Goal: Task Accomplishment & Management: Complete application form

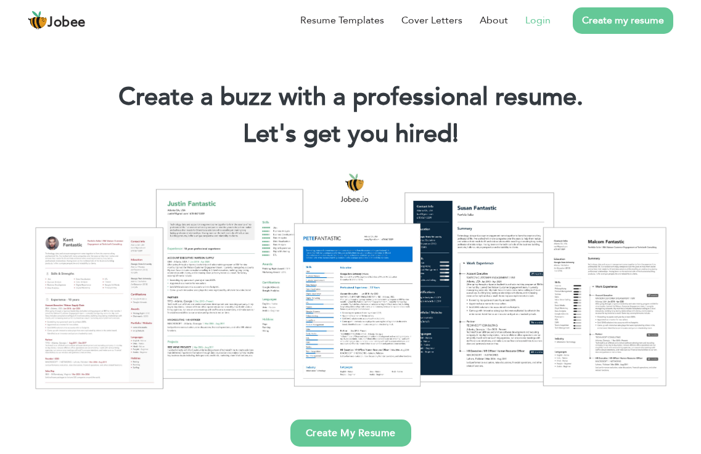
click at [534, 22] on link "Login" at bounding box center [537, 20] width 25 height 15
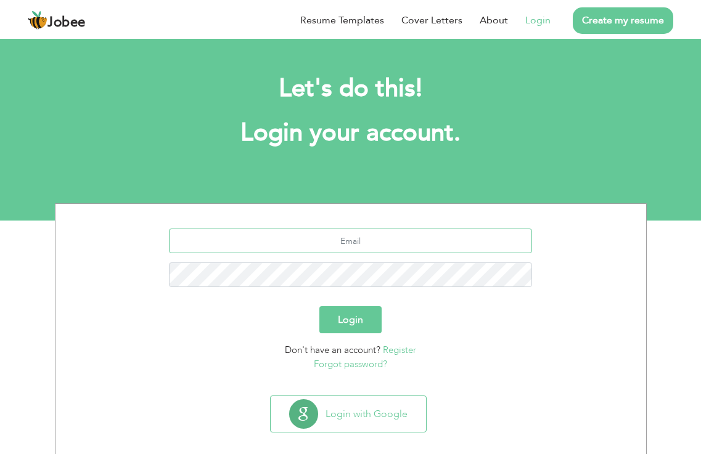
click at [343, 241] on input "text" at bounding box center [350, 241] width 363 height 25
click at [390, 350] on link "Register" at bounding box center [399, 350] width 33 height 12
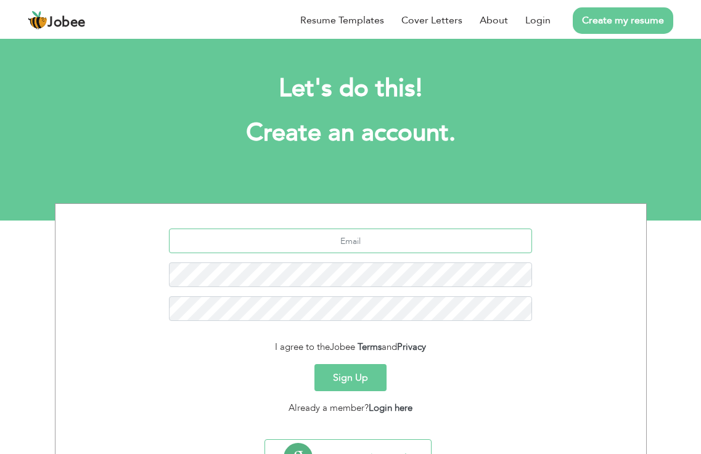
click at [395, 237] on input "text" at bounding box center [350, 241] width 363 height 25
drag, startPoint x: 344, startPoint y: 238, endPoint x: 407, endPoint y: 4, distance: 242.3
click at [407, 4] on li "Cover Letters" at bounding box center [423, 20] width 78 height 32
click at [390, 240] on input "Danish kotwal@" at bounding box center [350, 241] width 363 height 25
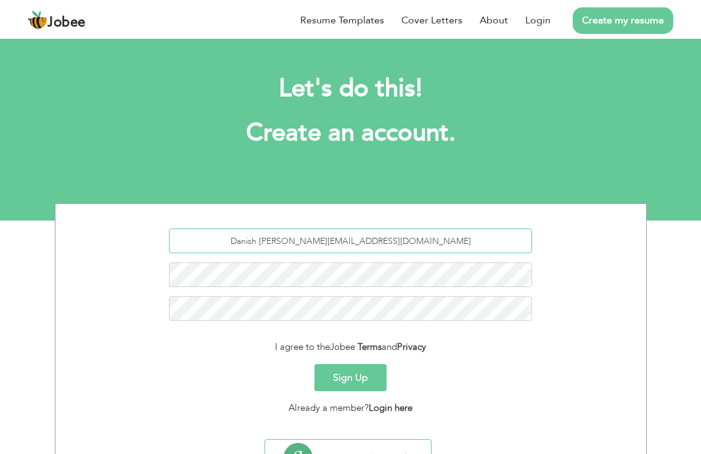
click at [354, 239] on input "Danish kotwal@gmail.com" at bounding box center [350, 241] width 363 height 25
click at [355, 241] on input "Danish kotwal@gmail.com" at bounding box center [350, 241] width 363 height 25
click at [333, 240] on input "Danish Rajput@gmail.com" at bounding box center [350, 241] width 363 height 25
drag, startPoint x: 352, startPoint y: 214, endPoint x: 265, endPoint y: 215, distance: 87.5
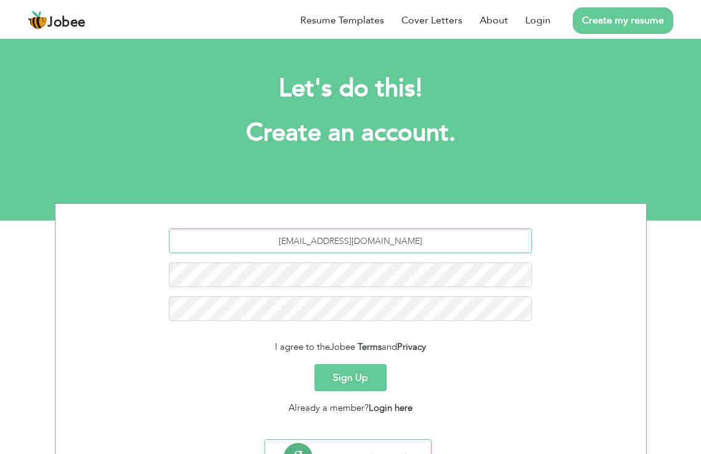
click at [265, 215] on section "Danishrajput@gmail.com I agree to the Jobee Terms and Privacy Sign Up Already a…" at bounding box center [351, 319] width 572 height 230
type input "Danishrajput@gmail.com"
click at [264, 215] on section "Danishrajput@gmail.com I agree to the Jobee Terms and Privacy Sign Up Already a…" at bounding box center [351, 319] width 572 height 230
click at [356, 382] on button "Sign Up" at bounding box center [350, 377] width 72 height 27
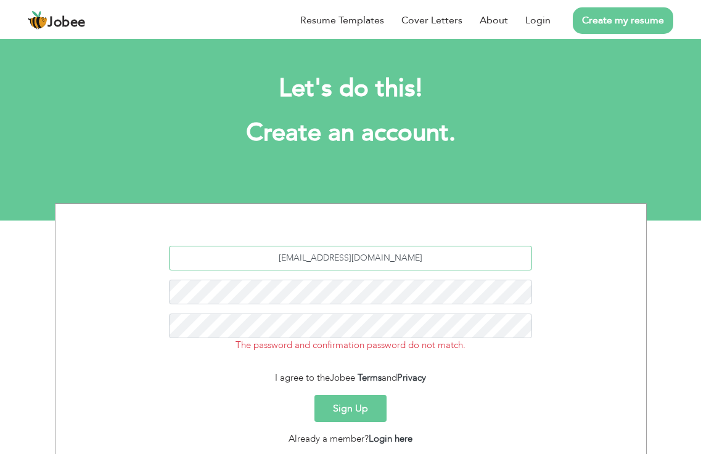
drag, startPoint x: 411, startPoint y: 258, endPoint x: 241, endPoint y: 251, distance: 170.2
click at [241, 251] on input "Danishrajput@gmail.com" at bounding box center [350, 258] width 363 height 25
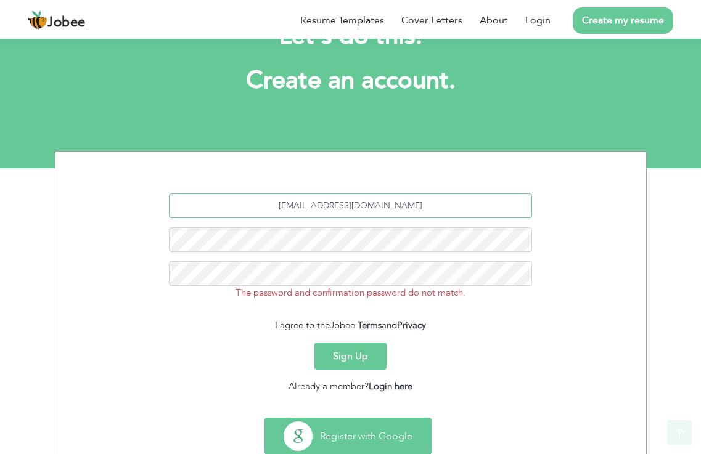
scroll to position [88, 0]
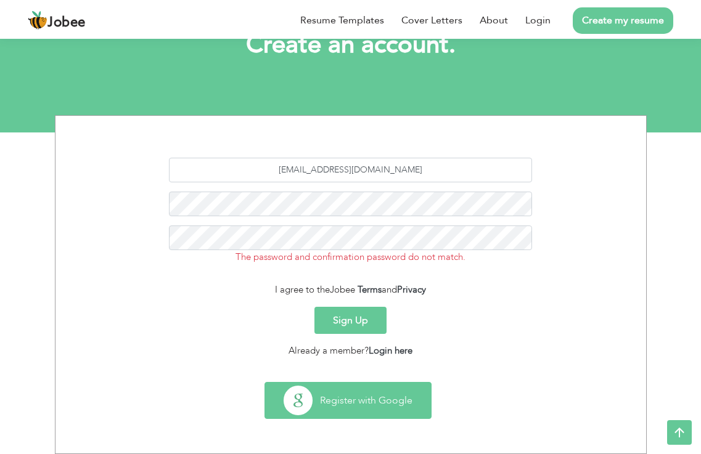
click at [352, 396] on button "Register with Google" at bounding box center [348, 401] width 166 height 36
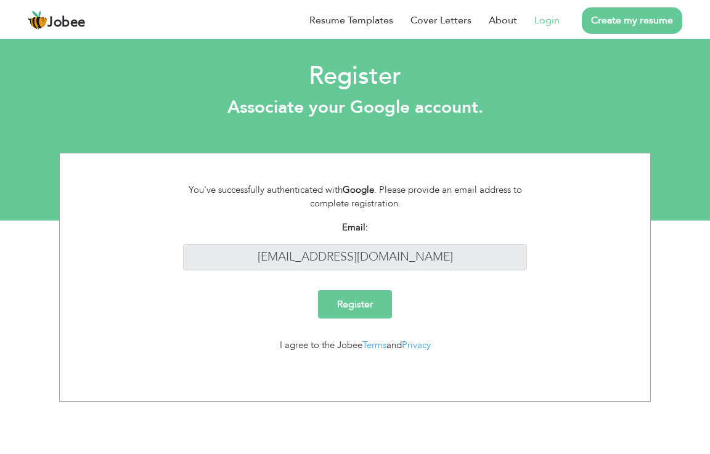
click at [376, 303] on input "Register" at bounding box center [355, 304] width 74 height 28
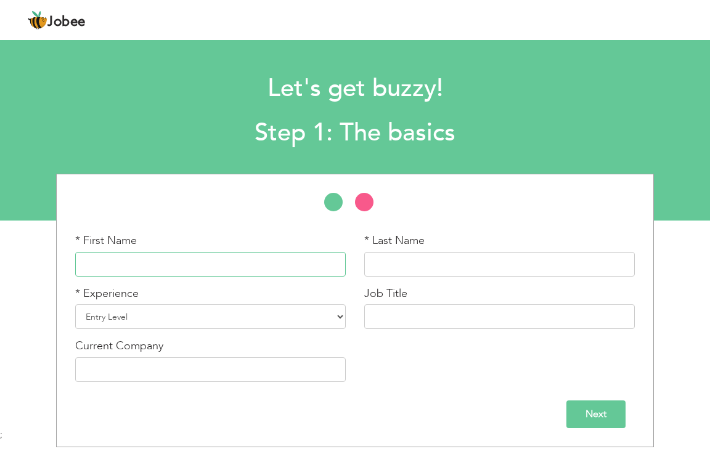
click at [157, 261] on input "text" at bounding box center [210, 264] width 270 height 25
type input "[DEMOGRAPHIC_DATA][PERSON_NAME]"
click at [440, 258] on input "text" at bounding box center [499, 264] width 270 height 25
click at [171, 266] on input "[DEMOGRAPHIC_DATA][PERSON_NAME]" at bounding box center [210, 264] width 270 height 25
drag, startPoint x: 170, startPoint y: 266, endPoint x: 153, endPoint y: 264, distance: 17.4
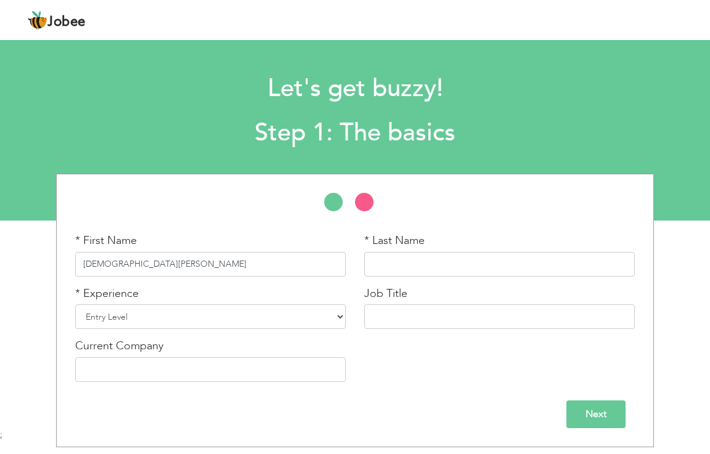
click at [154, 264] on input "[DEMOGRAPHIC_DATA][PERSON_NAME]" at bounding box center [210, 264] width 270 height 25
click at [389, 263] on input "text" at bounding box center [499, 264] width 270 height 25
paste input "Danish"
type input "Danish"
drag, startPoint x: 165, startPoint y: 262, endPoint x: 130, endPoint y: 261, distance: 34.5
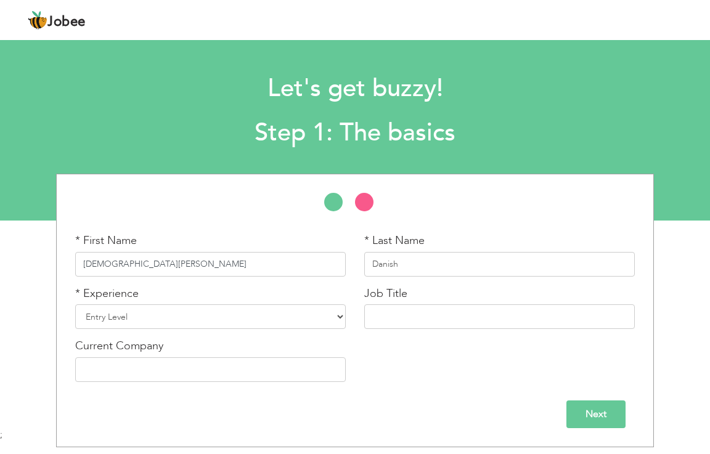
click at [130, 261] on input "[DEMOGRAPHIC_DATA][PERSON_NAME]" at bounding box center [210, 264] width 270 height 25
click at [167, 261] on input "[DEMOGRAPHIC_DATA][PERSON_NAME]" at bounding box center [210, 264] width 270 height 25
type input "[DEMOGRAPHIC_DATA]"
click at [428, 266] on input "Danish" at bounding box center [499, 264] width 270 height 25
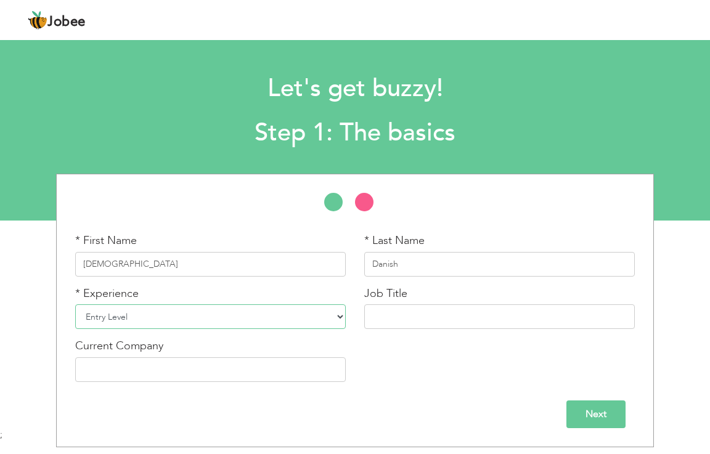
click at [131, 312] on select "Entry Level Less than 1 Year 1 Year 2 Years 3 Years 4 Years 5 Years 6 Years 7 Y…" at bounding box center [210, 316] width 270 height 25
click at [130, 316] on select "Entry Level Less than 1 Year 1 Year 2 Years 3 Years 4 Years 5 Years 6 Years 7 Y…" at bounding box center [210, 316] width 270 height 25
select select "8"
click at [75, 304] on select "Entry Level Less than 1 Year 1 Year 2 Years 3 Years 4 Years 5 Years 6 Years 7 Y…" at bounding box center [210, 316] width 270 height 25
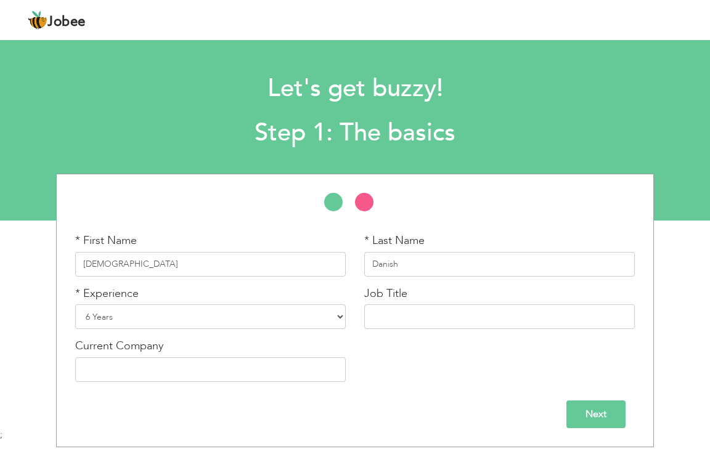
drag, startPoint x: 128, startPoint y: 305, endPoint x: 104, endPoint y: 89, distance: 217.6
click at [104, 89] on div "Let's get buzzy! Step 1: The basics" at bounding box center [355, 107] width 710 height 95
click at [418, 308] on input "text" at bounding box center [499, 316] width 270 height 25
click at [417, 308] on input "text" at bounding box center [499, 316] width 270 height 25
type input "Branch Manager"
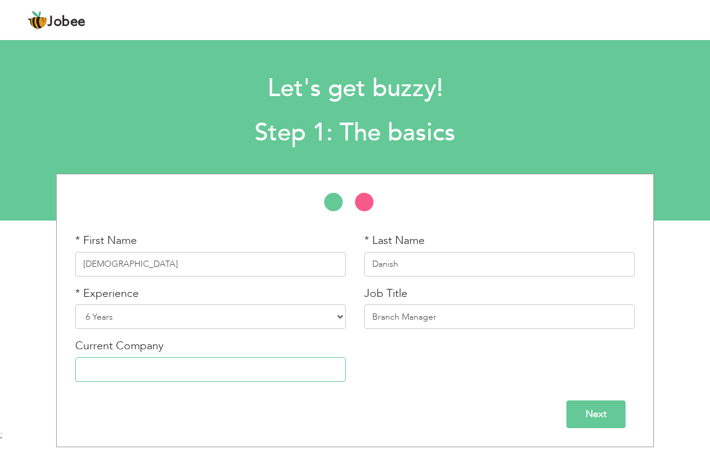
click at [176, 372] on input "text" at bounding box center [210, 369] width 270 height 25
type input "Limelight"
click at [612, 412] on input "Next" at bounding box center [595, 414] width 59 height 28
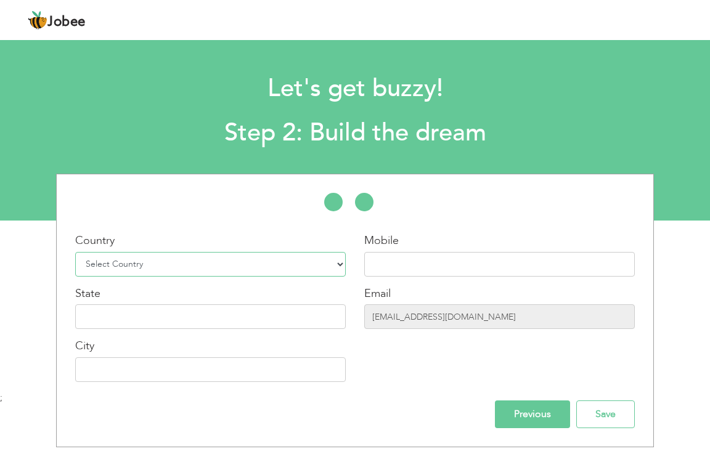
click at [329, 262] on select "Select Country Afghanistan Albania Algeria American Samoa Andorra Angola Anguil…" at bounding box center [210, 264] width 270 height 25
click at [341, 262] on select "Select Country Afghanistan Albania Algeria American Samoa Andorra Angola Anguil…" at bounding box center [210, 264] width 270 height 25
select select "166"
click at [75, 252] on select "Select Country Afghanistan Albania Algeria American Samoa Andorra Angola Anguil…" at bounding box center [210, 264] width 270 height 25
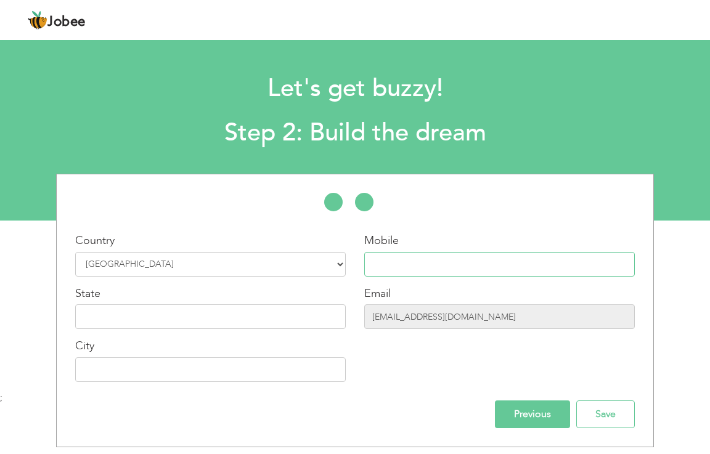
click at [562, 259] on input "text" at bounding box center [499, 264] width 270 height 25
type input "03142013920"
click at [197, 307] on input "text" at bounding box center [210, 316] width 270 height 25
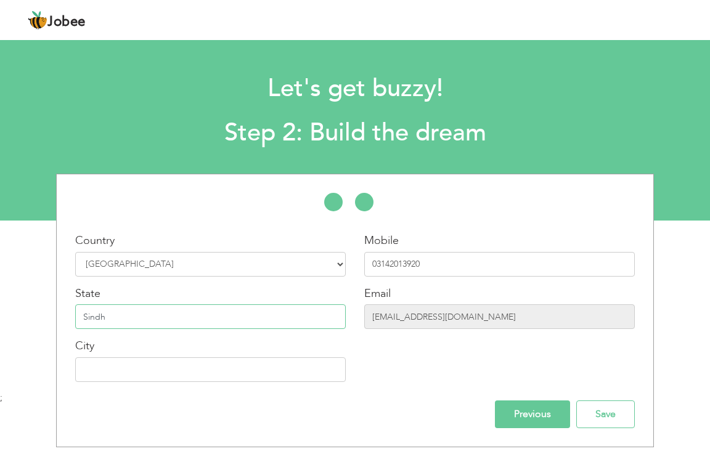
type input "Sindh"
click at [266, 360] on input "text" at bounding box center [210, 369] width 270 height 25
type input "[GEOGRAPHIC_DATA]"
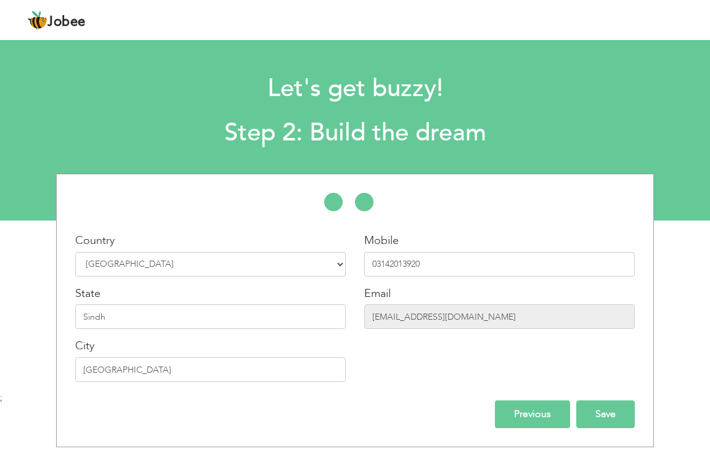
click at [606, 413] on input "Save" at bounding box center [605, 414] width 59 height 28
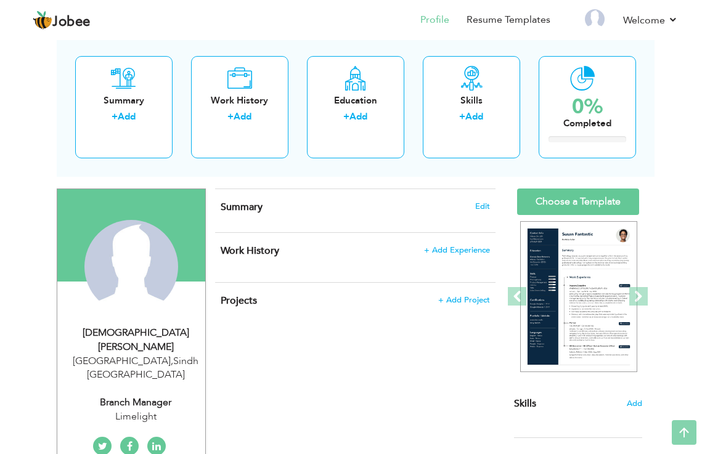
scroll to position [62, 0]
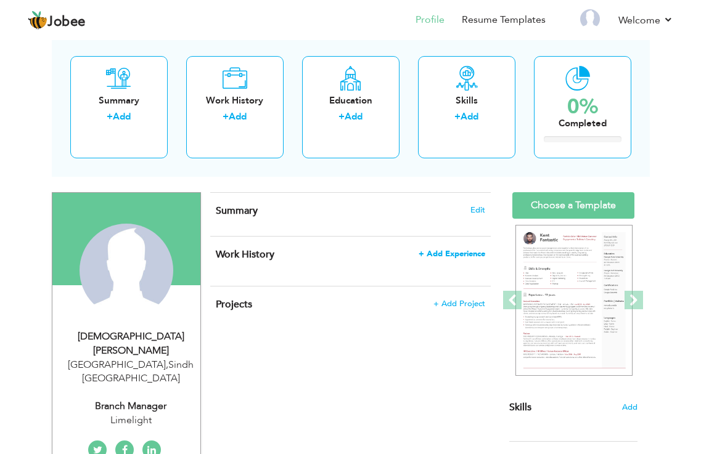
click at [452, 252] on span "+ Add Experience" at bounding box center [451, 254] width 67 height 9
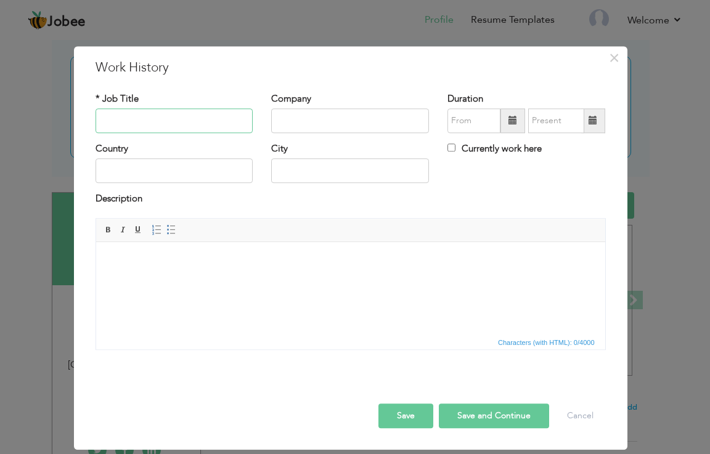
click at [130, 115] on input "text" at bounding box center [175, 120] width 158 height 25
type input "Sale Advisor"
click at [331, 121] on input "text" at bounding box center [350, 120] width 158 height 25
type input "L"
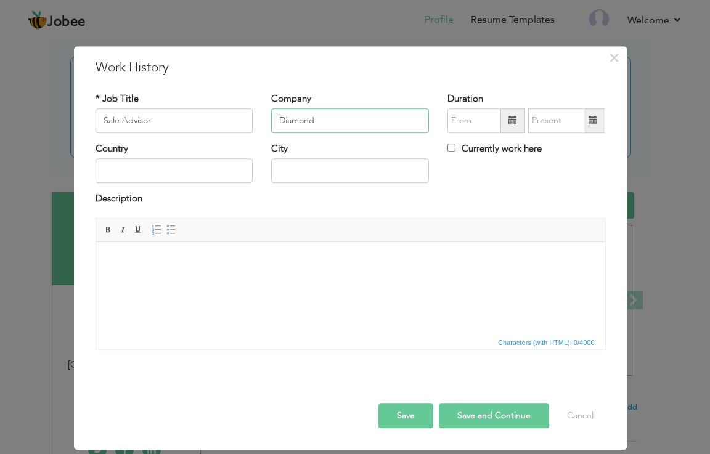
click at [322, 124] on input "Diamond" at bounding box center [350, 120] width 158 height 25
type input "Diamond Crown"
click at [181, 176] on input "text" at bounding box center [175, 171] width 158 height 25
type input "p"
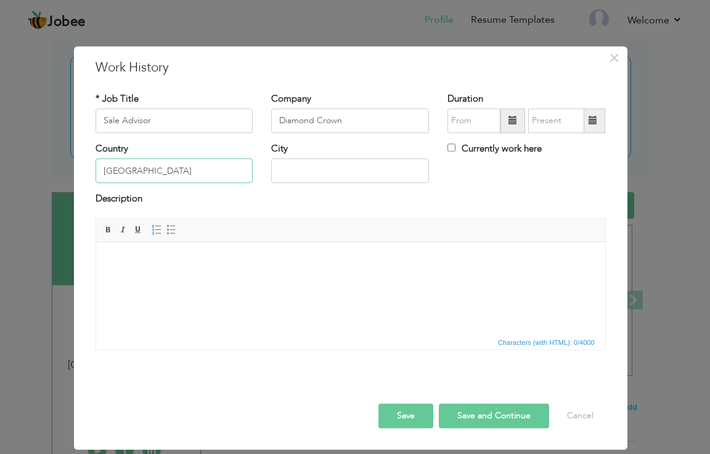
type input "Pakistan"
click at [325, 177] on input "text" at bounding box center [350, 171] width 158 height 25
type input "[GEOGRAPHIC_DATA]"
click at [461, 119] on input "08/2025" at bounding box center [473, 120] width 53 height 25
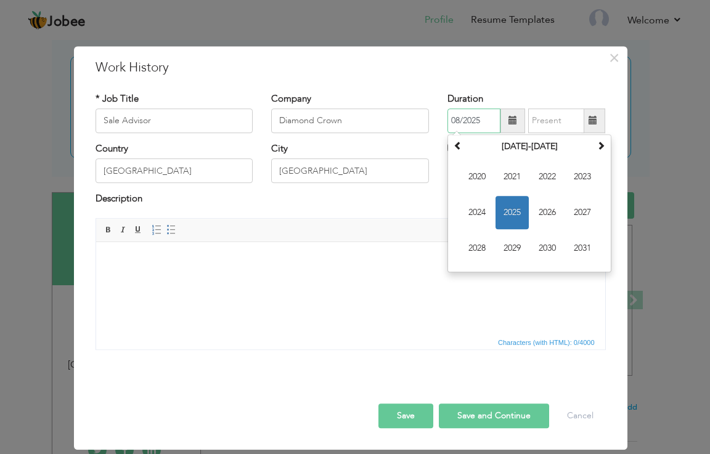
drag, startPoint x: 458, startPoint y: 121, endPoint x: 466, endPoint y: 124, distance: 8.6
click at [461, 121] on input "08/2025" at bounding box center [473, 120] width 53 height 25
type input "01/2025"
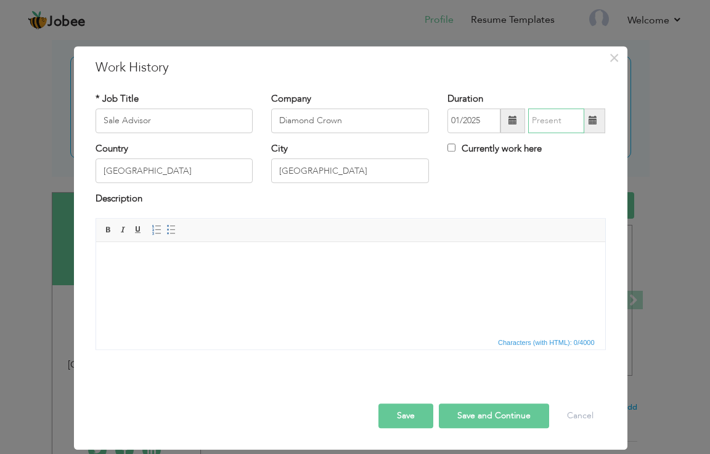
type input "08/2025"
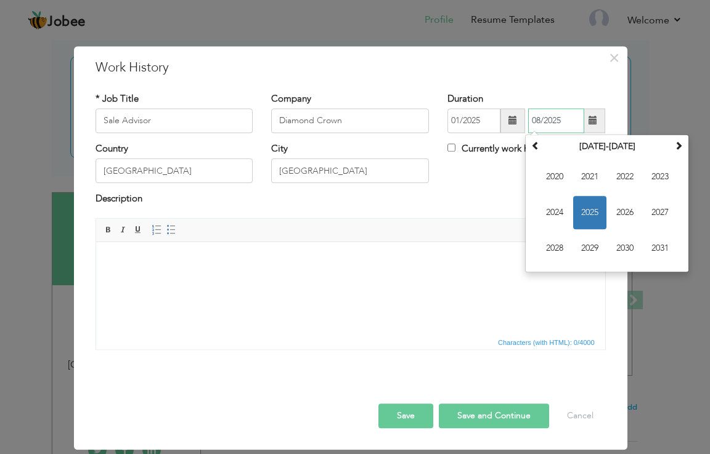
click at [561, 120] on input "08/2025" at bounding box center [556, 120] width 56 height 25
click at [484, 121] on input "01/2025" at bounding box center [473, 120] width 53 height 25
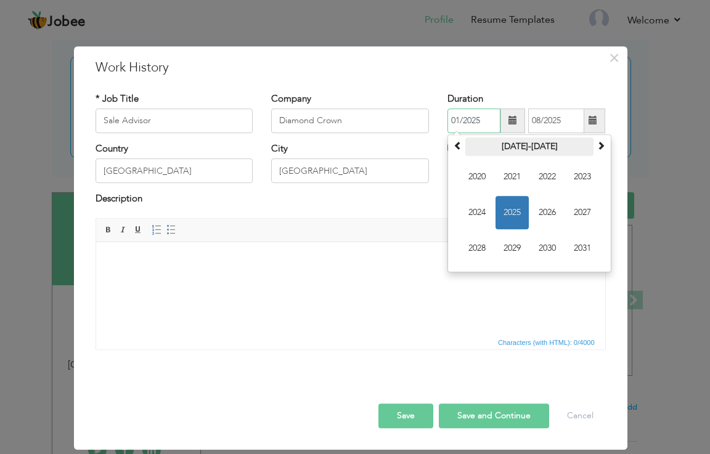
click at [515, 143] on th "2020-2031" at bounding box center [529, 146] width 128 height 18
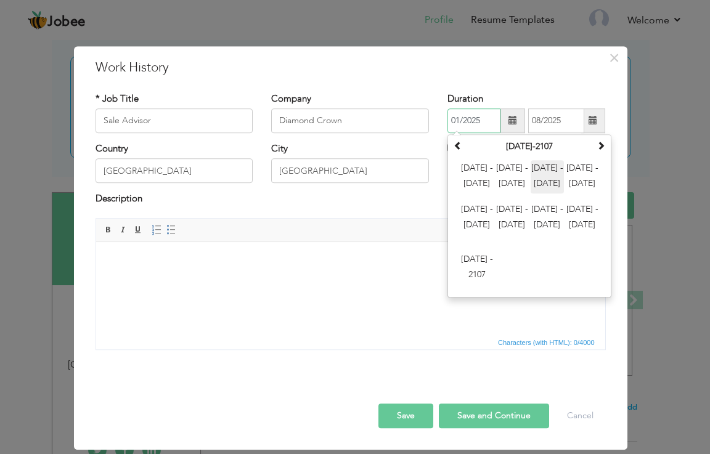
click at [537, 171] on span "2024 - 2035" at bounding box center [547, 176] width 33 height 33
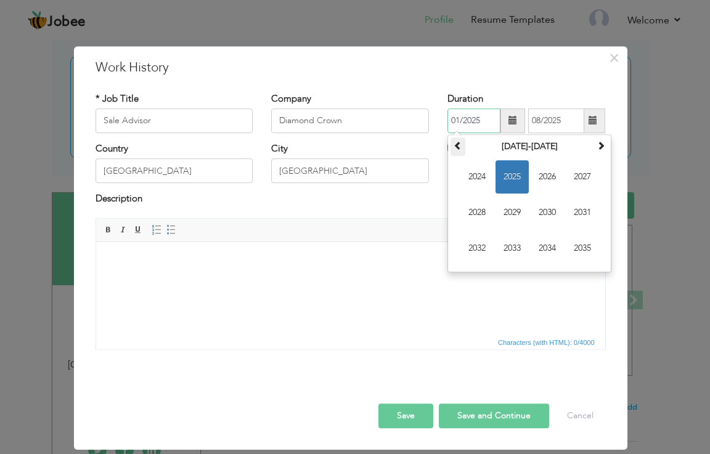
click at [455, 147] on span at bounding box center [457, 145] width 9 height 9
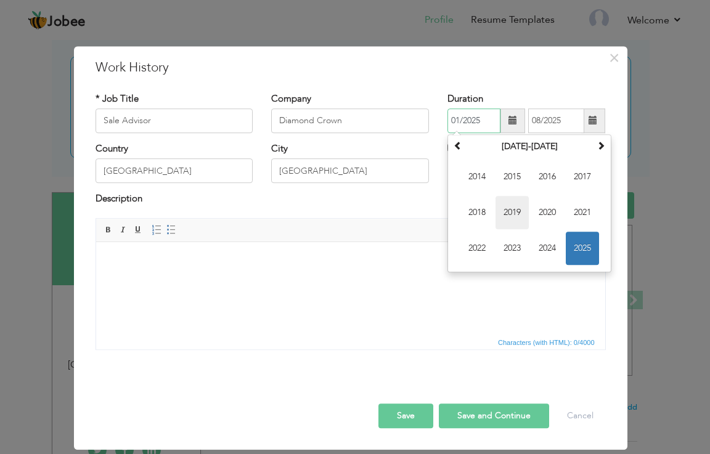
click at [513, 208] on span "2019" at bounding box center [511, 212] width 33 height 33
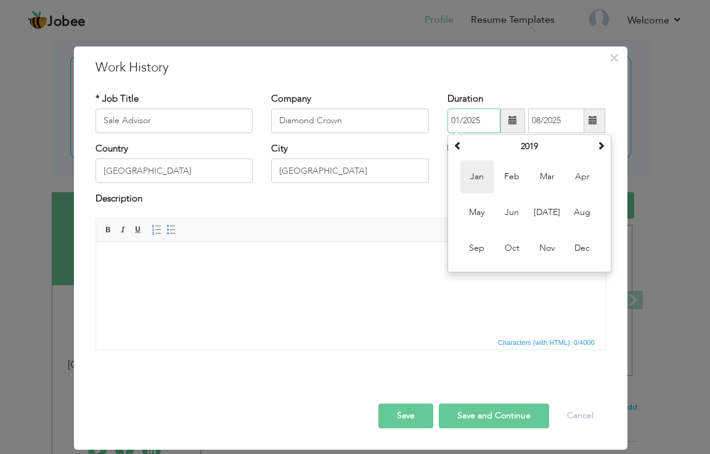
click at [477, 181] on span "Jan" at bounding box center [476, 176] width 33 height 33
type input "01/2019"
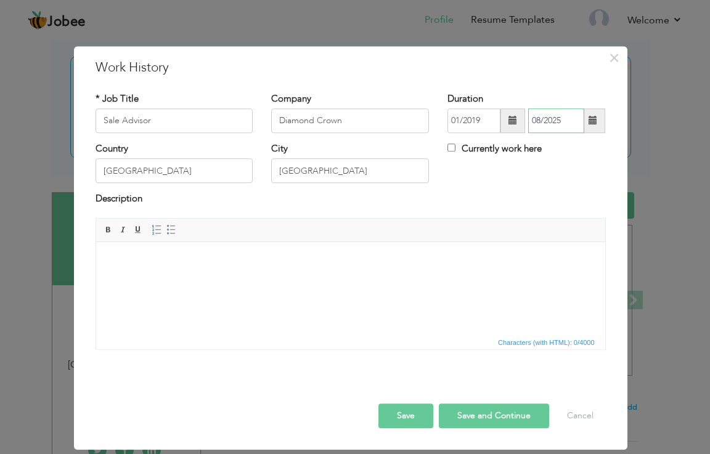
click at [566, 123] on input "08/2025" at bounding box center [556, 120] width 56 height 25
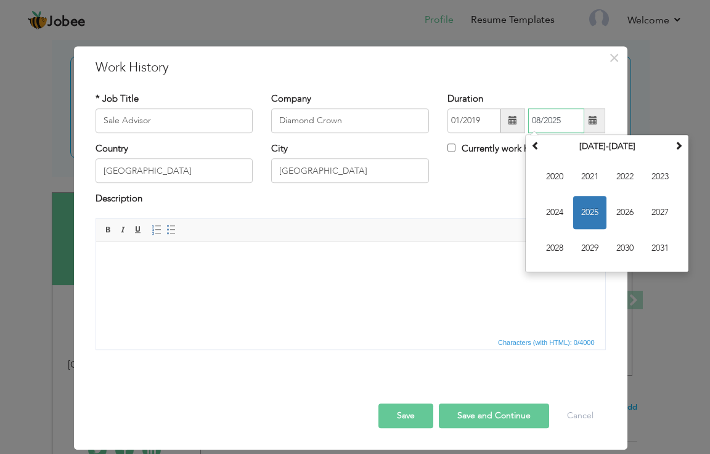
click at [566, 123] on input "08/2025" at bounding box center [556, 120] width 56 height 25
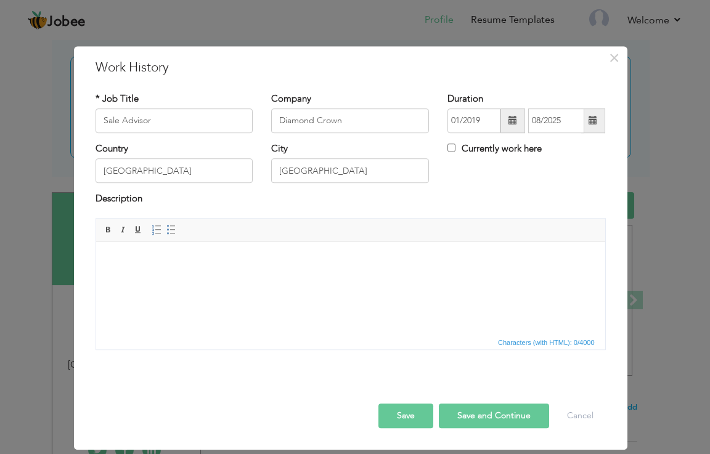
click at [593, 121] on span at bounding box center [592, 120] width 9 height 9
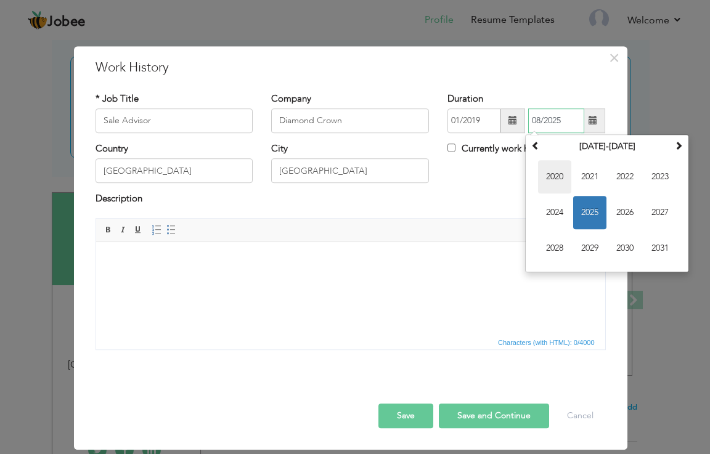
click at [564, 179] on span "2020" at bounding box center [554, 176] width 33 height 33
click at [590, 181] on span "Feb" at bounding box center [589, 176] width 33 height 33
type input "02/2020"
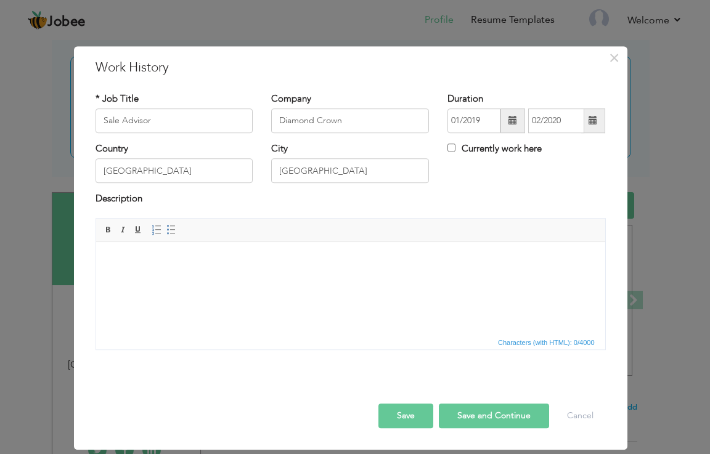
click at [155, 274] on html at bounding box center [350, 261] width 509 height 38
paste body
click at [193, 269] on html at bounding box center [350, 261] width 509 height 38
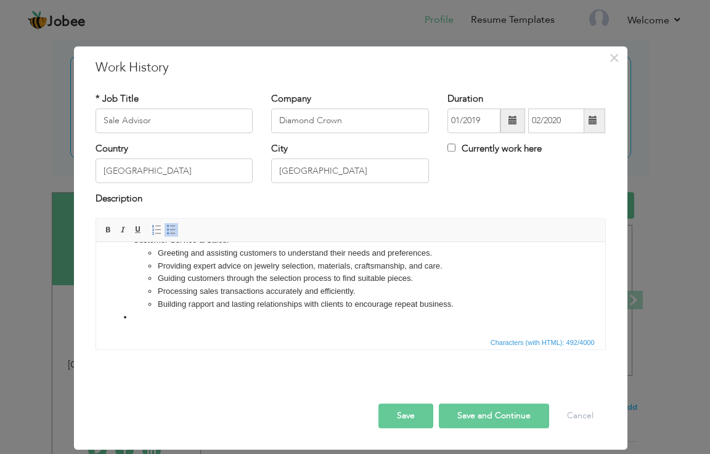
scroll to position [9, 0]
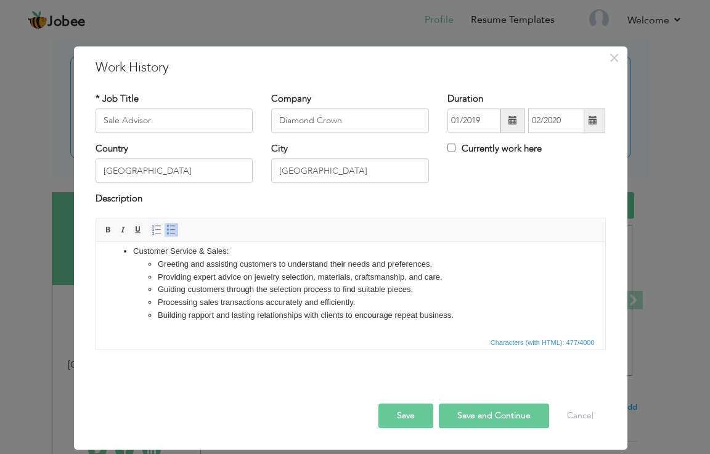
click at [478, 419] on button "Save and Continue" at bounding box center [494, 416] width 110 height 25
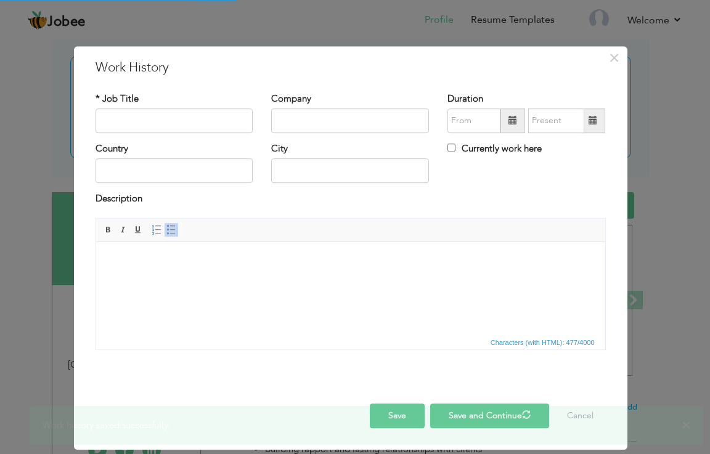
scroll to position [0, 0]
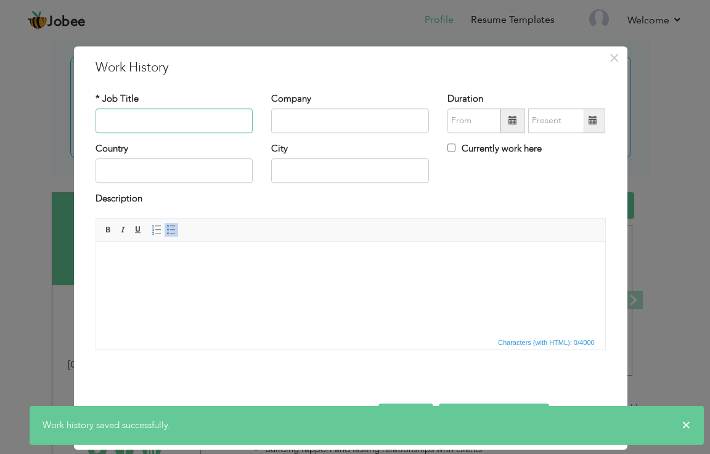
click at [160, 119] on input "text" at bounding box center [175, 120] width 158 height 25
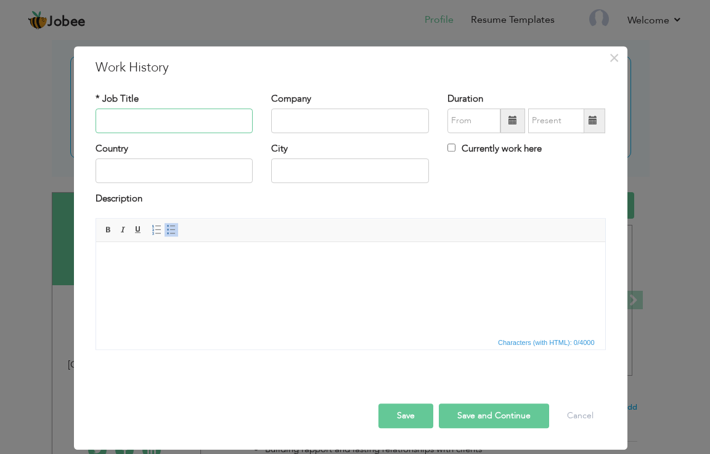
type input "L"
type input "Sale Advisor"
click at [323, 126] on input "text" at bounding box center [350, 120] width 158 height 25
type input "Limelight"
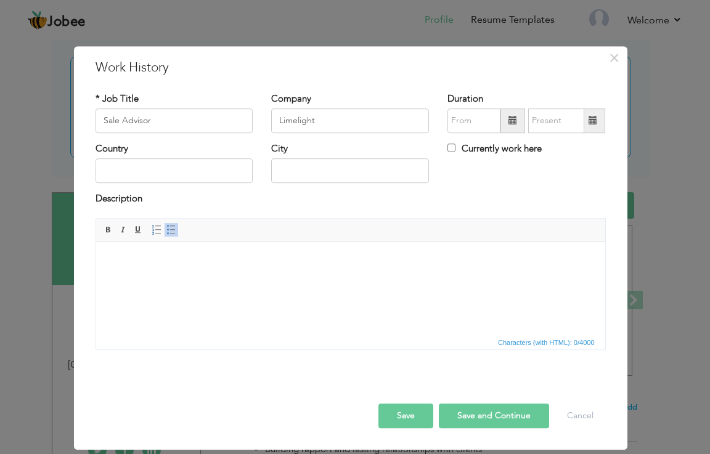
click at [129, 190] on div "Country" at bounding box center [174, 167] width 176 height 50
click at [134, 179] on input "text" at bounding box center [175, 171] width 158 height 25
type input "[GEOGRAPHIC_DATA]"
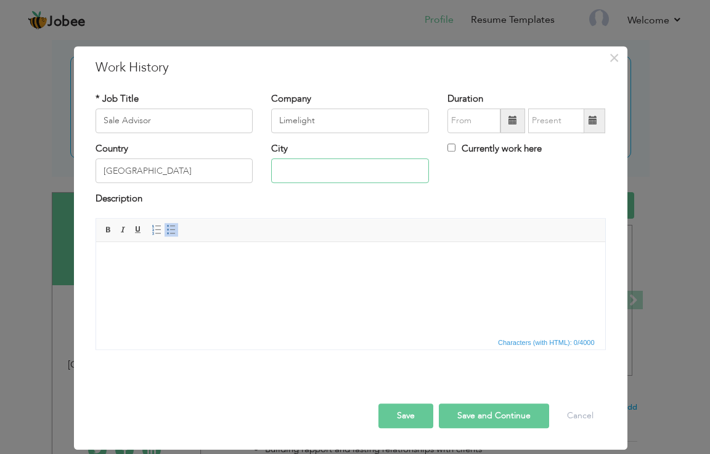
click at [336, 182] on input "text" at bounding box center [350, 171] width 158 height 25
type input "I"
type input "[GEOGRAPHIC_DATA]"
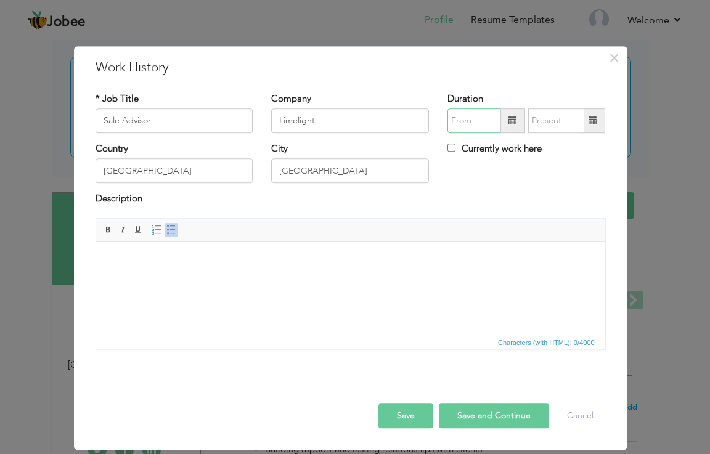
click at [480, 123] on input "text" at bounding box center [473, 120] width 53 height 25
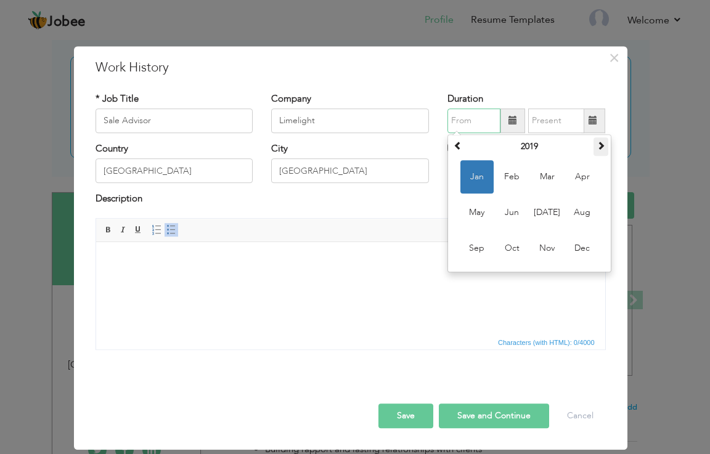
click at [600, 147] on span at bounding box center [600, 145] width 9 height 9
click at [545, 171] on span "Mar" at bounding box center [547, 176] width 33 height 33
click at [545, 171] on div "Country Pakistan City Karachi Currently work here" at bounding box center [350, 167] width 529 height 50
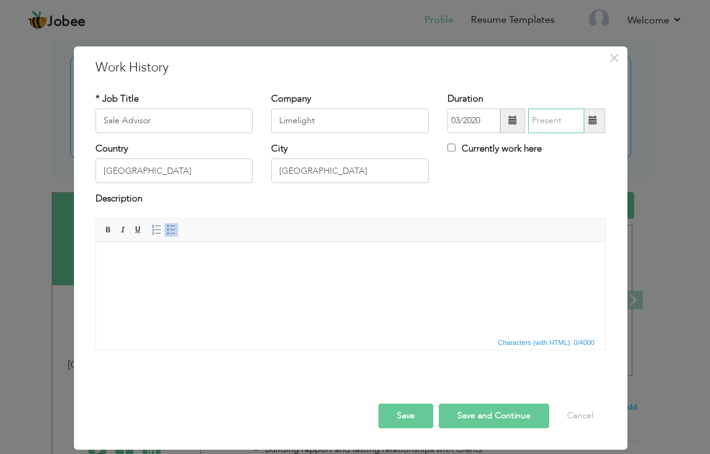
click at [559, 128] on input "text" at bounding box center [556, 120] width 56 height 25
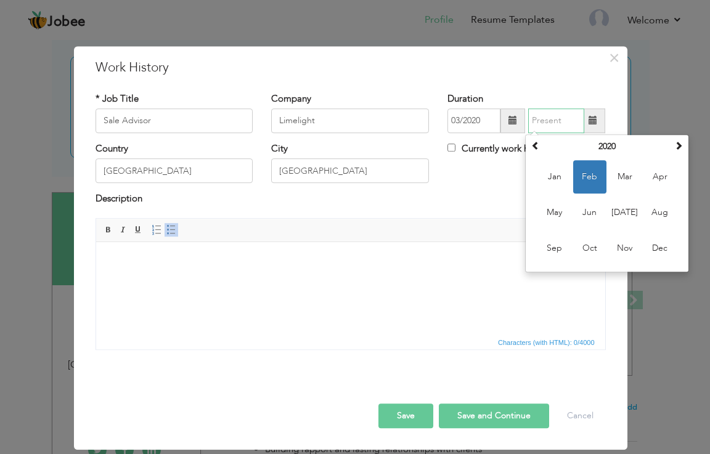
click at [559, 128] on input "text" at bounding box center [556, 120] width 56 height 25
click at [460, 120] on input "03/2020" at bounding box center [473, 120] width 53 height 25
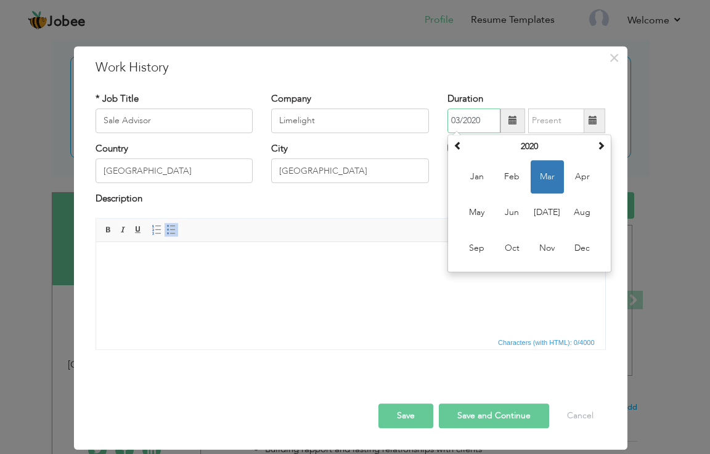
click at [460, 120] on input "03/2020" at bounding box center [473, 120] width 53 height 25
click at [458, 118] on input "03/2020" at bounding box center [473, 120] width 53 height 25
click at [457, 117] on input "03/2020" at bounding box center [473, 120] width 53 height 25
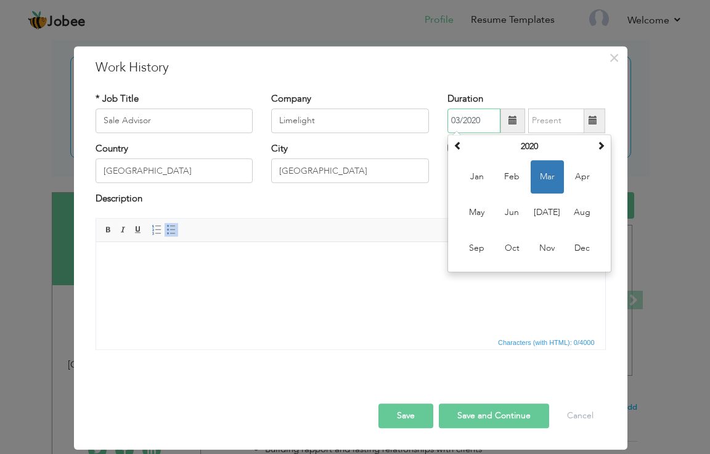
click at [457, 117] on input "03/2020" at bounding box center [473, 120] width 53 height 25
click at [579, 174] on span "Apr" at bounding box center [582, 176] width 33 height 33
type input "04/2020"
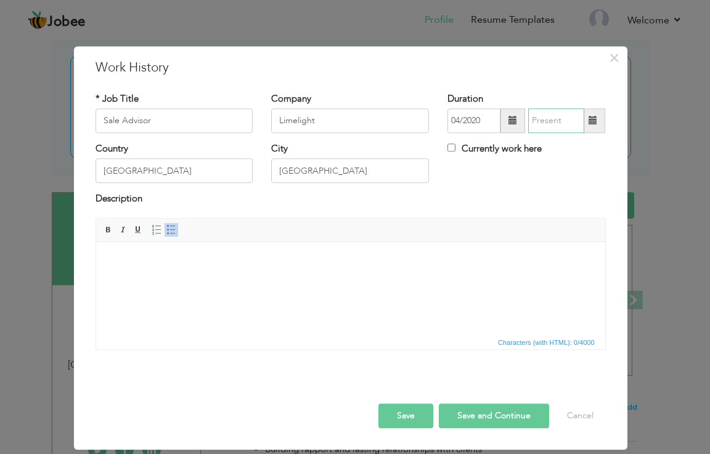
click at [547, 121] on input "text" at bounding box center [556, 120] width 56 height 25
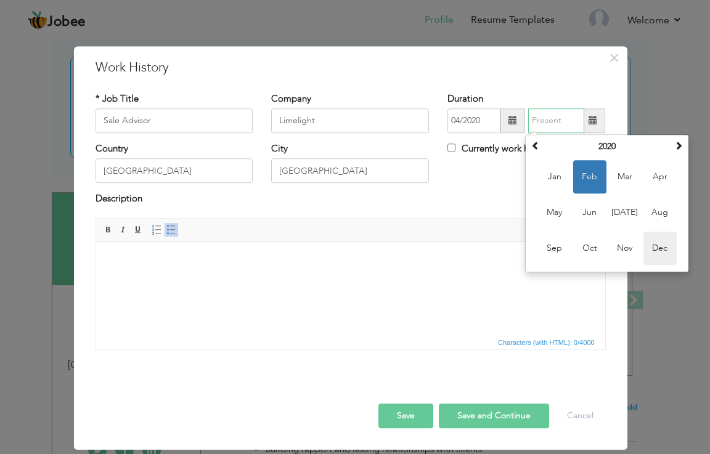
click at [656, 250] on span "Dec" at bounding box center [659, 248] width 33 height 33
type input "12/2020"
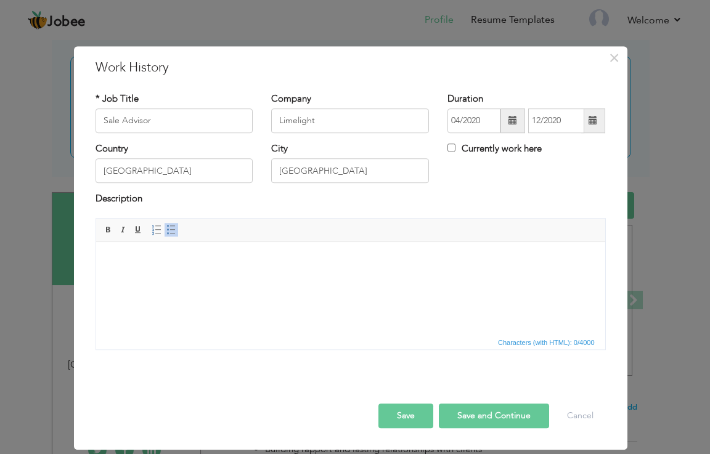
click at [151, 254] on body at bounding box center [350, 260] width 484 height 13
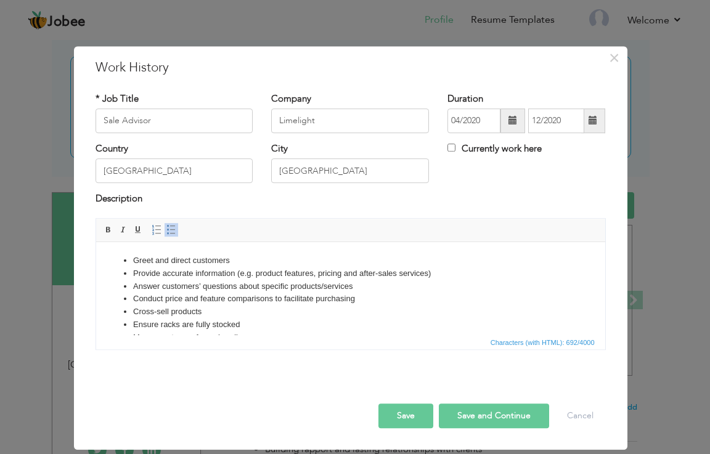
click at [434, 271] on li "Provide accurate information (e.g. product features, pricing and after-sales se…" at bounding box center [349, 273] width 435 height 13
click at [432, 272] on li "Provide accurate information (e.g. product features, pricing and after-sales se…" at bounding box center [349, 273] width 435 height 13
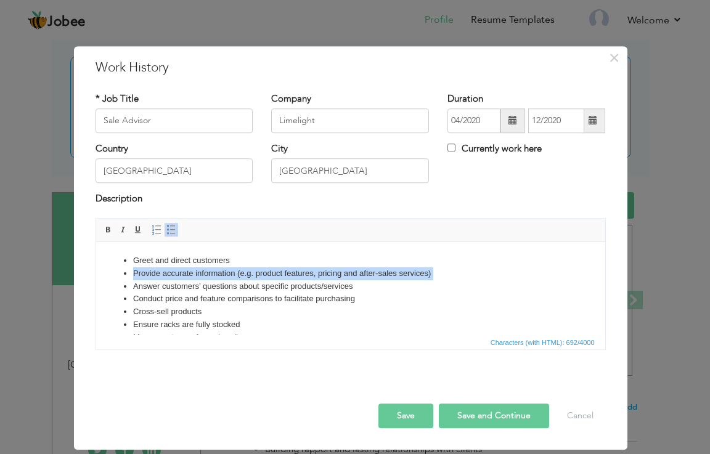
drag, startPoint x: 430, startPoint y: 272, endPoint x: 378, endPoint y: 259, distance: 53.3
click at [378, 259] on ul "Greet and direct customers Provide accurate information (e.g. product features,…" at bounding box center [350, 331] width 484 height 154
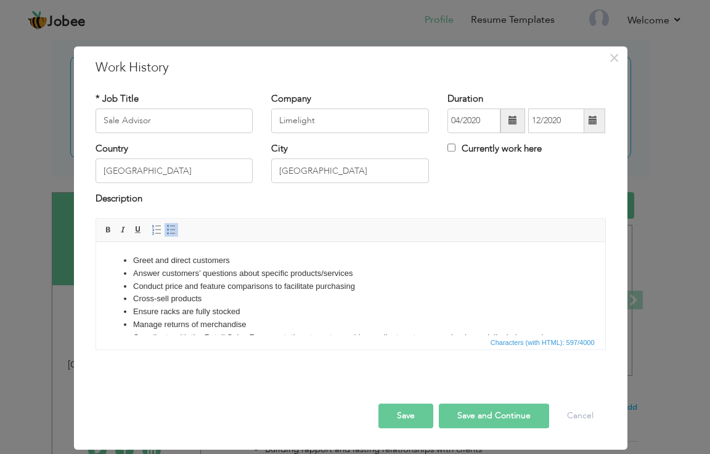
click at [353, 287] on li "Conduct price and feature comparisons to facilitate purchasing" at bounding box center [349, 286] width 435 height 13
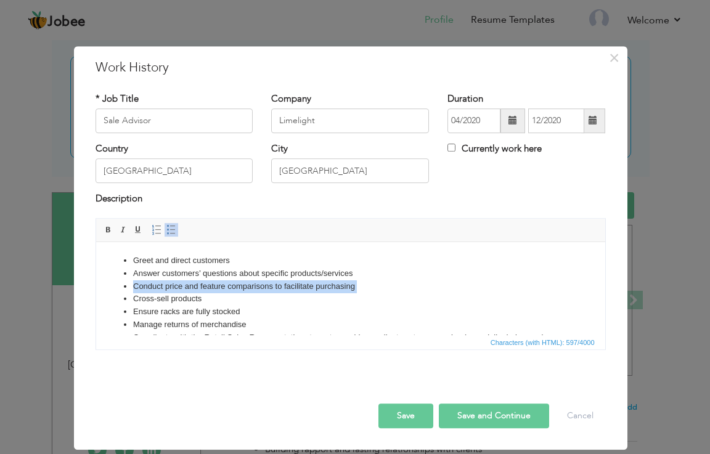
drag, startPoint x: 353, startPoint y: 287, endPoint x: 127, endPoint y: 287, distance: 226.1
click at [127, 287] on ul "Greet and direct customers Answer customers’ questions about specific products/…" at bounding box center [350, 324] width 484 height 141
click at [132, 287] on li "Conduct price and feature comparisons to facilitate purchasing" at bounding box center [349, 286] width 435 height 13
click at [121, 287] on ul "Greet and direct customers Answer customers’ questions about specific products/…" at bounding box center [350, 324] width 484 height 141
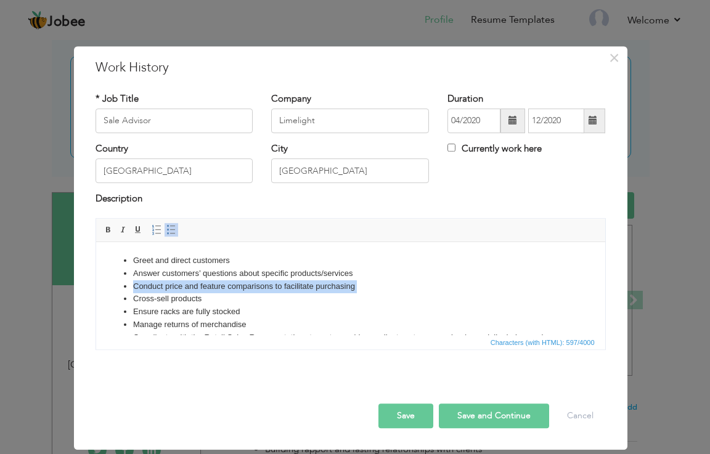
click at [121, 287] on ul "Greet and direct customers Answer customers’ questions about specific products/…" at bounding box center [350, 324] width 484 height 141
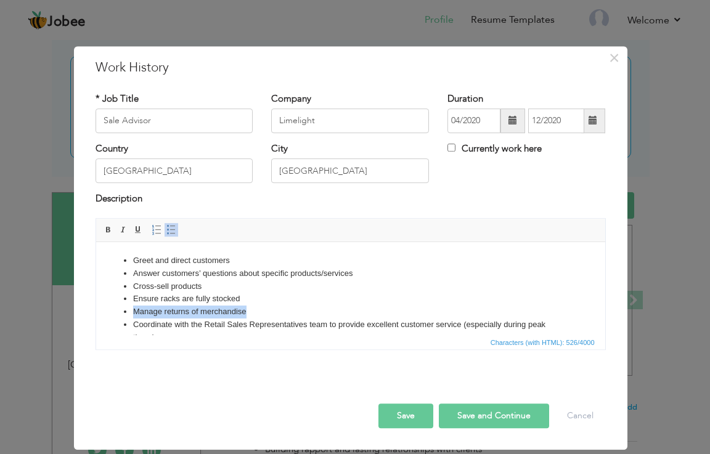
drag, startPoint x: 243, startPoint y: 311, endPoint x: 110, endPoint y: 312, distance: 133.7
click at [110, 312] on ul "Greet and direct customers Answer customers’ questions about specific products/…" at bounding box center [350, 318] width 484 height 128
click at [128, 312] on ul "Greet and direct customers Answer customers’ questions about specific products/…" at bounding box center [350, 318] width 484 height 128
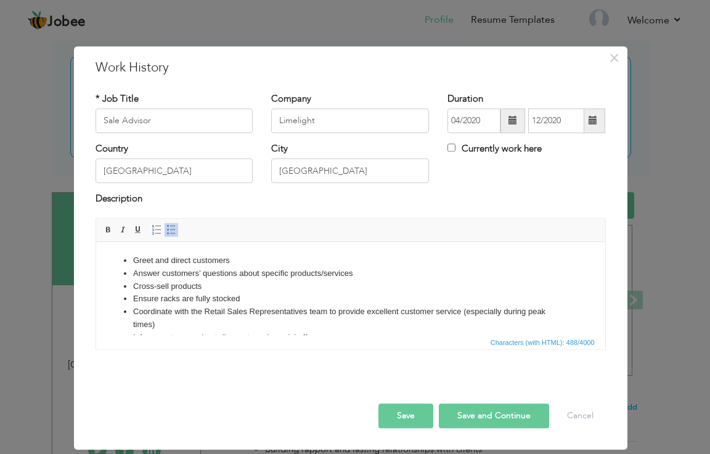
scroll to position [47, 0]
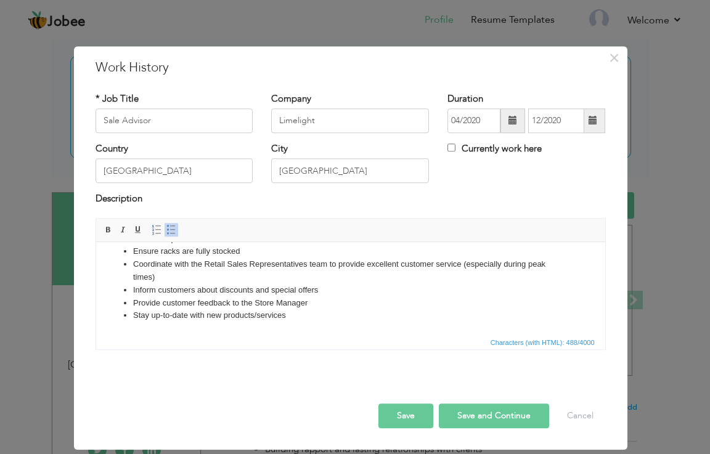
click at [287, 314] on li "Stay up-to-date with new products/services" at bounding box center [349, 315] width 435 height 13
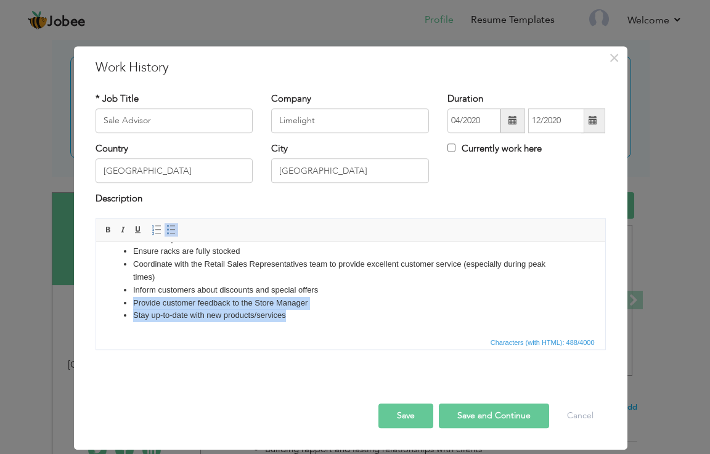
drag, startPoint x: 280, startPoint y: 315, endPoint x: 96, endPoint y: 542, distance: 292.5
click at [96, 300] on html "Greet and direct customers Answer customers’ questions about specific products/…" at bounding box center [350, 264] width 509 height 140
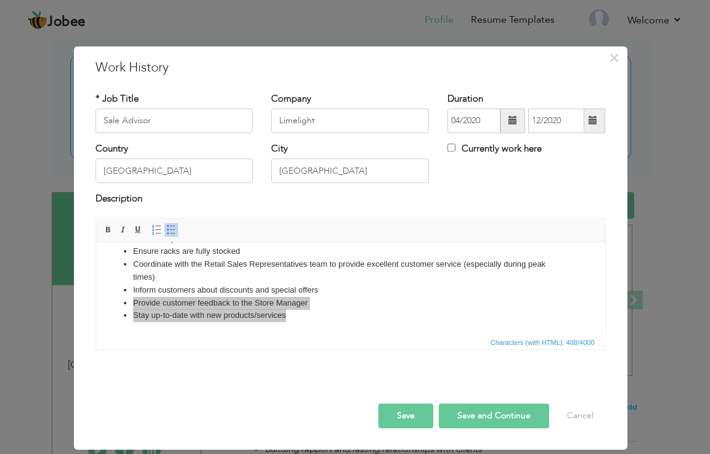
click at [0, 301] on div "× Work History * Job Title Sale Advisor Company Limelight Duration City" at bounding box center [355, 227] width 710 height 454
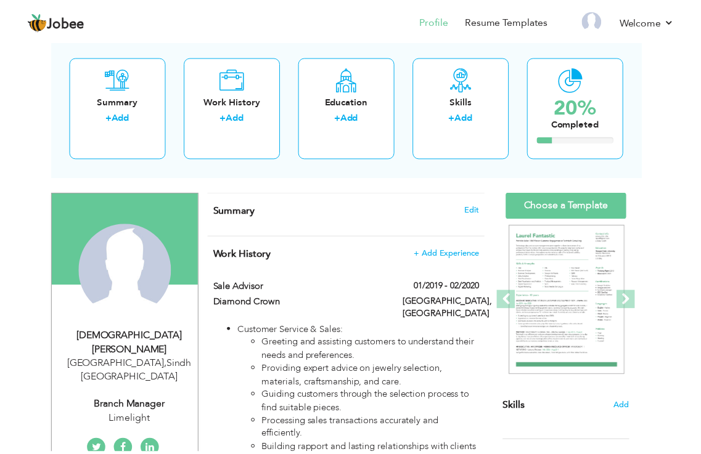
scroll to position [0, 0]
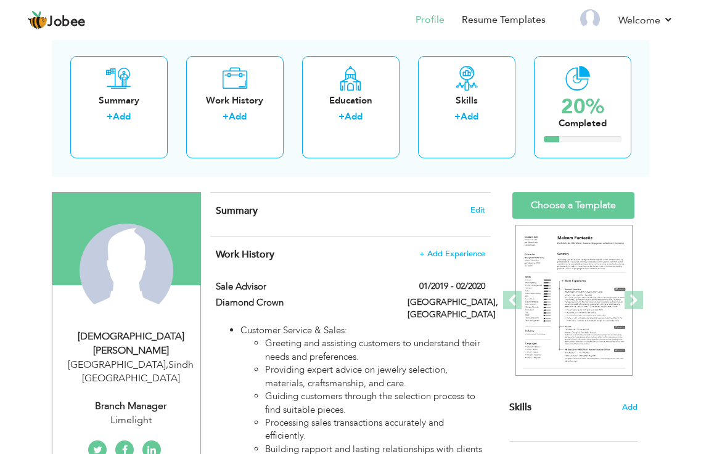
drag, startPoint x: 0, startPoint y: 301, endPoint x: 16, endPoint y: 392, distance: 92.6
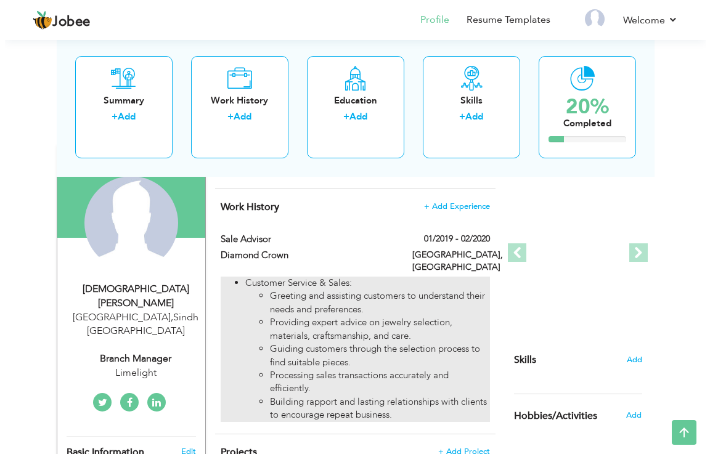
scroll to position [62, 0]
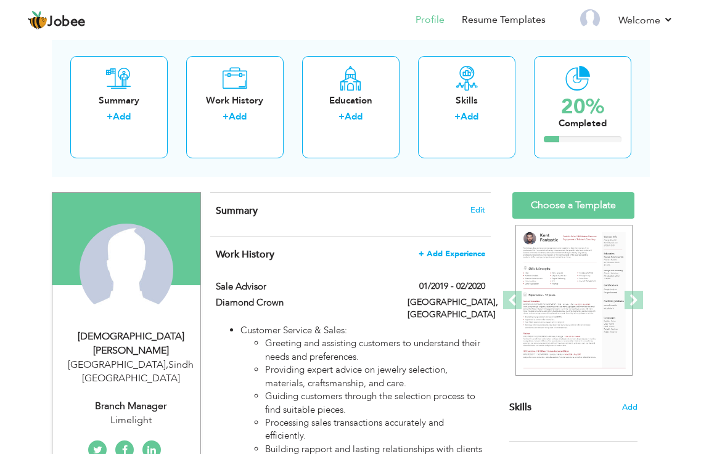
click at [460, 256] on span "+ Add Experience" at bounding box center [451, 254] width 67 height 9
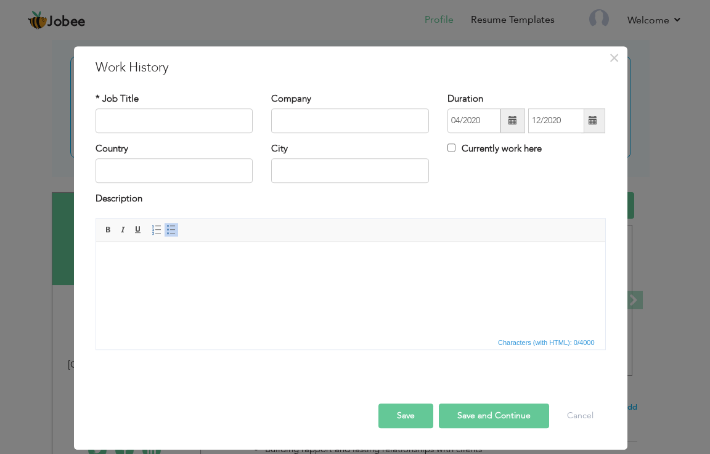
click at [291, 279] on html at bounding box center [350, 261] width 509 height 38
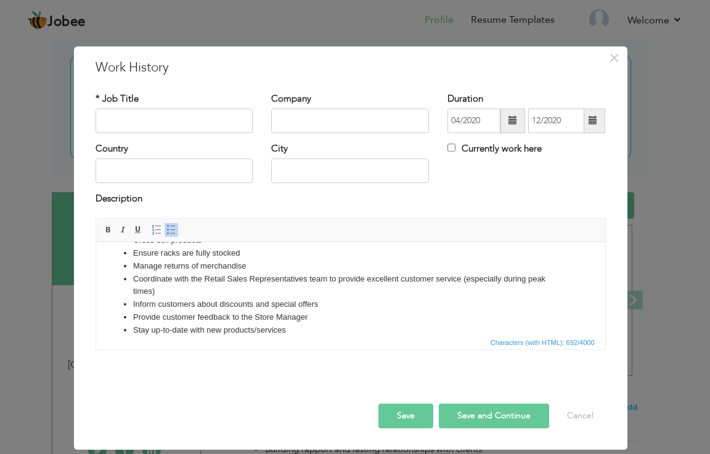
click at [157, 121] on input "text" at bounding box center [175, 120] width 158 height 25
type input "Sale Advisor"
click at [197, 174] on input "text" at bounding box center [175, 171] width 158 height 25
type input "[GEOGRAPHIC_DATA]"
click at [317, 126] on input "text" at bounding box center [350, 120] width 158 height 25
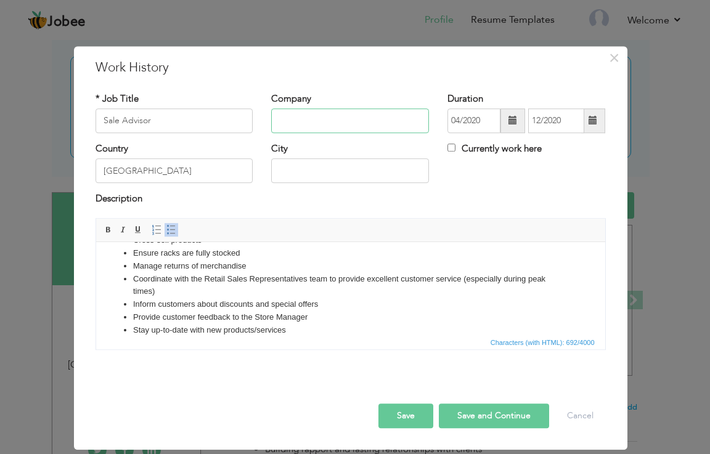
click at [317, 126] on input "text" at bounding box center [350, 120] width 158 height 25
type input "Limelight"
click at [288, 175] on input "text" at bounding box center [350, 171] width 158 height 25
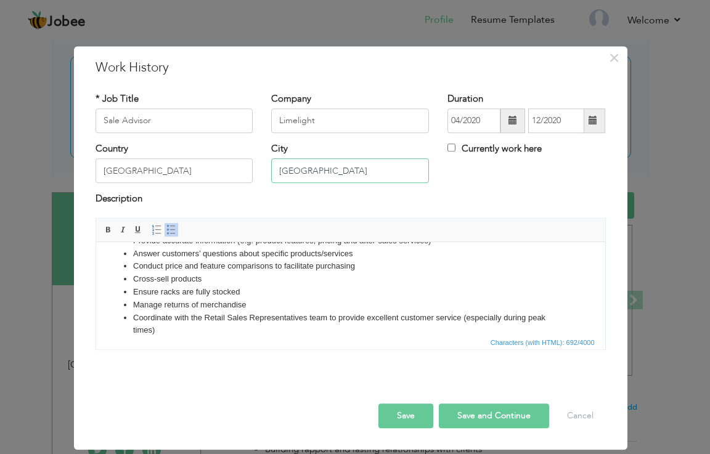
scroll to position [0, 0]
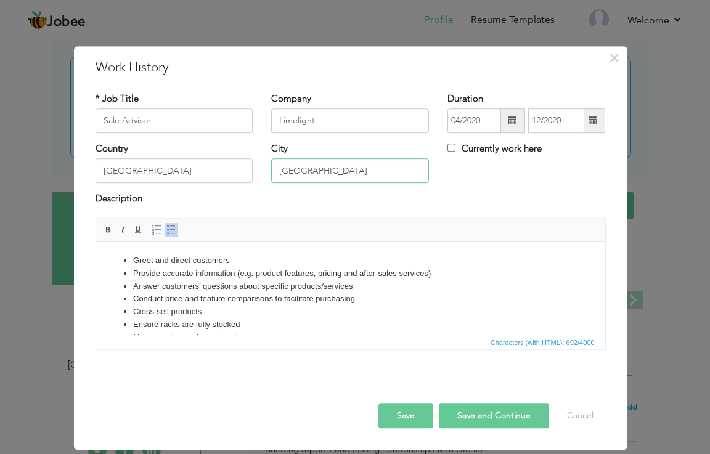
type input "[GEOGRAPHIC_DATA]"
click at [163, 249] on html "Greet and direct customers Provide accurate information (e.g. product features,…" at bounding box center [350, 331] width 509 height 179
click at [227, 258] on li "Greet and direct customers" at bounding box center [349, 260] width 435 height 13
click at [127, 246] on html "Greet and direct customers Provide accurate information (e.g. product features,…" at bounding box center [350, 331] width 509 height 179
click at [148, 248] on html "Greet and direct customers Provide accurate information (e.g. product features,…" at bounding box center [350, 331] width 509 height 179
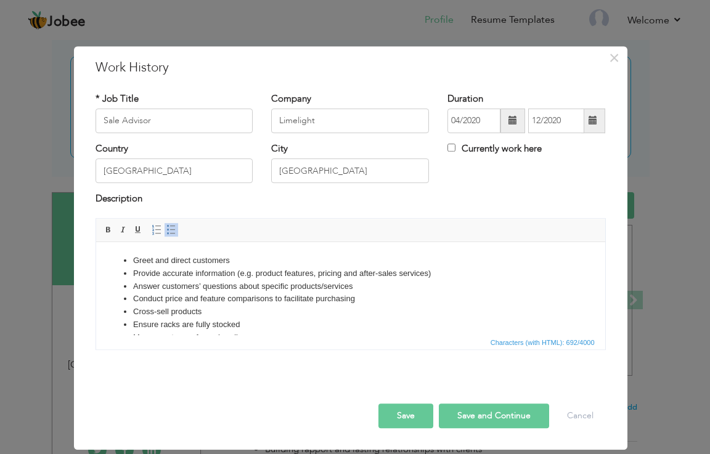
click at [131, 257] on ul "Greet and direct customers Provide accurate information (e.g. product features,…" at bounding box center [350, 331] width 484 height 154
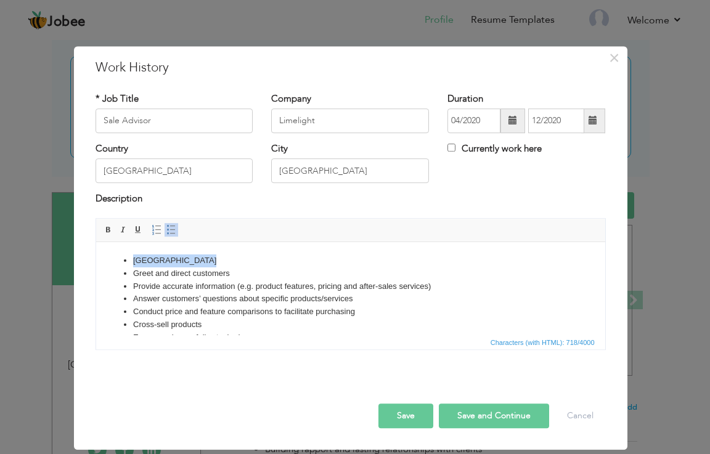
drag, startPoint x: 199, startPoint y: 259, endPoint x: 44, endPoint y: 262, distance: 155.3
click at [96, 262] on html "Tariq Road Branch Greet and direct customers Provide accurate information (e.g.…" at bounding box center [350, 337] width 509 height 191
click at [250, 252] on html "Tariq Road Branch Greet and direct customers Provide accurate information (e.g.…" at bounding box center [350, 337] width 509 height 191
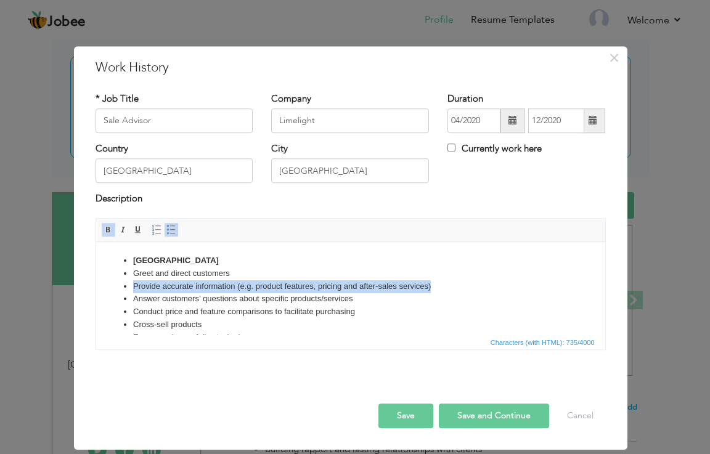
drag, startPoint x: 440, startPoint y: 285, endPoint x: 120, endPoint y: 290, distance: 320.4
click at [111, 290] on ul "Tariq Road Branch Greet and direct customers Provide accurate information (e.g.…" at bounding box center [350, 337] width 484 height 166
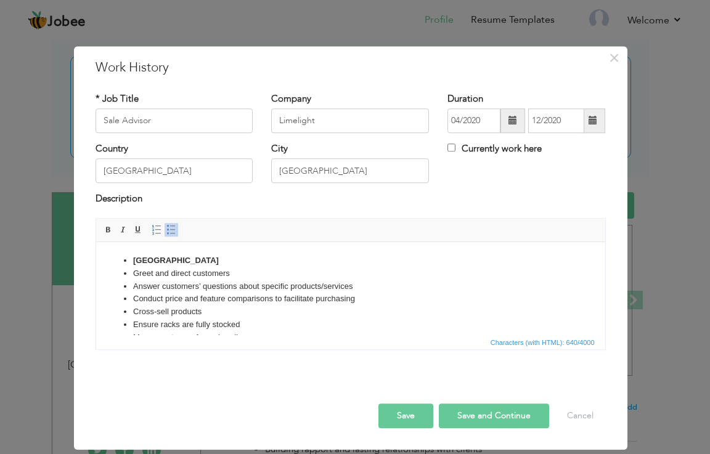
drag, startPoint x: 356, startPoint y: 299, endPoint x: 343, endPoint y: 299, distance: 12.9
click at [355, 299] on li "Conduct price and feature comparisons to facilitate purchasing" at bounding box center [349, 298] width 435 height 13
click at [347, 299] on li "Conduct price and feature comparisons to facilitate purchasing" at bounding box center [349, 298] width 435 height 13
click at [308, 301] on li "Conduct price and feature comparisons to facilitate purchasing" at bounding box center [349, 298] width 435 height 13
click at [360, 299] on li "Conduct price and feature compariso n ns to facilitate purchasi g" at bounding box center [349, 298] width 435 height 13
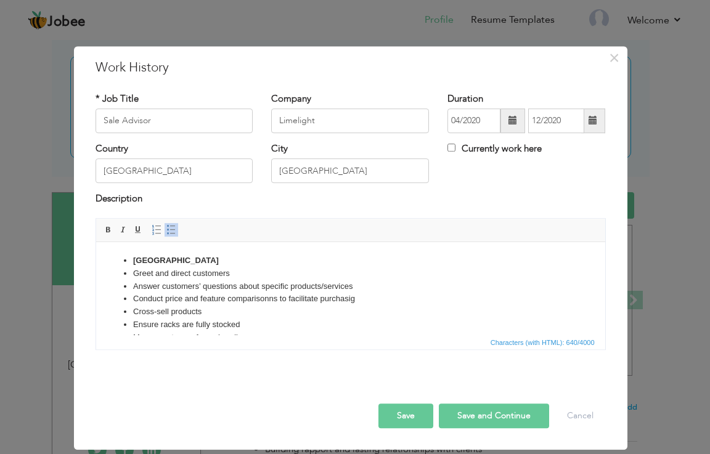
click at [357, 297] on li "Conduct price and feature compariso n ns to facilitate purchasi g" at bounding box center [349, 298] width 435 height 13
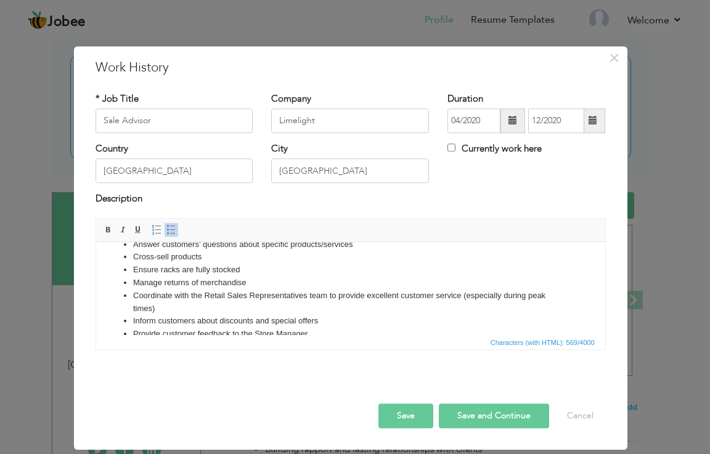
scroll to position [62, 0]
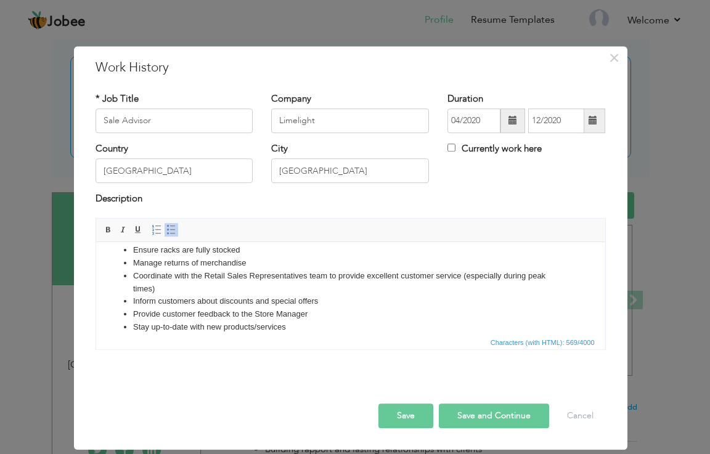
click at [248, 261] on li "Manage returns of merchandise" at bounding box center [349, 262] width 435 height 13
click at [247, 261] on li "Manage returns of merchandise" at bounding box center [349, 262] width 435 height 13
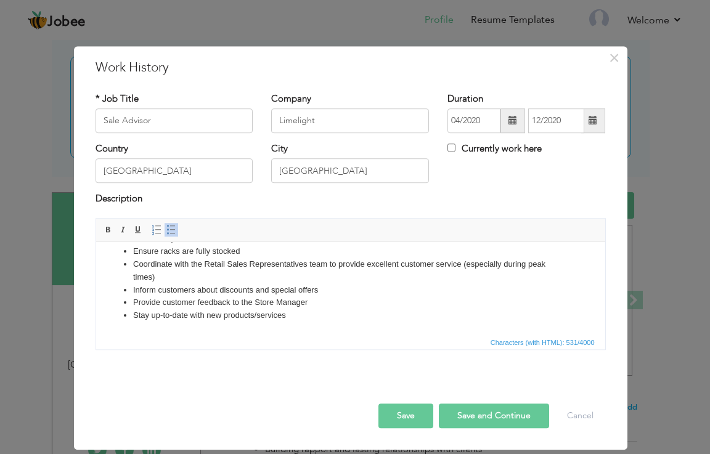
click at [287, 315] on li "Stay up-to-date with new products/services" at bounding box center [349, 315] width 435 height 13
click at [131, 314] on ul "Tariq Road Branch Greet and direct customers Answer customers’ questions about …" at bounding box center [350, 257] width 484 height 128
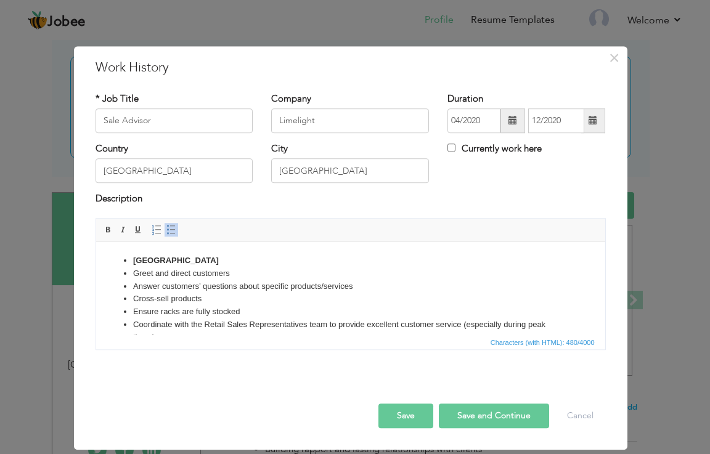
scroll to position [47, 0]
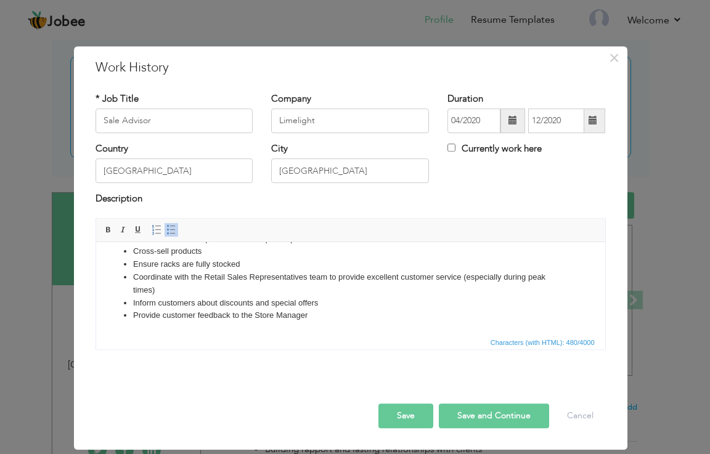
click at [323, 315] on li "Provide customer feedback to the Store Manager" at bounding box center [349, 315] width 435 height 13
click at [485, 415] on button "Save and Continue" at bounding box center [494, 416] width 110 height 25
click at [485, 415] on button "Save and Continue" at bounding box center [489, 416] width 119 height 25
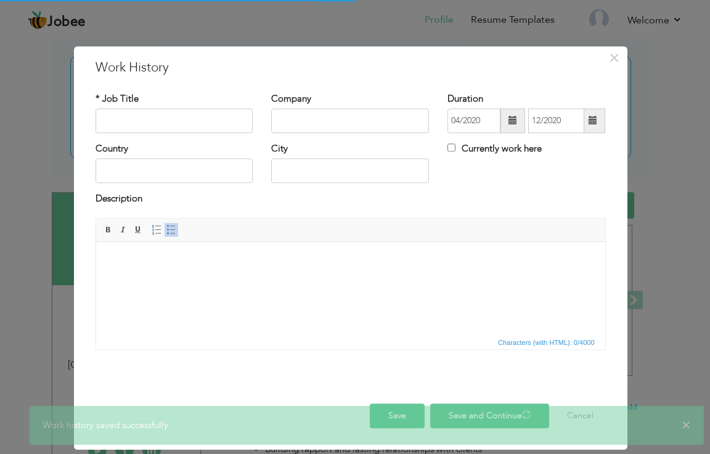
scroll to position [0, 0]
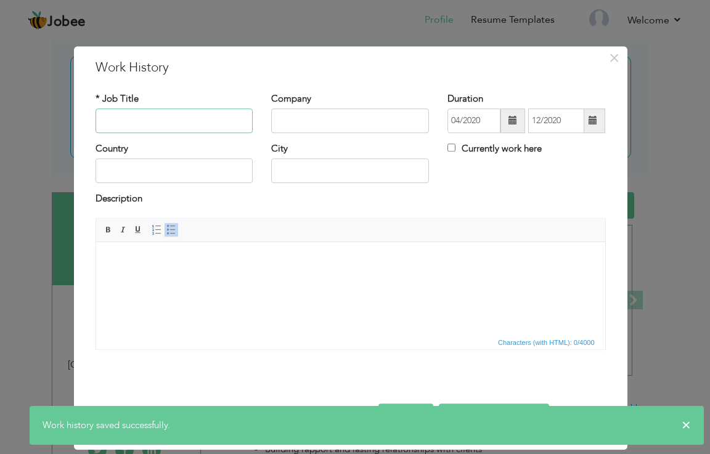
click at [121, 114] on input "text" at bounding box center [175, 120] width 158 height 25
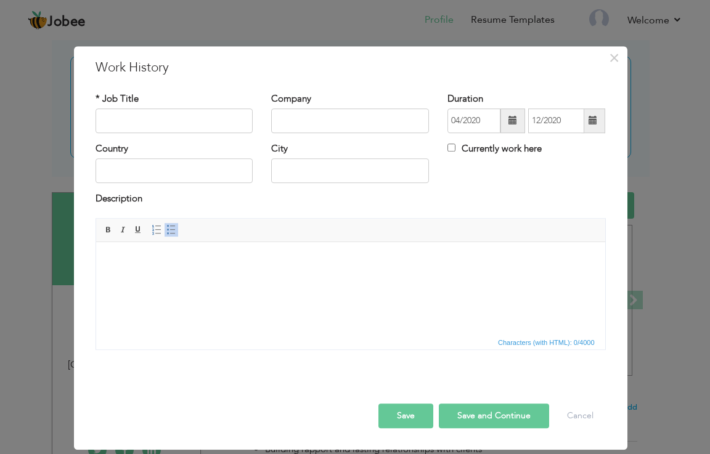
click at [516, 122] on span at bounding box center [512, 120] width 9 height 9
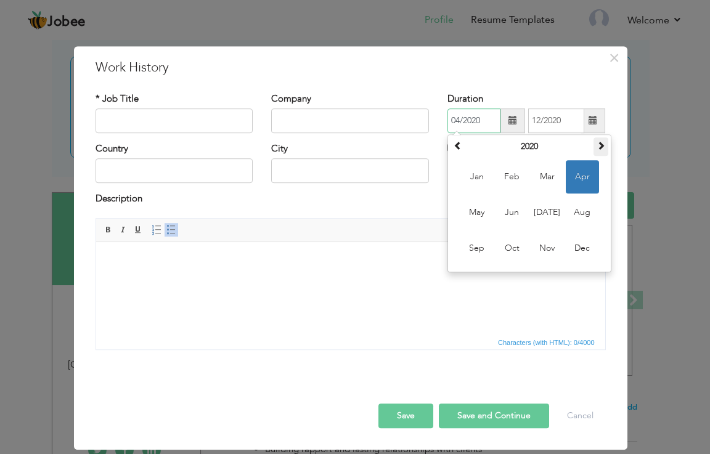
click at [606, 142] on th at bounding box center [600, 146] width 15 height 18
click at [479, 180] on span "Jan" at bounding box center [476, 176] width 33 height 33
type input "01/2021"
click at [479, 180] on div "Country City Currently work here" at bounding box center [350, 167] width 529 height 50
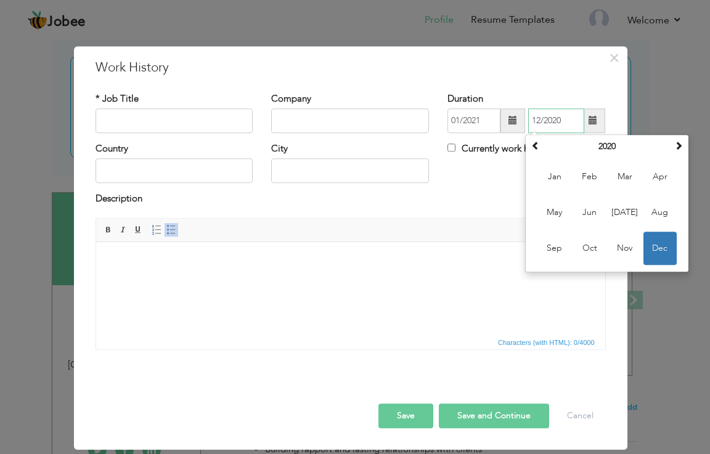
click at [565, 121] on input "12/2020" at bounding box center [556, 120] width 56 height 25
click at [564, 122] on input "12/2020" at bounding box center [556, 120] width 56 height 25
click at [679, 149] on span at bounding box center [678, 145] width 9 height 9
click at [678, 149] on span at bounding box center [678, 145] width 9 height 9
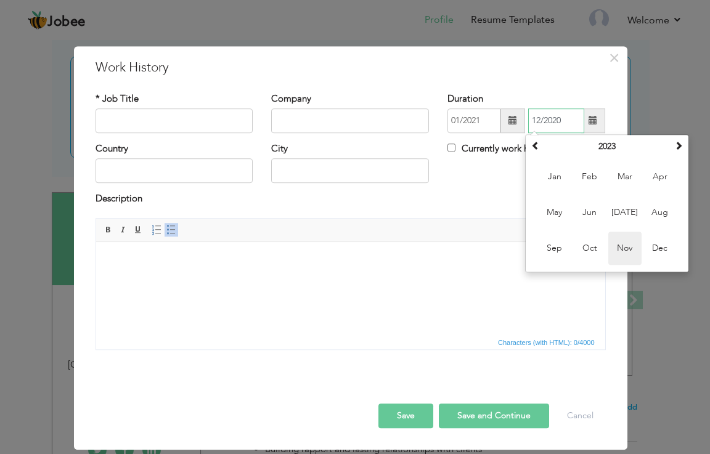
click at [619, 250] on span "Nov" at bounding box center [624, 248] width 33 height 33
type input "11/2023"
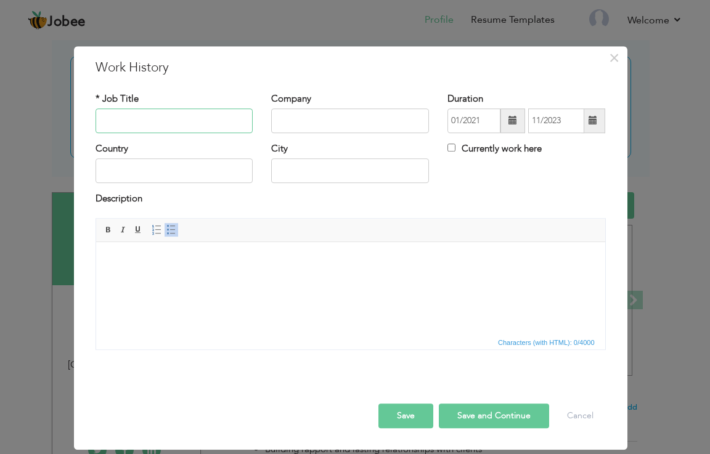
click at [165, 121] on input "text" at bounding box center [175, 120] width 158 height 25
type input "Cashier"
click at [155, 173] on input "text" at bounding box center [175, 171] width 158 height 25
type input "[GEOGRAPHIC_DATA]"
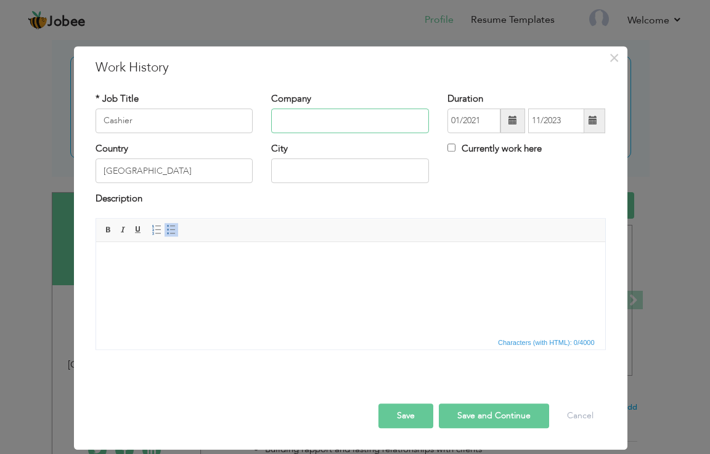
click at [305, 123] on input "text" at bounding box center [350, 120] width 158 height 25
type input "Limelight"
click at [151, 168] on input "[GEOGRAPHIC_DATA]" at bounding box center [175, 171] width 158 height 25
click at [288, 168] on input "text" at bounding box center [350, 171] width 158 height 25
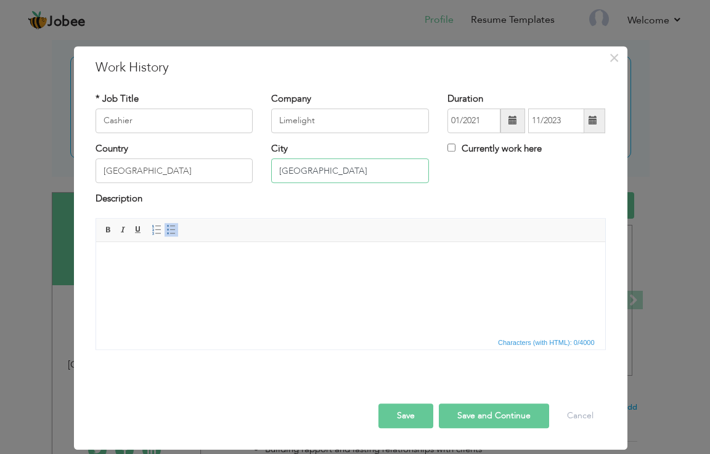
type input "[GEOGRAPHIC_DATA]"
click at [210, 279] on html at bounding box center [350, 261] width 509 height 38
click at [165, 270] on html at bounding box center [350, 261] width 509 height 38
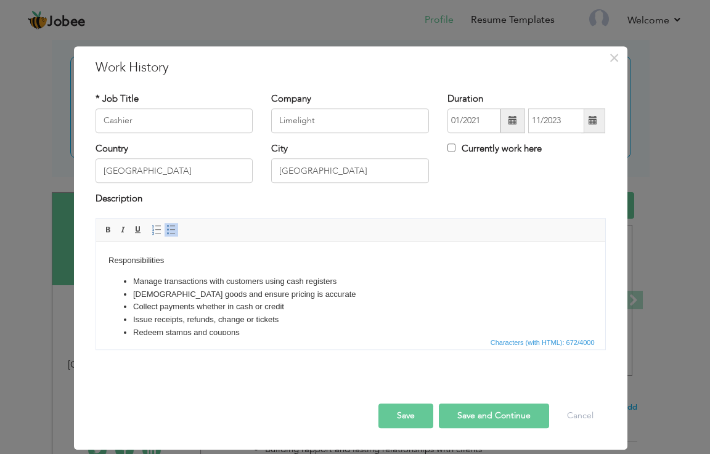
click at [163, 259] on body "Responsibilities Manage transactions with customers using cash registers Scan g…" at bounding box center [350, 341] width 484 height 174
drag, startPoint x: 157, startPoint y: 260, endPoint x: 85, endPoint y: 240, distance: 74.7
click at [96, 242] on html "Hydri Branch Manage transactions with customers using cash registers Scan goods…" at bounding box center [350, 341] width 509 height 199
click at [252, 336] on span "Characters (with HTML): 691/4000" at bounding box center [350, 342] width 509 height 15
click at [256, 331] on li "Redeem stamps and coupons" at bounding box center [349, 332] width 435 height 13
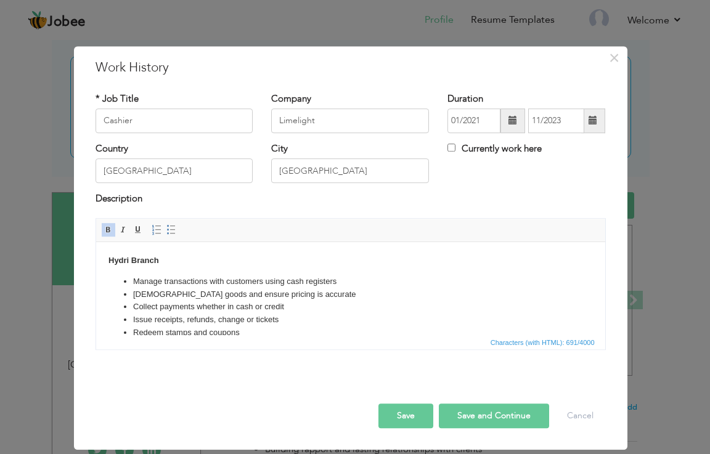
click at [256, 331] on li "Redeem stamps and coupons" at bounding box center [349, 332] width 435 height 13
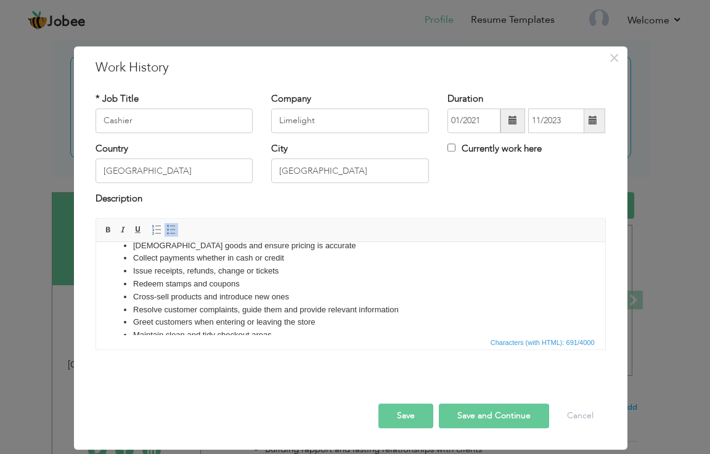
scroll to position [107, 0]
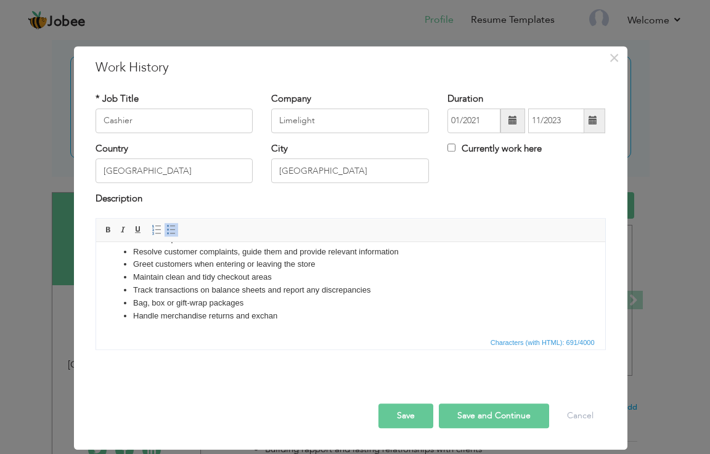
click at [291, 312] on li "Handle merchandise returns and exchan" at bounding box center [349, 315] width 435 height 13
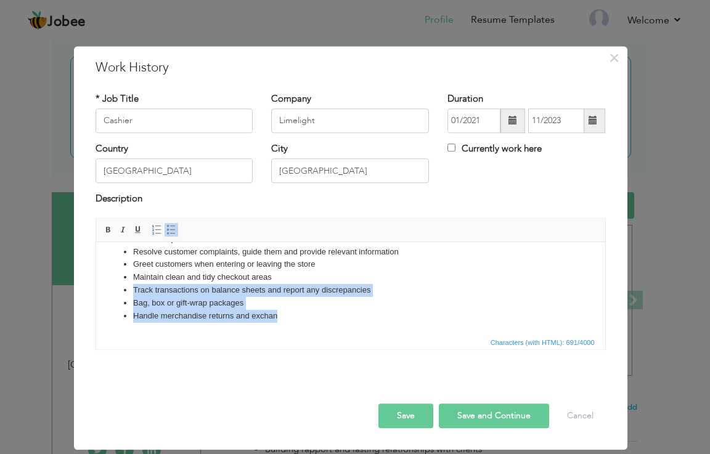
drag, startPoint x: 271, startPoint y: 312, endPoint x: 125, endPoint y: 288, distance: 148.0
click at [125, 288] on ul "Manage transactions with customers using cash registers Scan goods and ensure p…" at bounding box center [350, 245] width 484 height 154
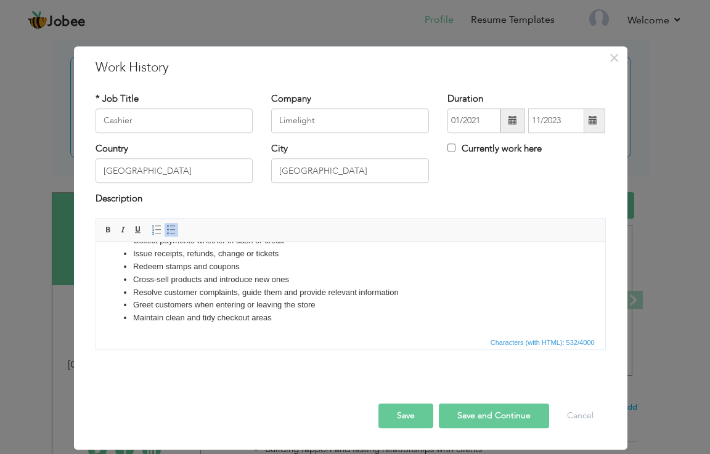
scroll to position [68, 0]
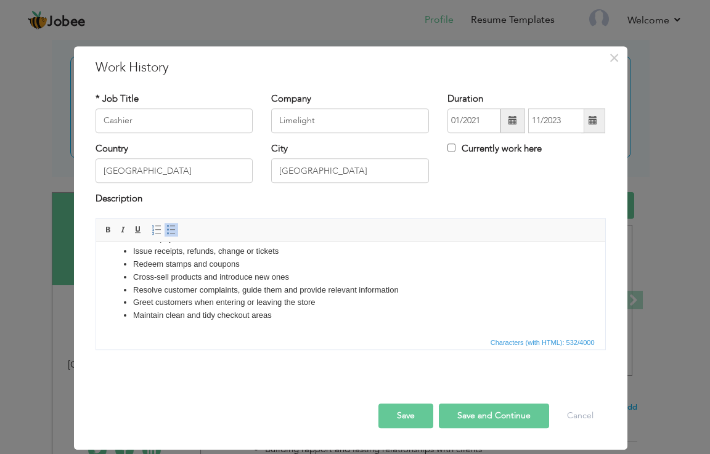
click at [465, 415] on button "Save and Continue" at bounding box center [494, 416] width 110 height 25
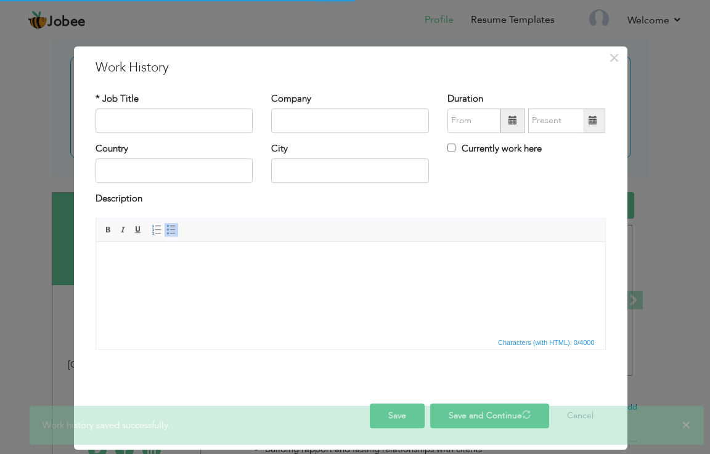
scroll to position [0, 0]
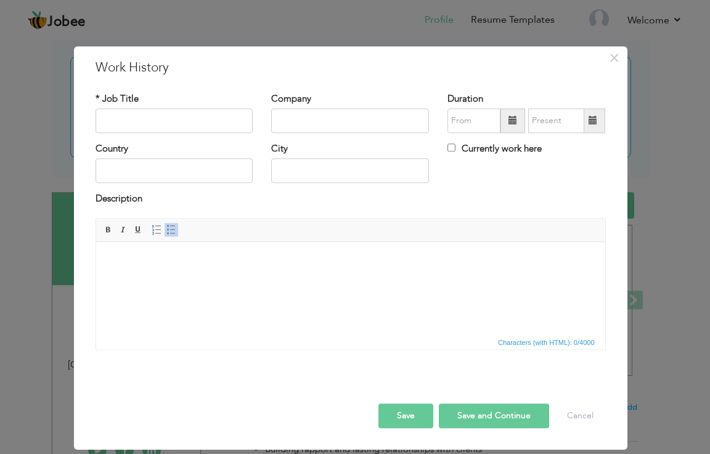
click at [512, 123] on span at bounding box center [512, 120] width 9 height 9
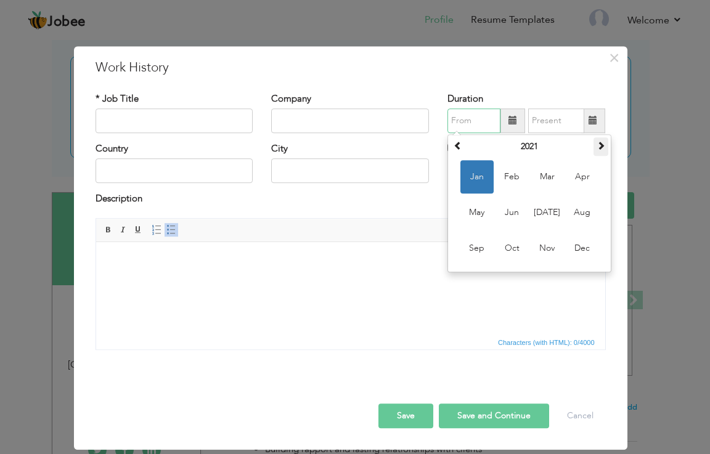
click at [608, 137] on th at bounding box center [600, 146] width 15 height 18
click at [604, 140] on th at bounding box center [600, 146] width 15 height 18
click at [574, 246] on span "Dec" at bounding box center [582, 248] width 33 height 33
type input "12/2023"
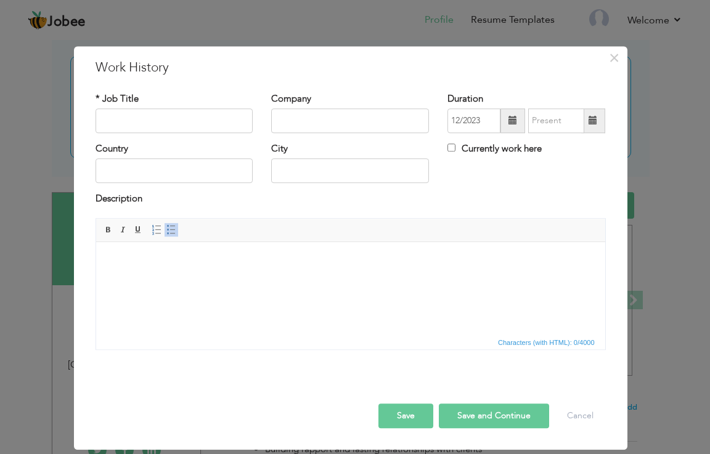
click at [595, 120] on span at bounding box center [592, 120] width 9 height 9
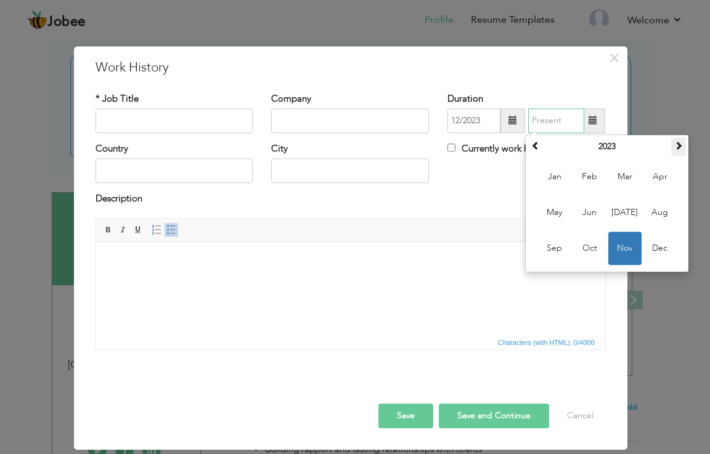
click at [683, 144] on span at bounding box center [678, 145] width 9 height 9
click at [660, 212] on span "Aug" at bounding box center [659, 212] width 33 height 33
type input "08/2024"
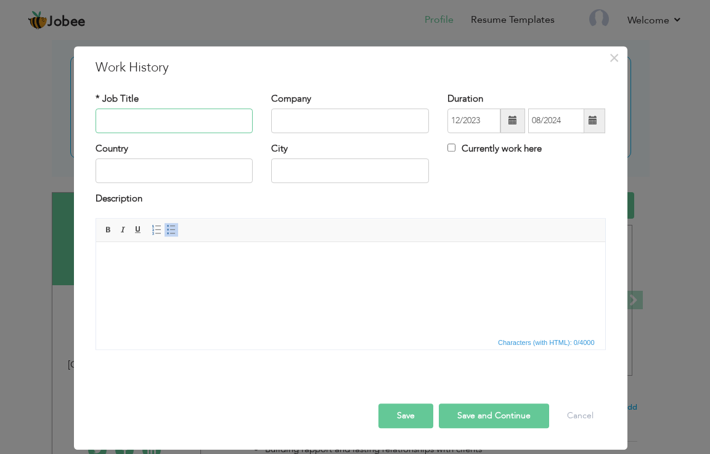
click at [184, 121] on input "text" at bounding box center [175, 120] width 158 height 25
type input "Cash Manager"
click at [328, 118] on input "text" at bounding box center [350, 120] width 158 height 25
type input "Limelight"
click at [139, 167] on input "text" at bounding box center [175, 171] width 158 height 25
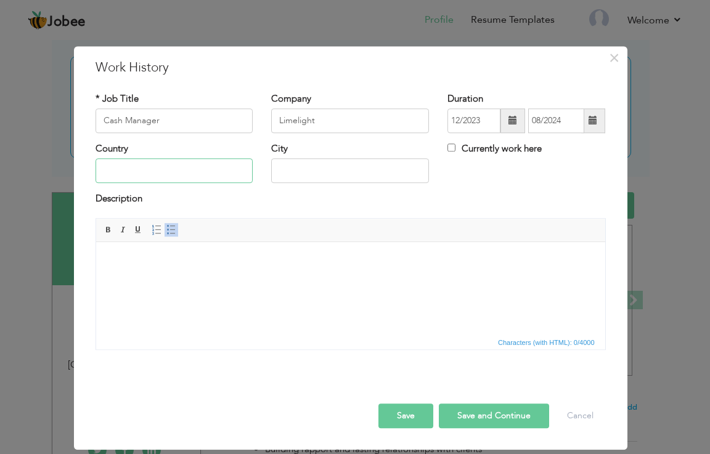
click at [139, 167] on input "text" at bounding box center [175, 171] width 158 height 25
type input "[GEOGRAPHIC_DATA]"
click at [290, 161] on input "text" at bounding box center [350, 171] width 158 height 25
type input "[GEOGRAPHIC_DATA]"
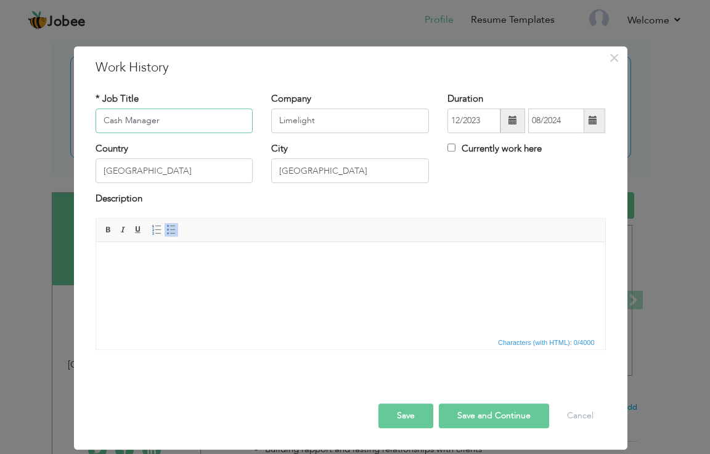
click at [102, 120] on input "Cash Manager" at bounding box center [175, 120] width 158 height 25
click at [169, 123] on input "Cash Manager" at bounding box center [175, 120] width 158 height 25
type input "C"
type input "Assistant Manager"
click at [197, 261] on body at bounding box center [350, 260] width 484 height 13
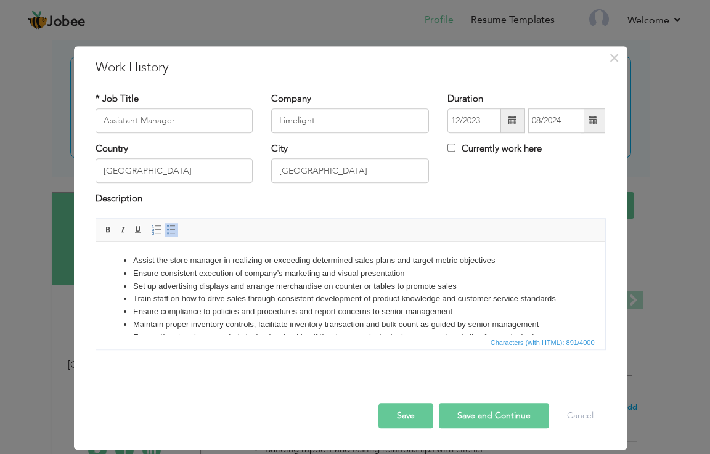
click at [138, 245] on html "Assist the store manager in realizing or exceeding determined sales plans and t…" at bounding box center [350, 305] width 509 height 127
click at [115, 251] on html "Assist the store manager in realizing or exceeding determined sales plans and t…" at bounding box center [350, 305] width 509 height 127
click at [120, 250] on html "Assist the store manager in realizing or exceeding determined sales plans and t…" at bounding box center [350, 305] width 509 height 127
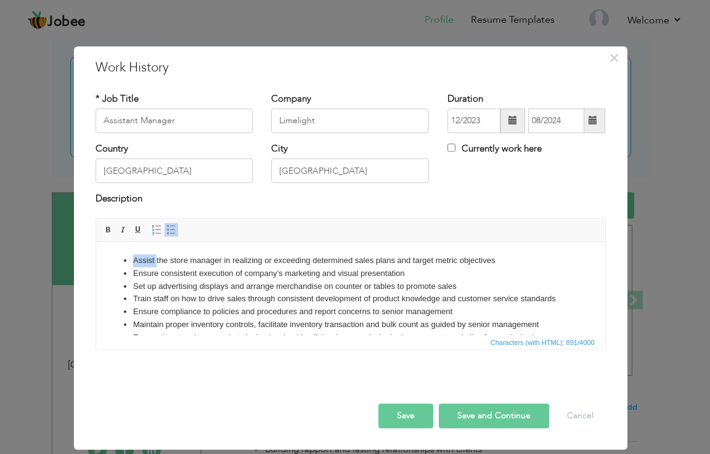
click at [126, 260] on ul "Assist the store manager in realizing or exceeding determined sales plans and t…" at bounding box center [350, 305] width 484 height 102
click at [127, 260] on ul "Assist the store manager in realizing or exceeding determined sales plans and t…" at bounding box center [350, 305] width 484 height 102
click at [130, 259] on ul "Assist the store manager in realizing or exceeding determined sales plans and t…" at bounding box center [350, 305] width 484 height 102
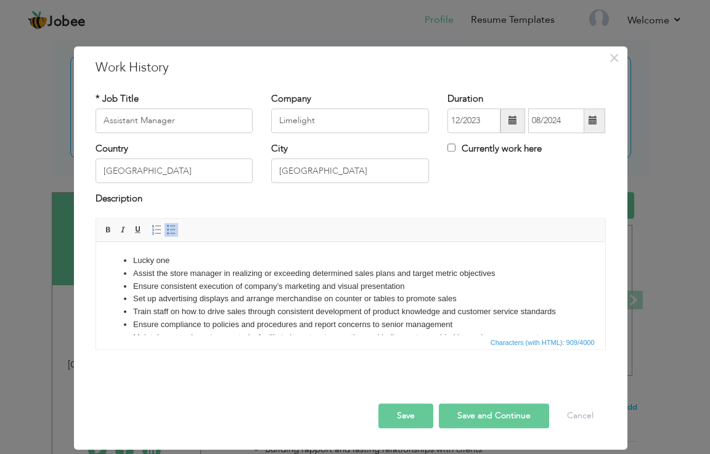
click at [127, 258] on ul "Lucky one Assist the store manager in realizing or exceeding determined sales p…" at bounding box center [350, 311] width 484 height 115
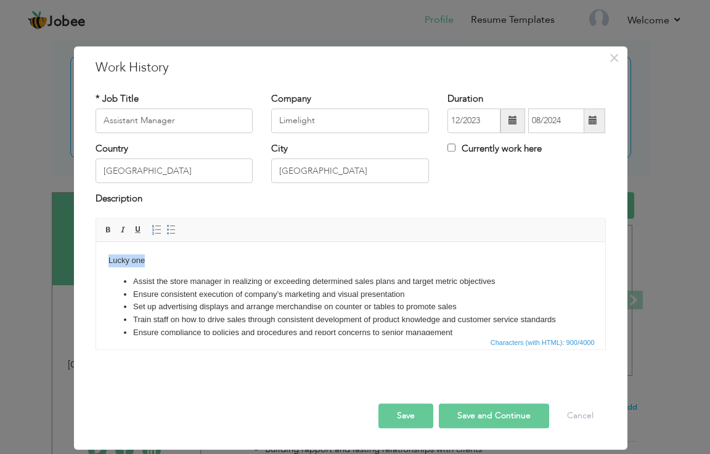
drag, startPoint x: 148, startPoint y: 259, endPoint x: 58, endPoint y: 252, distance: 90.2
click at [96, 252] on html "Lucky one Assist the store manager in realizing or exceeding determined sales p…" at bounding box center [350, 316] width 509 height 148
click at [180, 265] on body "Lucky one Assist the store manager in realizing or exceeding determined sales p…" at bounding box center [350, 315] width 484 height 123
click at [172, 259] on body "Lucky one Assist the store manager in realizing or exceeding determined sales p…" at bounding box center [350, 315] width 484 height 123
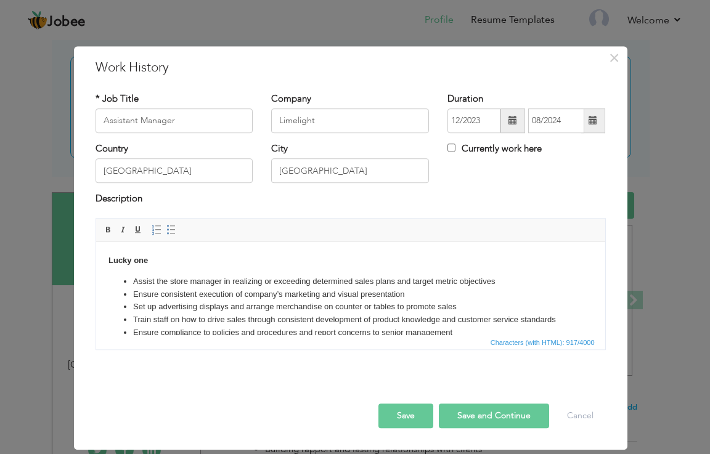
click at [182, 260] on body "Lucky one Assist the store manager in realizing or exceeding determined sales p…" at bounding box center [350, 315] width 484 height 123
click at [161, 261] on body "Lucky one Assist the store manager in realizing or exceeding determined sales p…" at bounding box center [350, 315] width 484 height 123
drag, startPoint x: 177, startPoint y: 259, endPoint x: 55, endPoint y: 264, distance: 121.5
click at [96, 264] on html "Lucky one Branch Assist the store manager in realizing or exceeding determined …" at bounding box center [350, 316] width 509 height 148
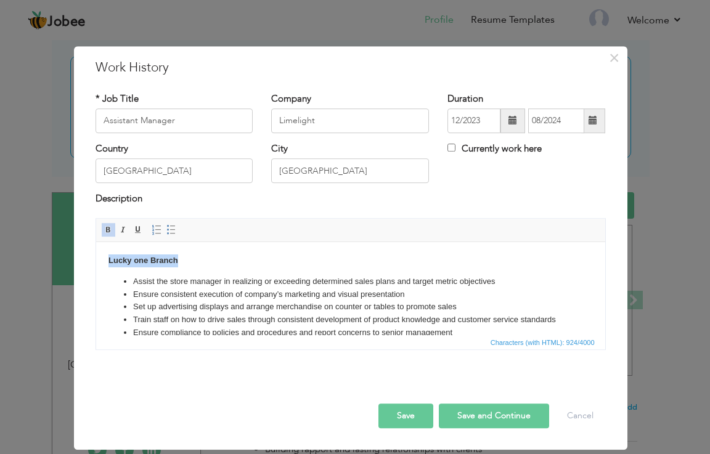
copy strong "Lucky one Branch"
click at [211, 265] on body "Lucky one Branch Assist the store manager in realizing or exceeding determined …" at bounding box center [350, 315] width 484 height 123
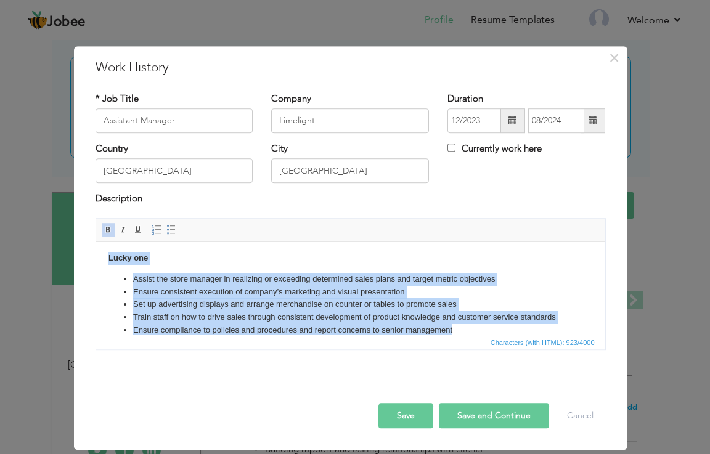
drag, startPoint x: 452, startPoint y: 328, endPoint x: 109, endPoint y: 206, distance: 364.2
click at [109, 239] on html "Lucky one Assist the store manager in realizing or exceeding determined sales p…" at bounding box center [350, 313] width 509 height 148
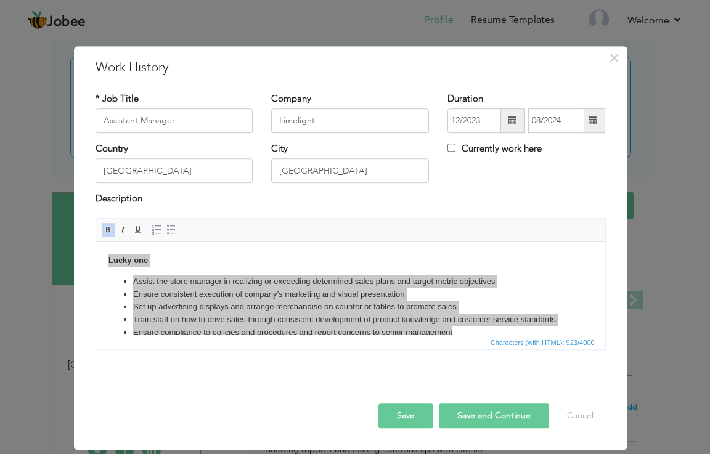
drag, startPoint x: 169, startPoint y: 426, endPoint x: 184, endPoint y: 301, distance: 126.0
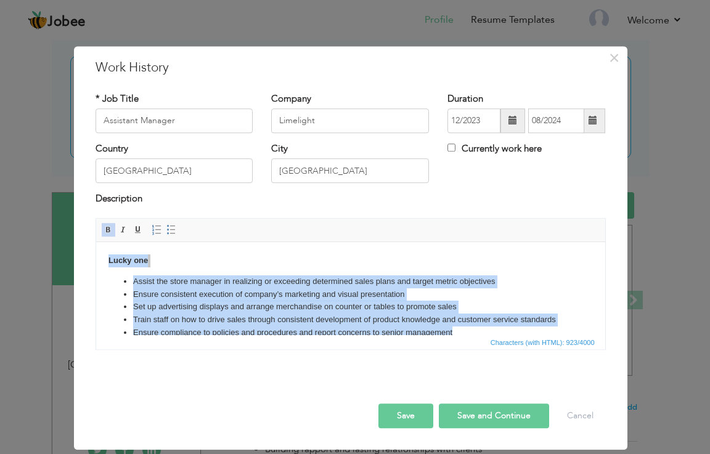
click at [191, 304] on li "Set up advertising displays and arrange merchandise on counter or tables to pro…" at bounding box center [349, 306] width 435 height 13
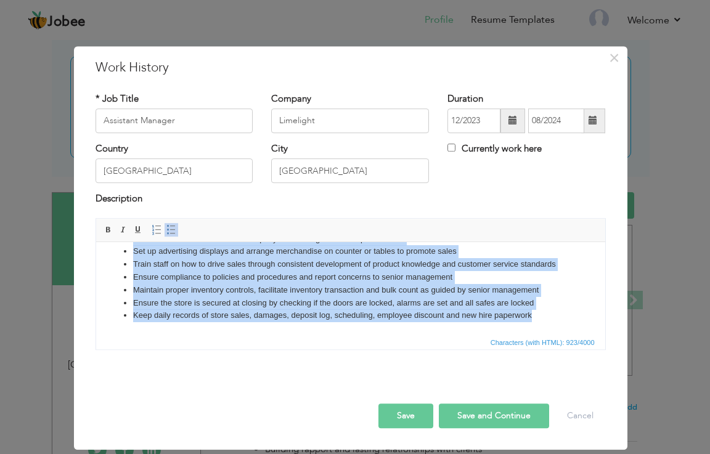
drag, startPoint x: 129, startPoint y: 277, endPoint x: 541, endPoint y: 363, distance: 420.4
click at [541, 334] on html "Lucky one Assist the store manager in realizing or exceeding determined sales p…" at bounding box center [350, 260] width 509 height 148
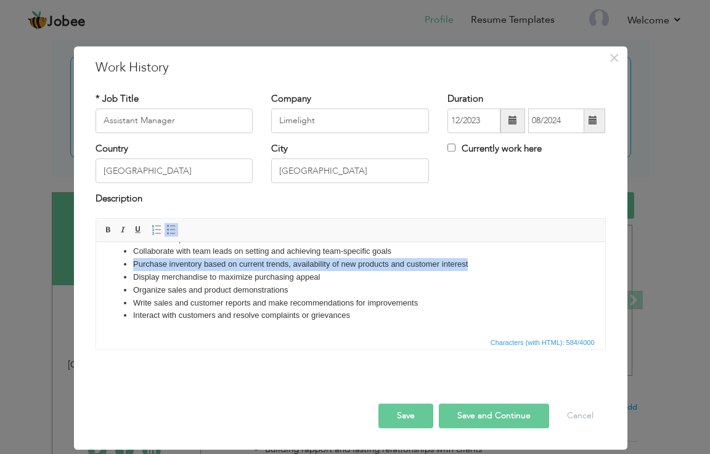
drag, startPoint x: 466, startPoint y: 261, endPoint x: 128, endPoint y: 261, distance: 338.3
click at [128, 261] on ul "Supervise and train staff Review staff performance and offer constructive feedb…" at bounding box center [350, 270] width 484 height 102
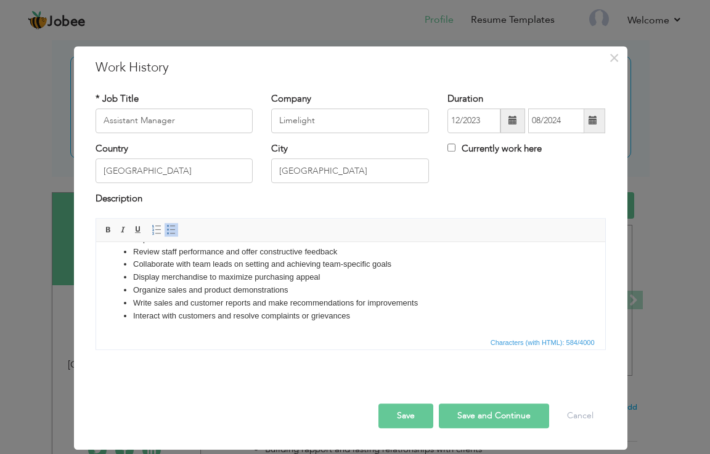
scroll to position [43, 0]
click at [294, 290] on li "Organize sales and product demonstrations" at bounding box center [349, 289] width 435 height 13
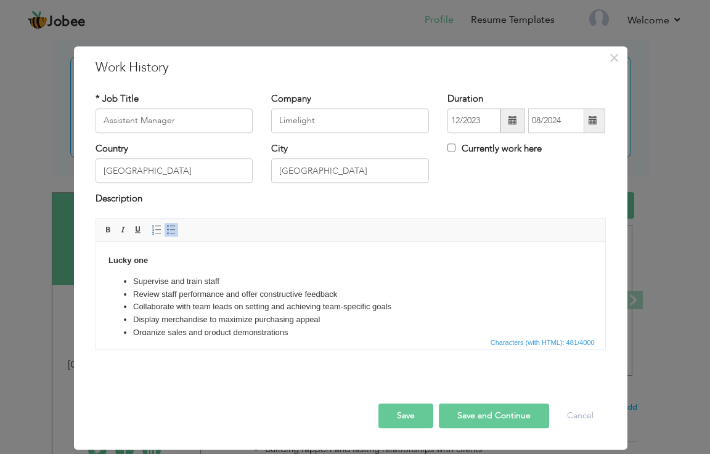
click at [131, 280] on ul "Supervise and train staff Review staff performance and offer constructive feedb…" at bounding box center [350, 320] width 484 height 90
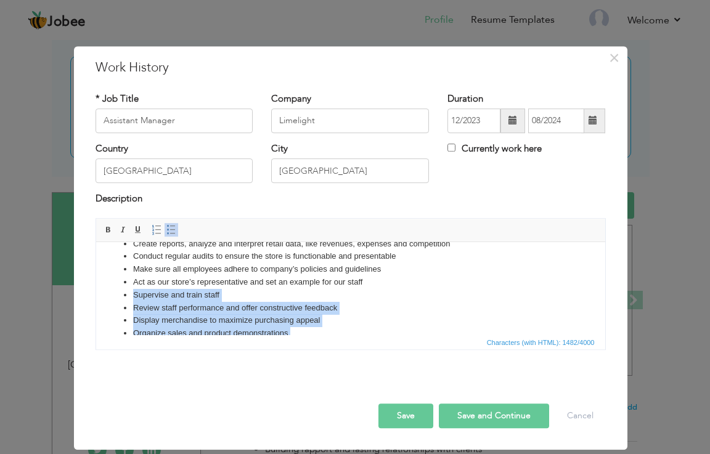
scroll to position [222, 0]
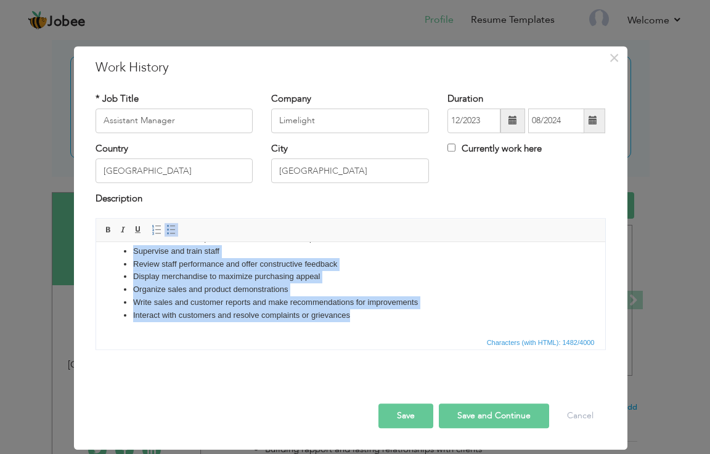
drag, startPoint x: 130, startPoint y: 311, endPoint x: 393, endPoint y: 323, distance: 263.4
click at [391, 324] on html "Lucky one Assist the Retail Store Manager in planning and implementing strategi…" at bounding box center [350, 176] width 509 height 315
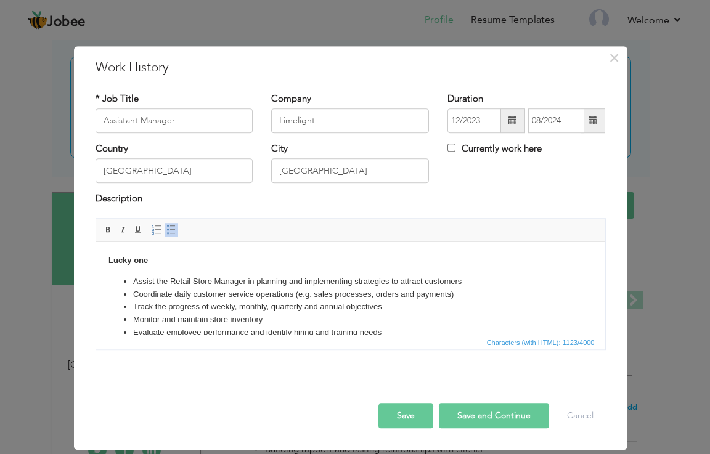
scroll to position [145, 0]
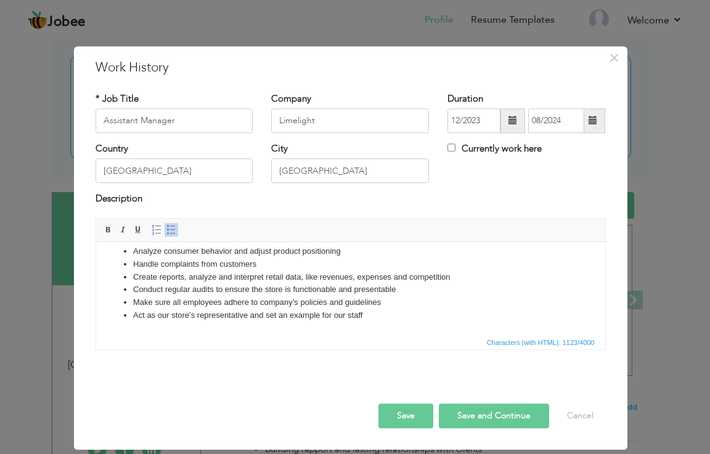
click at [510, 415] on button "Save and Continue" at bounding box center [494, 416] width 110 height 25
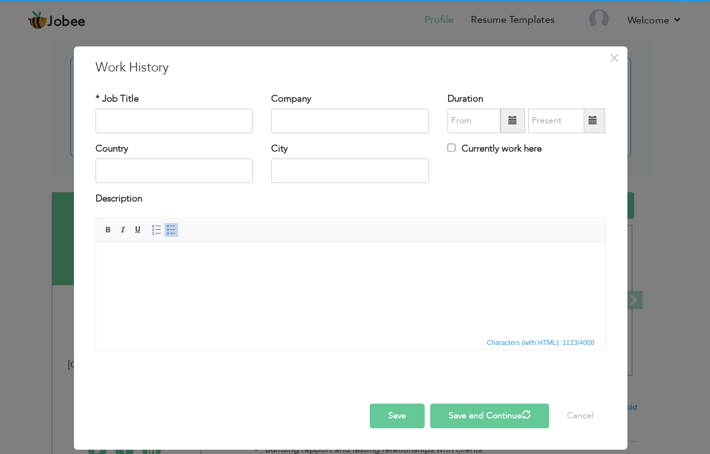
scroll to position [0, 0]
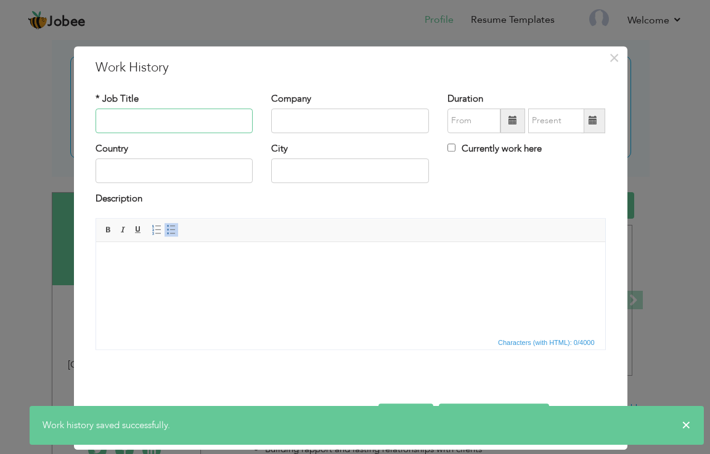
click at [117, 123] on input "text" at bounding box center [175, 120] width 158 height 25
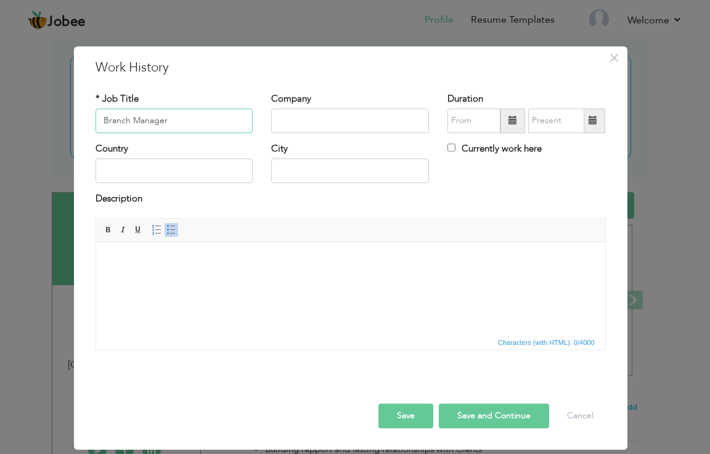
type input "Branch Manager"
click at [295, 115] on input "text" at bounding box center [350, 120] width 158 height 25
type input "Limelight"
click at [117, 171] on input "text" at bounding box center [175, 171] width 158 height 25
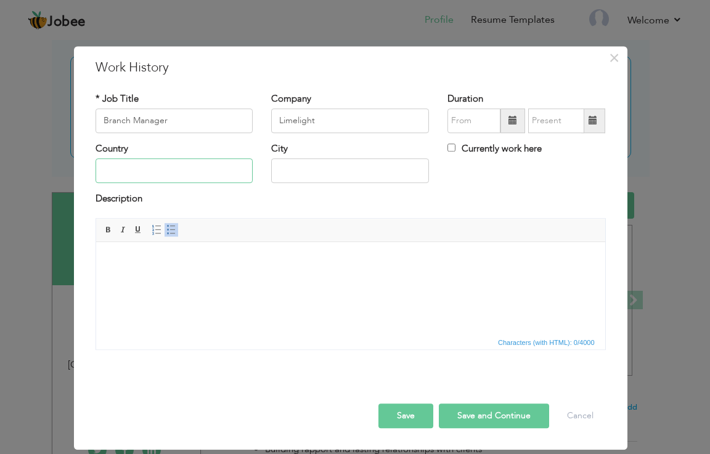
click at [117, 171] on input "text" at bounding box center [175, 171] width 158 height 25
type input "[GEOGRAPHIC_DATA]"
drag, startPoint x: 298, startPoint y: 182, endPoint x: 300, endPoint y: 165, distance: 18.0
click at [299, 180] on input "text" at bounding box center [350, 171] width 158 height 25
type input "[GEOGRAPHIC_DATA]"
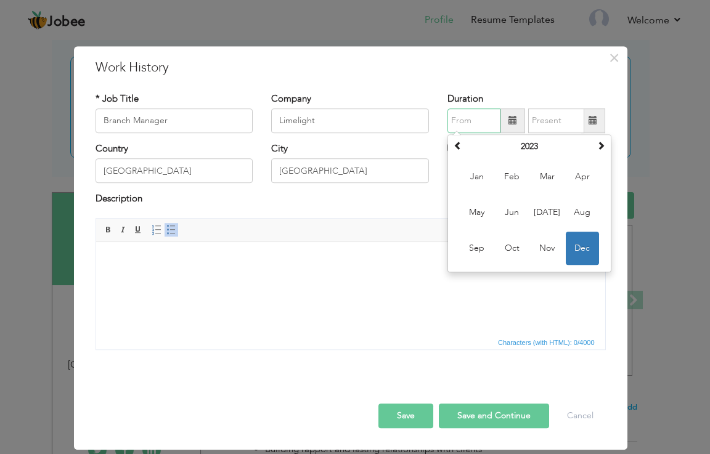
click at [476, 120] on input "text" at bounding box center [473, 120] width 53 height 25
click at [600, 147] on span at bounding box center [600, 145] width 9 height 9
click at [596, 147] on span at bounding box center [600, 145] width 9 height 9
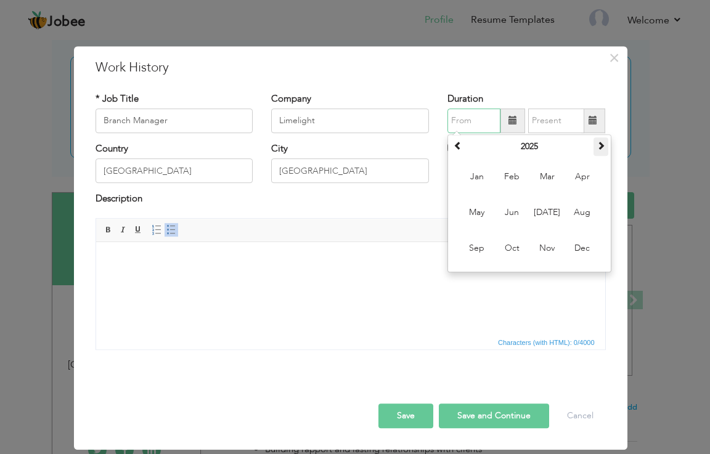
click at [596, 147] on span at bounding box center [600, 145] width 9 height 9
click at [478, 120] on input "text" at bounding box center [473, 120] width 53 height 25
click at [592, 142] on th "2027" at bounding box center [529, 146] width 128 height 18
click at [0, 0] on tr "2022-2033" at bounding box center [0, 0] width 0 height 0
click at [545, 180] on span "2024" at bounding box center [547, 176] width 33 height 33
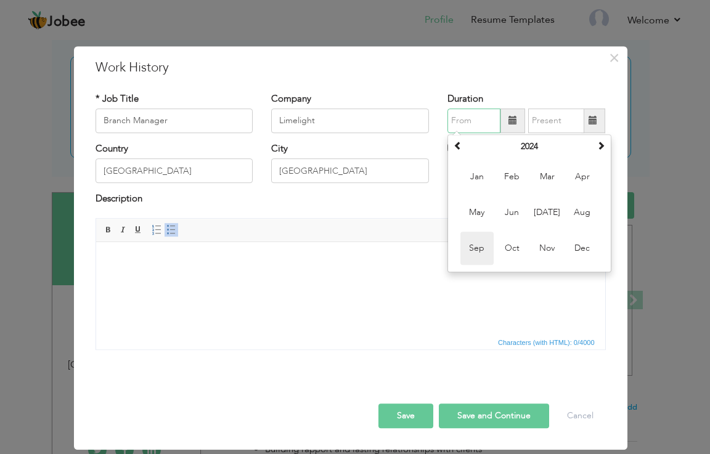
click at [473, 250] on span "Sep" at bounding box center [476, 248] width 33 height 33
type input "09/2024"
click at [472, 250] on html at bounding box center [350, 261] width 509 height 38
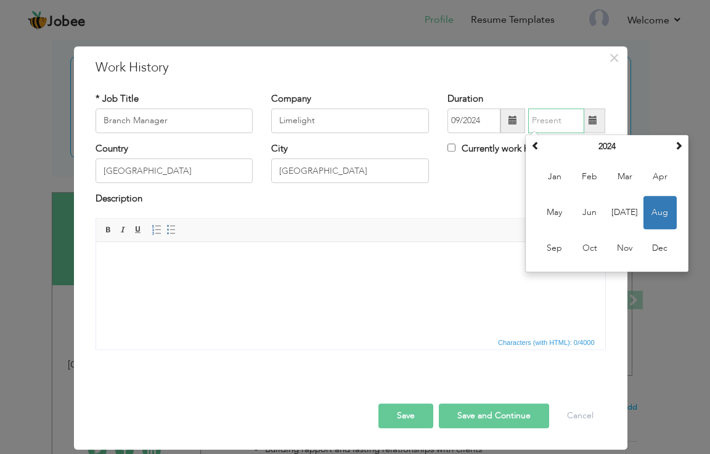
click at [547, 118] on input "text" at bounding box center [556, 120] width 56 height 25
click at [545, 118] on input "text" at bounding box center [556, 120] width 56 height 25
type input "0"
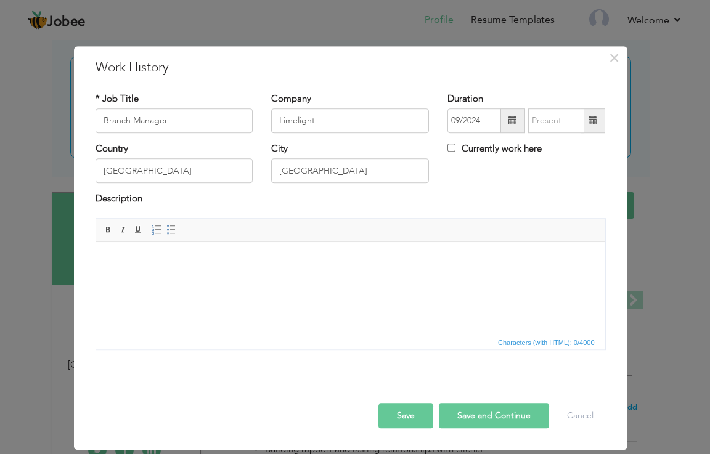
click at [598, 123] on span at bounding box center [593, 120] width 24 height 25
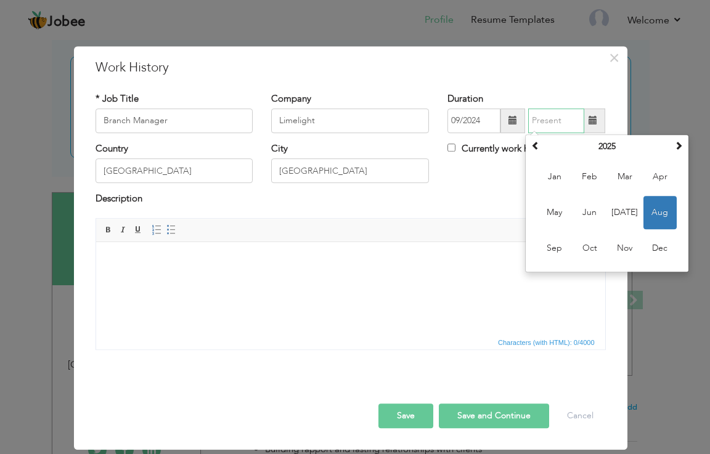
click at [543, 118] on input "text" at bounding box center [556, 120] width 56 height 25
click at [465, 148] on label "Currently work here" at bounding box center [494, 148] width 94 height 13
click at [455, 148] on input "Currently work here" at bounding box center [451, 148] width 8 height 8
checkbox input "true"
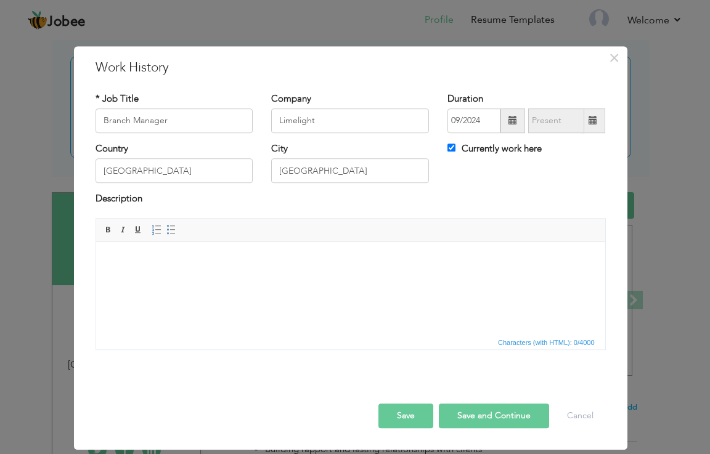
click at [195, 279] on html at bounding box center [350, 261] width 509 height 38
click at [157, 259] on body at bounding box center [350, 260] width 484 height 13
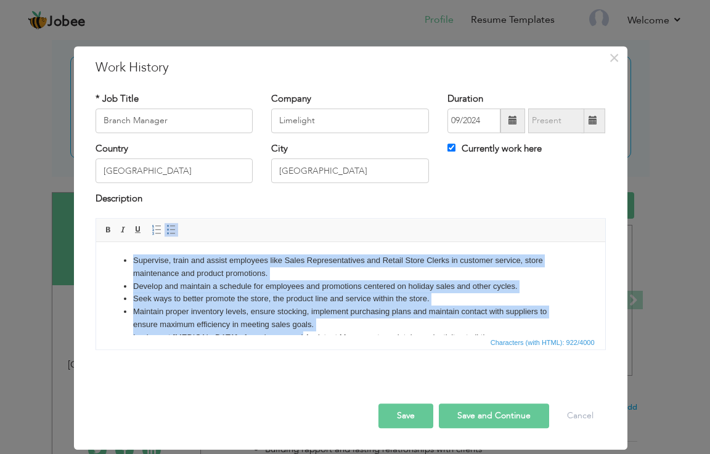
scroll to position [60, 0]
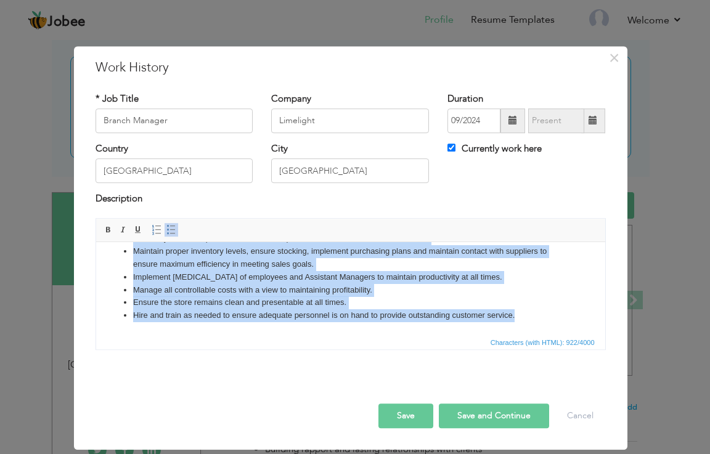
drag, startPoint x: 132, startPoint y: 257, endPoint x: 699, endPoint y: 648, distance: 688.3
click at [603, 334] on html "Supervise, train and assist employees like Sales Representatives and Retail Sto…" at bounding box center [350, 257] width 509 height 153
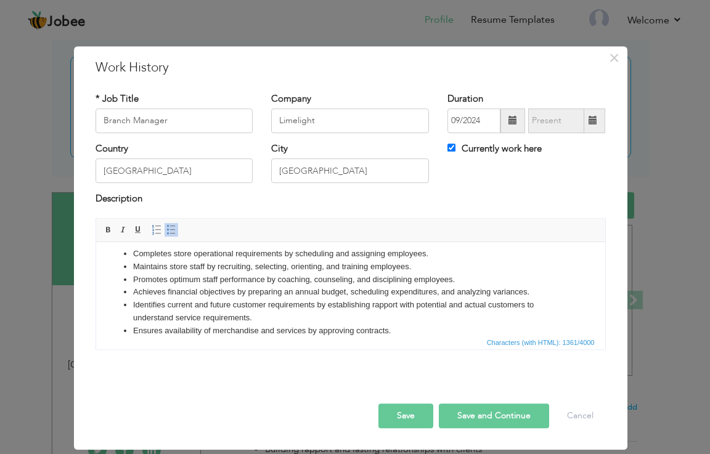
scroll to position [0, 0]
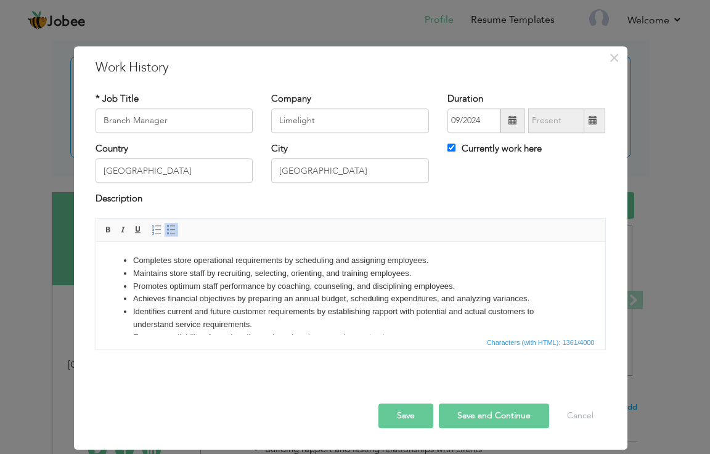
click at [128, 248] on html "Completes store operational requirements by scheduling and assigning employees.…" at bounding box center [350, 350] width 509 height 217
click at [128, 258] on ul "Completes store operational requirements by scheduling and assigning employees.…" at bounding box center [350, 350] width 484 height 192
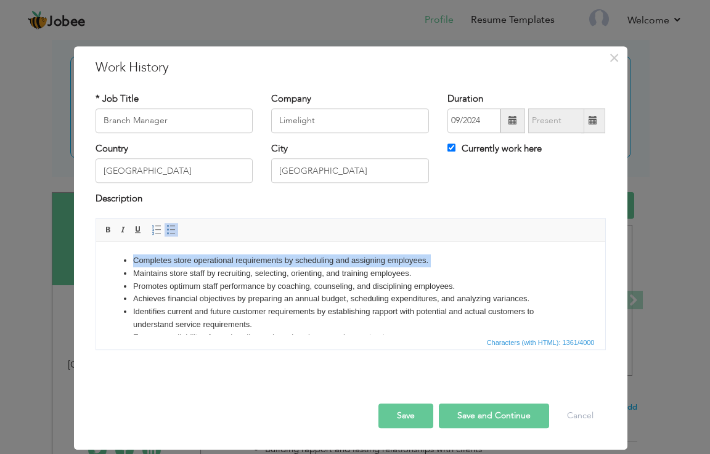
click at [131, 256] on ul "Completes store operational requirements by scheduling and assigning employees.…" at bounding box center [350, 350] width 484 height 192
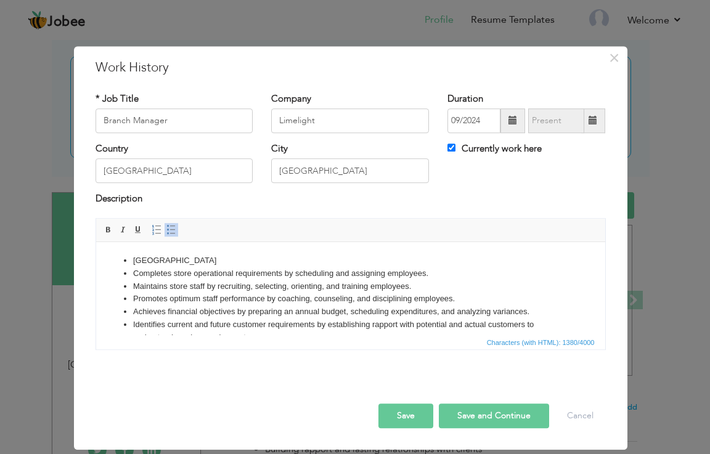
click at [127, 257] on ul "Tariq Road Completes store operational requirements by scheduling and assigning…" at bounding box center [350, 356] width 484 height 205
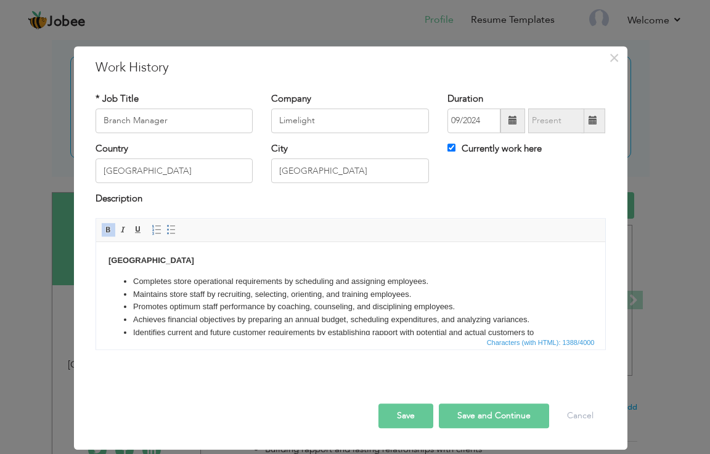
click at [198, 267] on body "Tariq Road Completes store operational requirements by scheduling and assigning…" at bounding box center [350, 360] width 484 height 213
click at [160, 260] on body "Tariq Road Completes store operational requirements by scheduling and assigning…" at bounding box center [350, 360] width 484 height 213
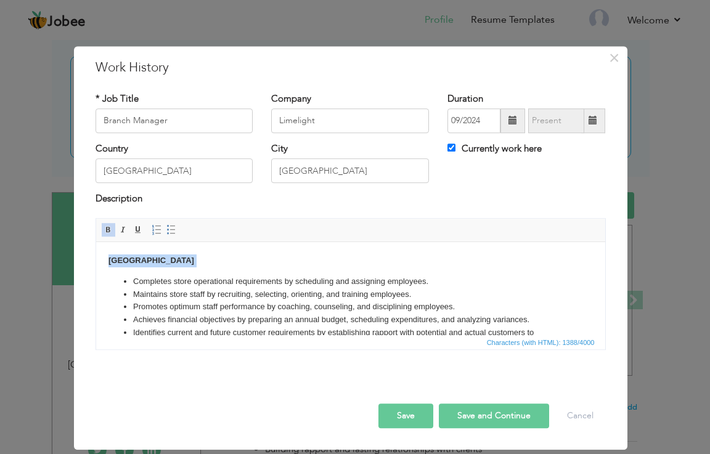
click at [173, 261] on body "Tariq Road Completes store operational requirements by scheduling and assigning…" at bounding box center [350, 360] width 484 height 213
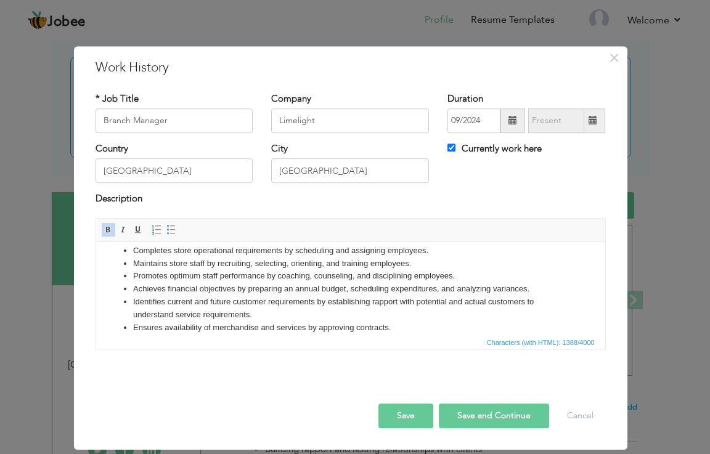
scroll to position [62, 0]
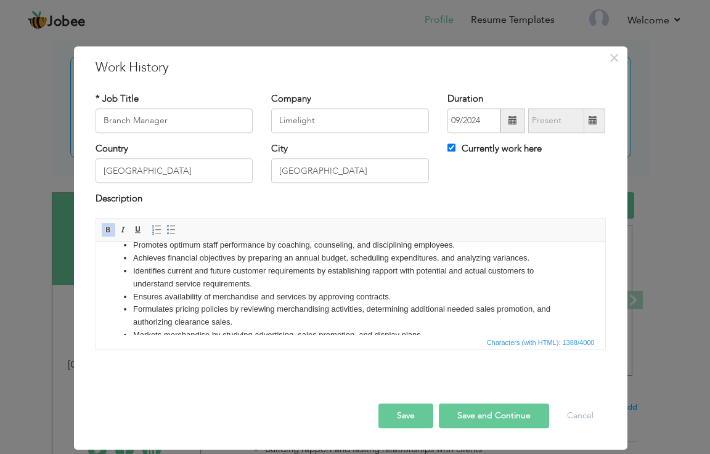
click at [394, 296] on li "Ensures availability of merchandise and services by approving contracts." at bounding box center [349, 296] width 435 height 13
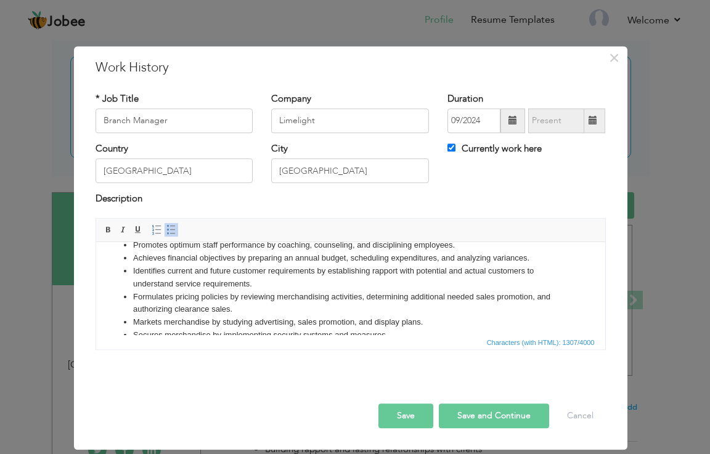
click at [292, 309] on li "Formulates pricing policies by reviewing merchandising activities, determining …" at bounding box center [349, 303] width 435 height 26
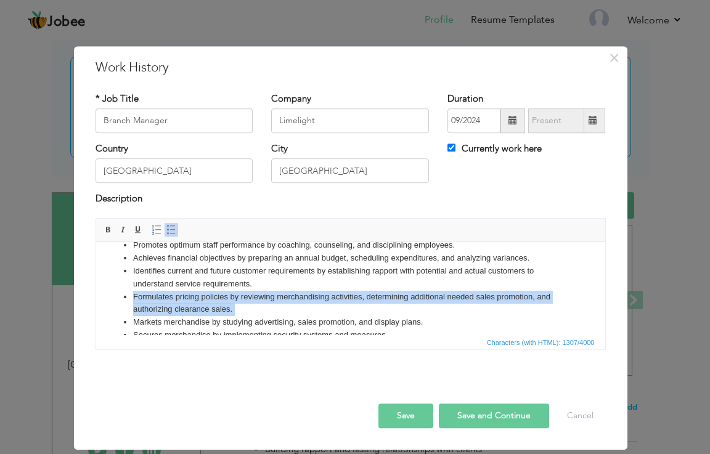
click at [292, 309] on li "Formulates pricing policies by reviewing merchandising activities, determining …" at bounding box center [349, 303] width 435 height 26
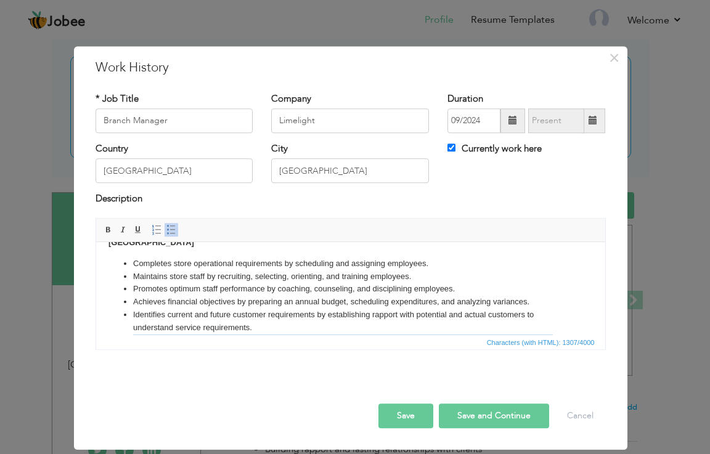
scroll to position [0, 0]
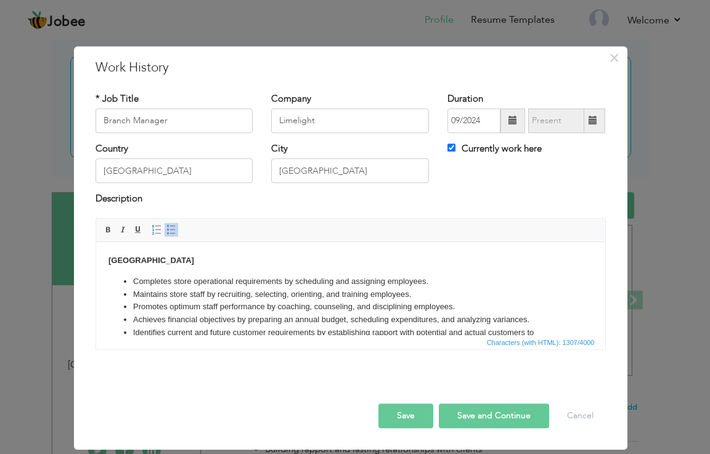
click at [524, 317] on li "Achieves financial objectives by preparing an annual budget, scheduling expendi…" at bounding box center [349, 319] width 435 height 13
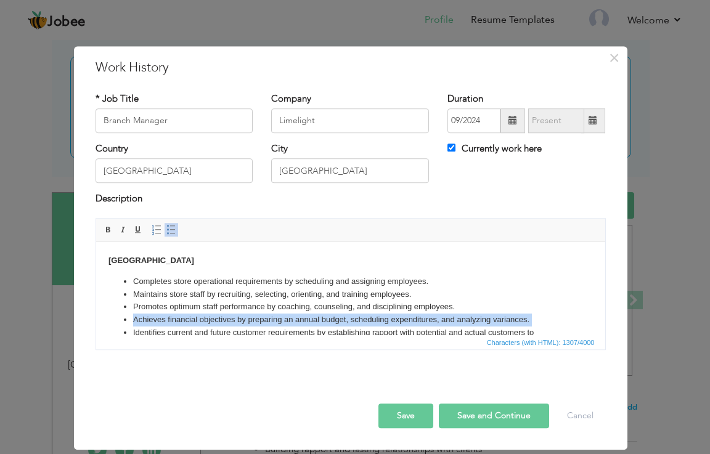
click at [524, 317] on li "Achieves financial objectives by preparing an annual budget, scheduling expendi…" at bounding box center [349, 319] width 435 height 13
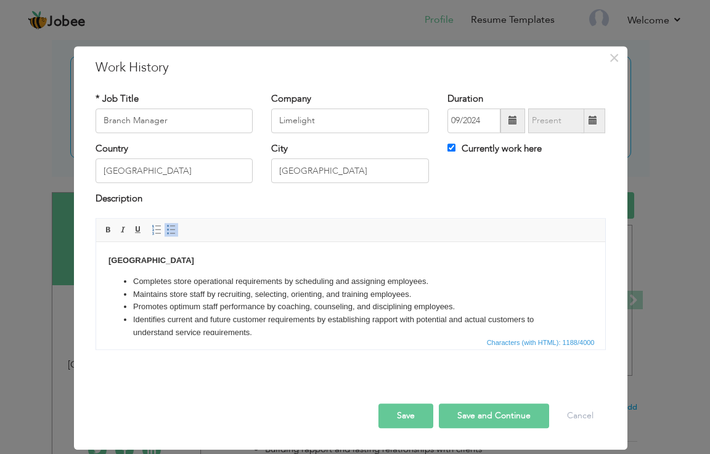
click at [258, 328] on li "Identifies current and future customer requirements by establishing rapport wit…" at bounding box center [349, 326] width 435 height 26
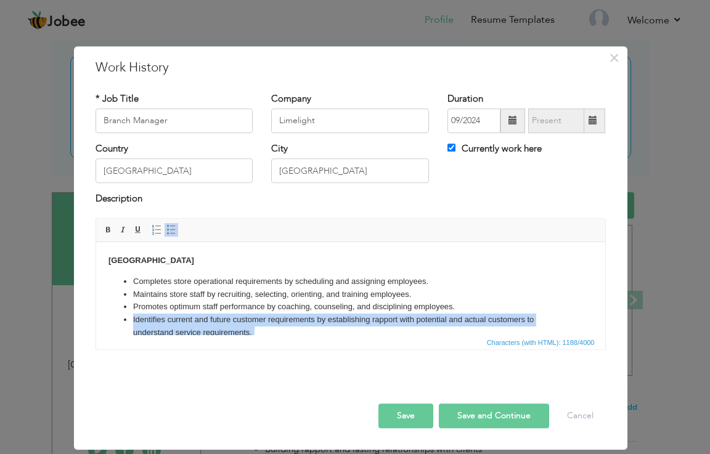
click at [258, 328] on ul "Completes store operational requirements by scheduling and assigning employees.…" at bounding box center [350, 358] width 484 height 166
click at [258, 339] on li "Formulates pricing policies by reviewing merchandising activities, determining …" at bounding box center [349, 352] width 435 height 26
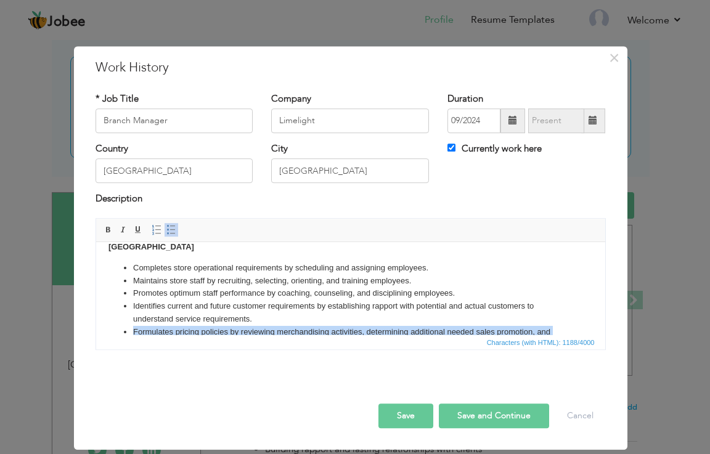
click at [258, 328] on li "Formulates pricing policies by reviewing merchandising activities, determining …" at bounding box center [349, 338] width 435 height 26
click at [255, 321] on li "Identifies current and future customer requirements by establishing rapport wit…" at bounding box center [349, 312] width 435 height 26
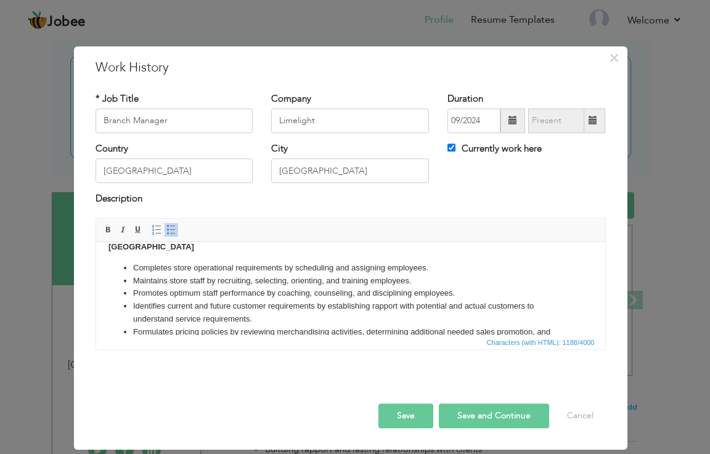
click at [255, 321] on li "Identifies current and future customer requirements by establishing rapport wit…" at bounding box center [349, 312] width 435 height 26
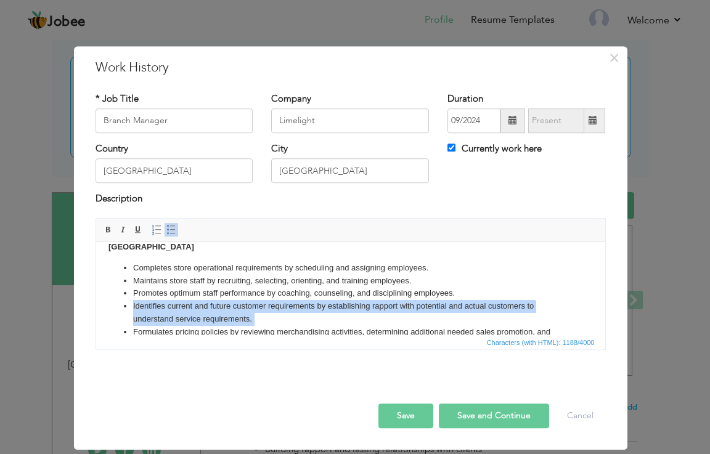
click at [255, 321] on li "Identifies current and future customer requirements by establishing rapport wit…" at bounding box center [349, 312] width 435 height 26
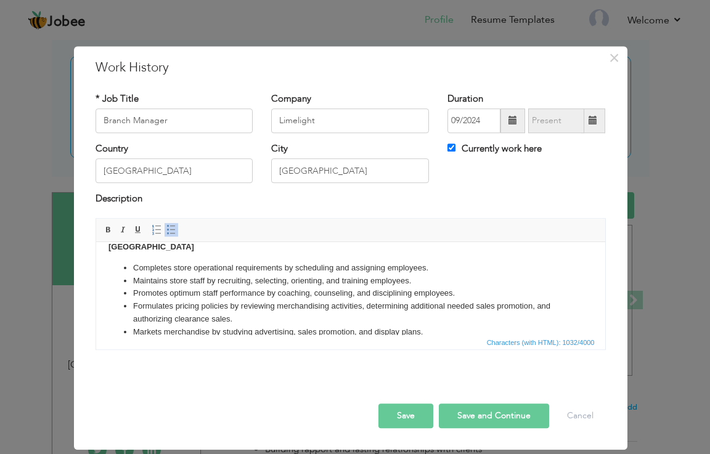
click at [236, 318] on li "Formulates pricing policies by reviewing merchandising activities, determining …" at bounding box center [349, 312] width 435 height 26
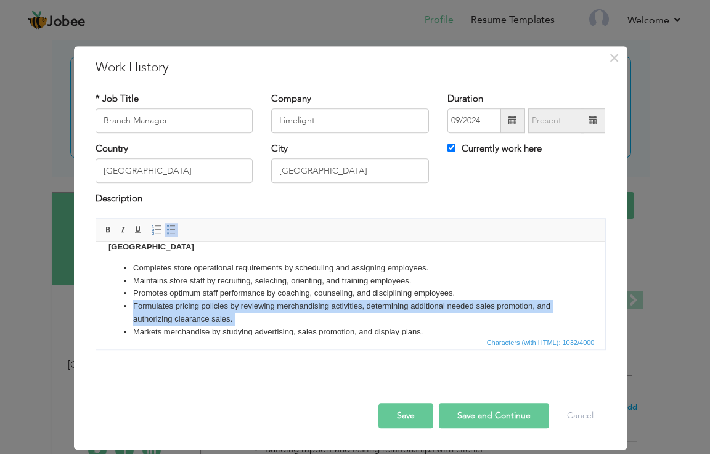
click at [236, 318] on li "Formulates pricing policies by reviewing merchandising activities, determining …" at bounding box center [349, 312] width 435 height 26
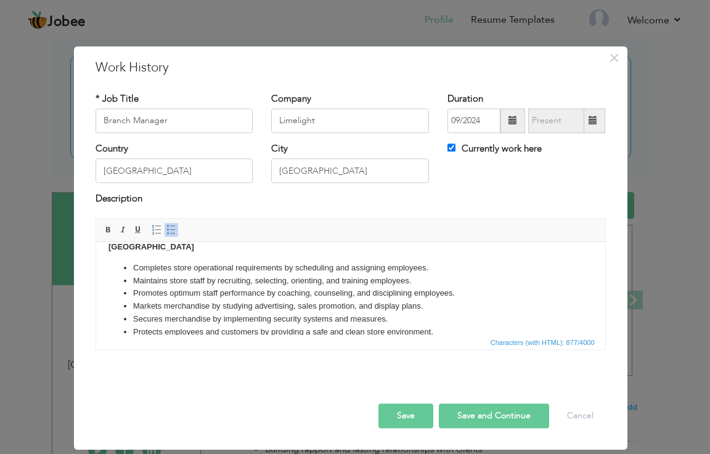
click at [397, 314] on li "Secures merchandise by implementing security systems and measures." at bounding box center [349, 318] width 435 height 13
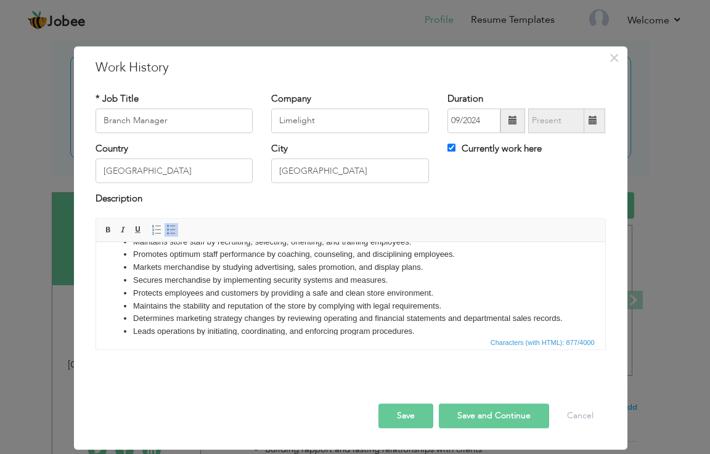
scroll to position [75, 0]
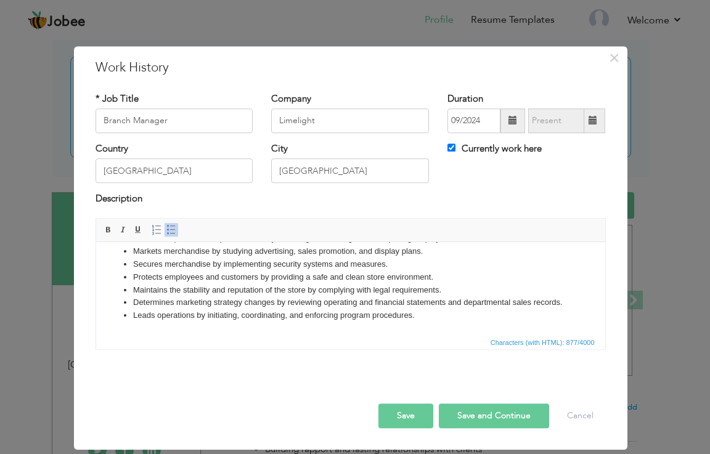
click at [444, 283] on li "Maintains the stability and reputation of the store by complying with legal req…" at bounding box center [349, 289] width 435 height 13
click at [437, 285] on li "Maintains the stability and reputation of the store by complying with legal req…" at bounding box center [349, 289] width 435 height 13
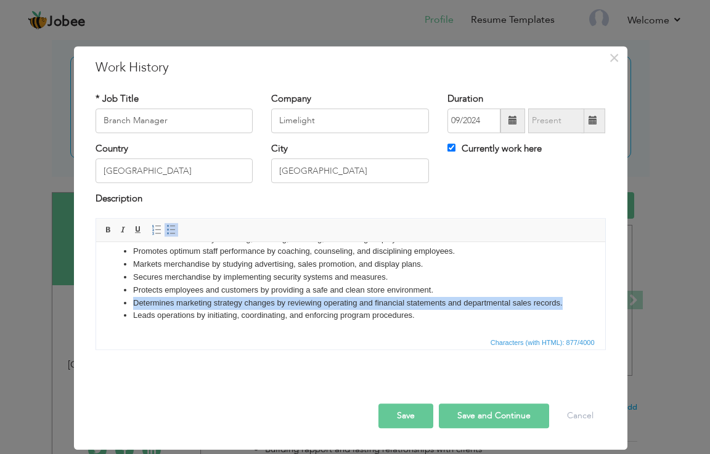
scroll to position [68, 0]
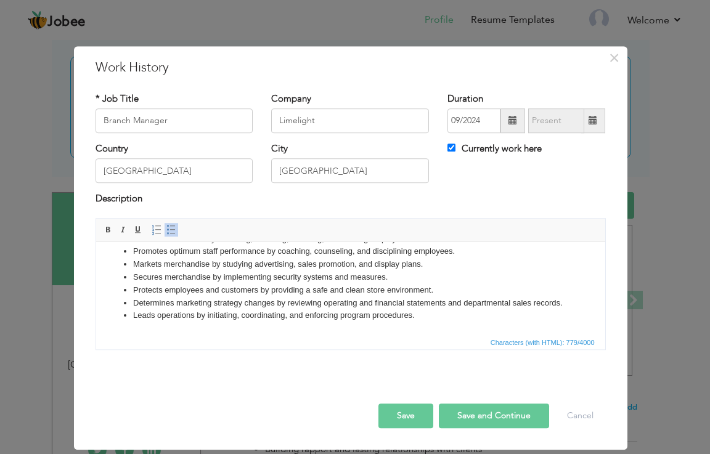
click at [163, 299] on li "Determines marketing strategy changes by reviewing operating and financial stat…" at bounding box center [349, 302] width 435 height 13
click at [163, 297] on li "Determines marketing strategy changes by reviewing operating and financial stat…" at bounding box center [349, 302] width 435 height 13
click at [161, 304] on li "Determines marketing strategy changes by reviewing operating and financial stat…" at bounding box center [349, 302] width 435 height 13
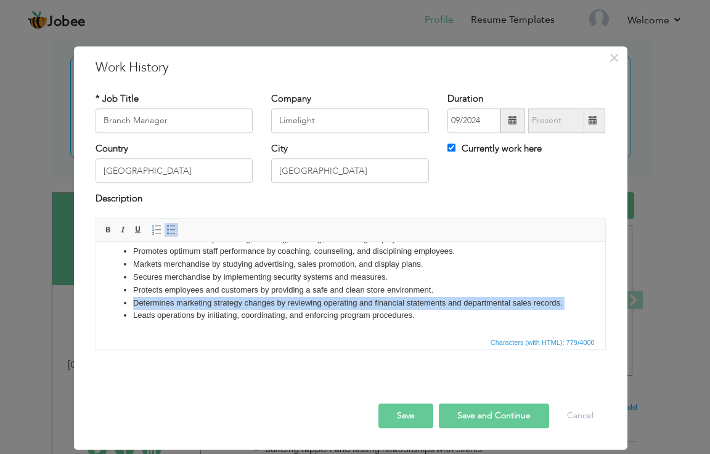
click at [161, 304] on li "Determines marketing strategy changes by reviewing operating and financial stat…" at bounding box center [349, 302] width 435 height 13
click at [160, 304] on li "Determines marketing strategy changes by reviewing operating and financial stat…" at bounding box center [349, 302] width 435 height 13
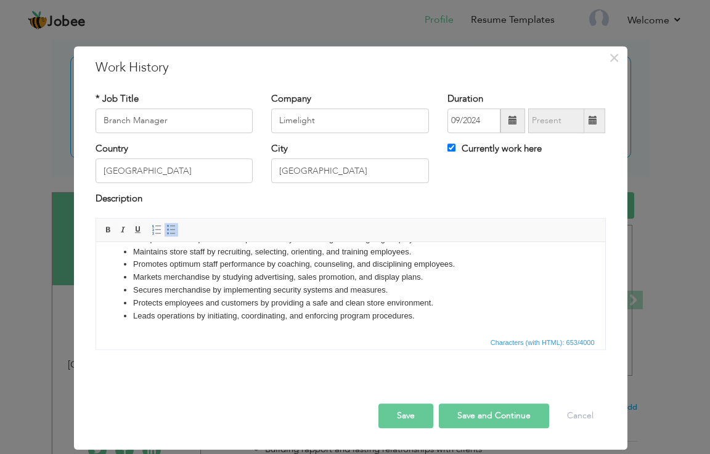
scroll to position [43, 0]
click at [410, 316] on li "Leads operations by initiating, coordinating, and enforcing program procedures." at bounding box center [349, 315] width 435 height 13
click at [417, 316] on li "Leads operations by initiating, coordinating, and enforcing program procedures." at bounding box center [349, 315] width 435 height 13
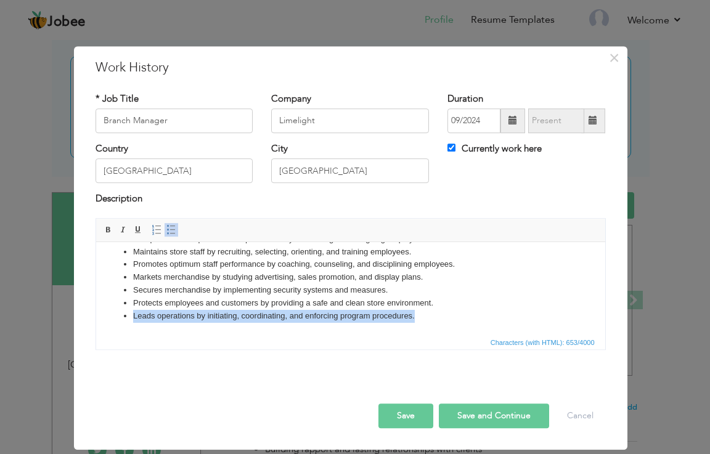
click at [416, 316] on li "Leads operations by initiating, coordinating, and enforcing program procedures." at bounding box center [349, 315] width 435 height 13
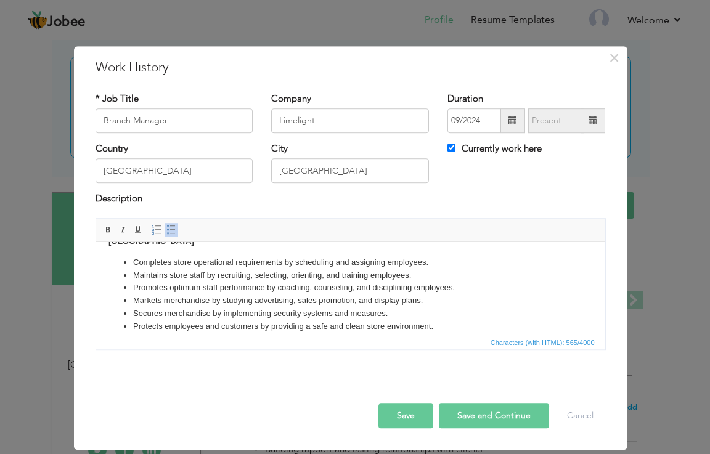
scroll to position [30, 0]
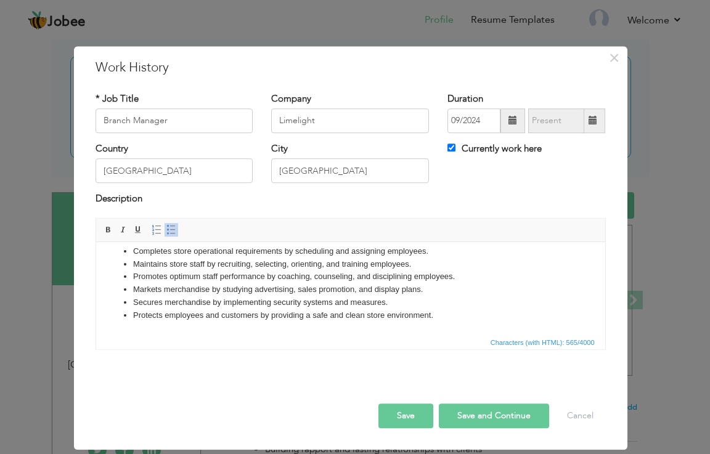
click at [134, 328] on html "Tariq Road Completes store operational requirements by scheduling and assigning…" at bounding box center [350, 272] width 509 height 123
click at [439, 320] on li "Protects employees and customers by providing a safe and clean store environmen…" at bounding box center [349, 315] width 435 height 13
click at [440, 320] on li "Protects employees and customers by providing a safe and clean store environmen…" at bounding box center [349, 315] width 435 height 13
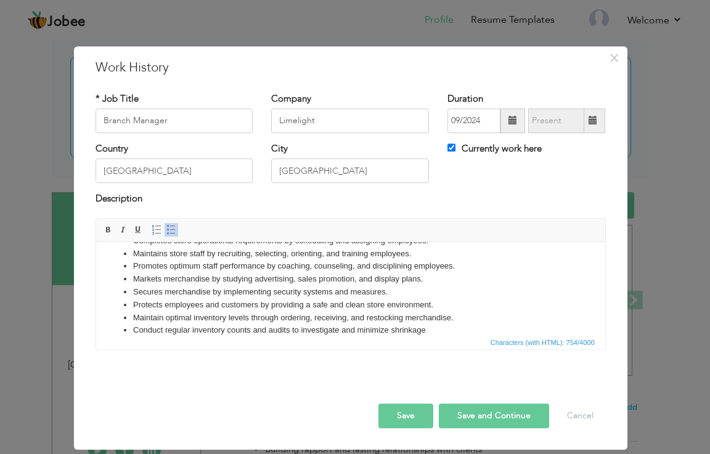
click at [456, 317] on li "Maintain optimal inventory levels through ordering, receiving, and restocking m…" at bounding box center [349, 317] width 435 height 13
click at [455, 318] on li "Maintain optimal inventory levels through ordering, receiving, and restocking m…" at bounding box center [349, 317] width 435 height 13
click at [332, 307] on li "Protects employees and customers by providing a safe and clean store environmen…" at bounding box center [349, 304] width 435 height 13
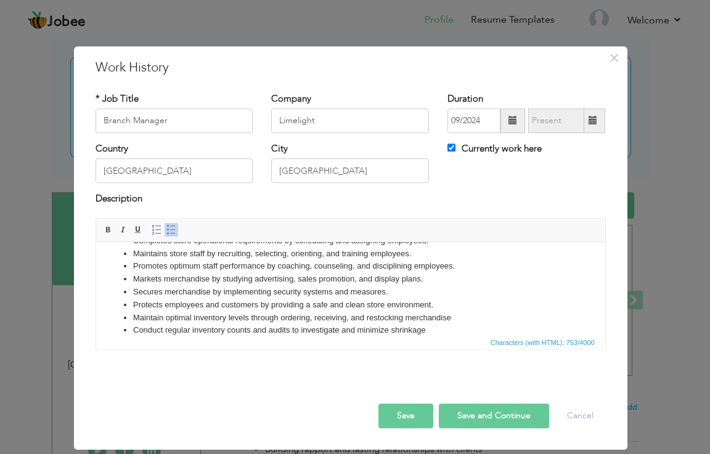
click at [332, 307] on li "Protects employees and customers by providing a safe and clean store environmen…" at bounding box center [349, 304] width 435 height 13
click at [134, 306] on li "Protects employees and customers by providing a safe and clean store environmen…" at bounding box center [349, 304] width 435 height 13
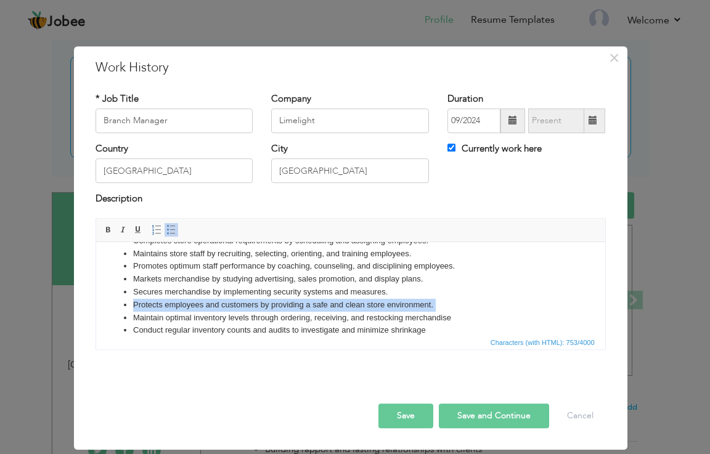
click at [134, 306] on li "Protects employees and customers by providing a safe and clean store environmen…" at bounding box center [349, 304] width 435 height 13
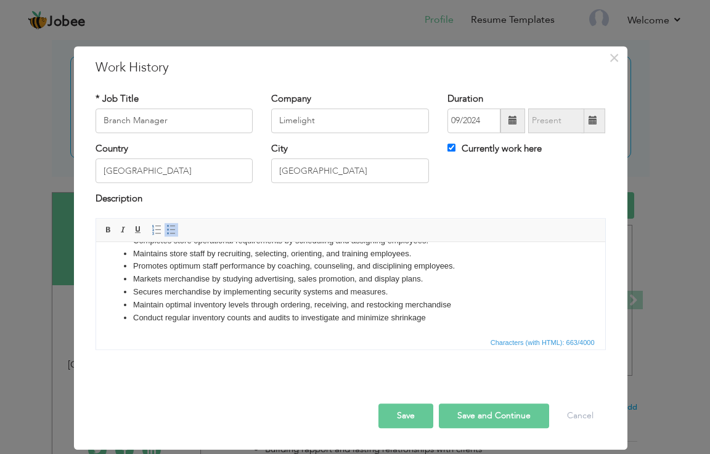
click at [431, 321] on li "Conduct regular inventory counts and audits to investigate and minimize shrinka…" at bounding box center [349, 317] width 435 height 13
click at [430, 321] on li "Conduct regular inventory counts and audits to investigate and minimize shrinka…" at bounding box center [349, 317] width 435 height 13
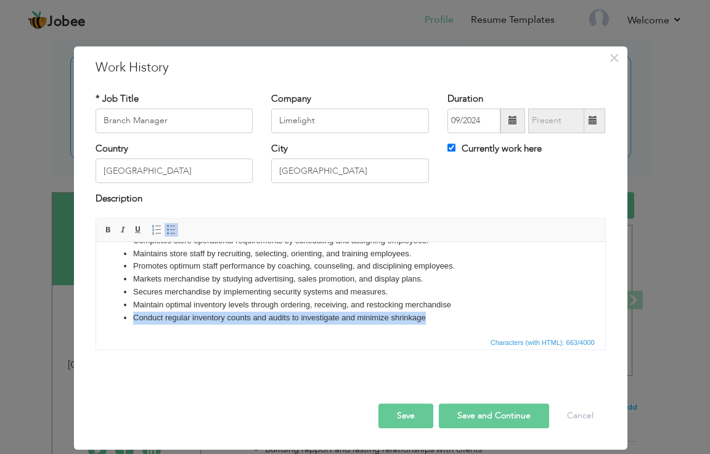
click at [432, 319] on li "Conduct regular inventory counts and audits to investigate and minimize shrinka…" at bounding box center [349, 317] width 435 height 13
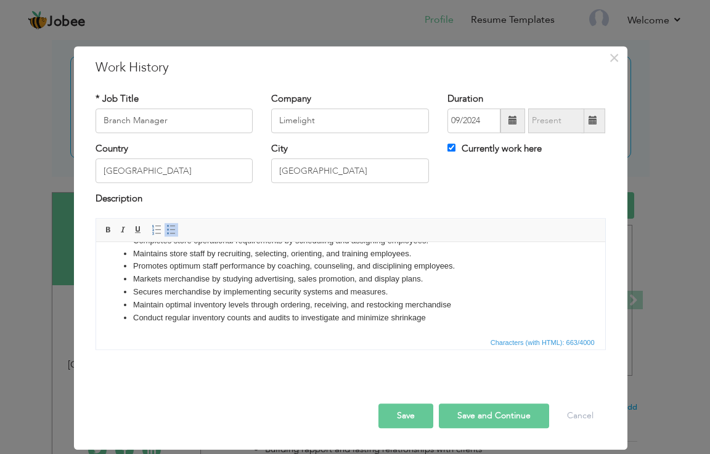
click at [432, 319] on li "Conduct regular inventory counts and audits to investigate and minimize shrinka…" at bounding box center [349, 317] width 435 height 13
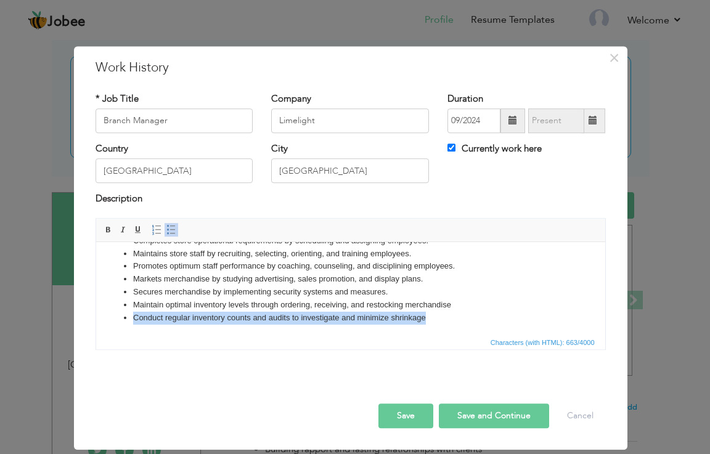
click at [432, 319] on li "Conduct regular inventory counts and audits to investigate and minimize shrinka…" at bounding box center [349, 317] width 435 height 13
click at [433, 318] on li "Conduct regular inventory counts and audits to investigate and minimize shrinka…" at bounding box center [349, 317] width 435 height 13
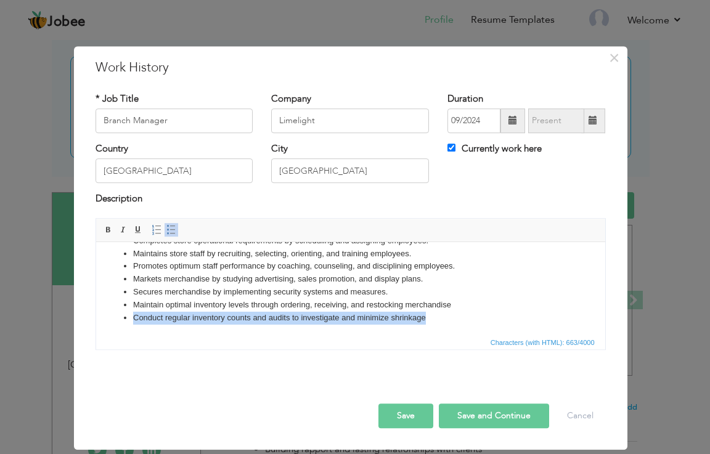
click at [433, 318] on li "Conduct regular inventory counts and audits to investigate and minimize shrinka…" at bounding box center [349, 317] width 435 height 13
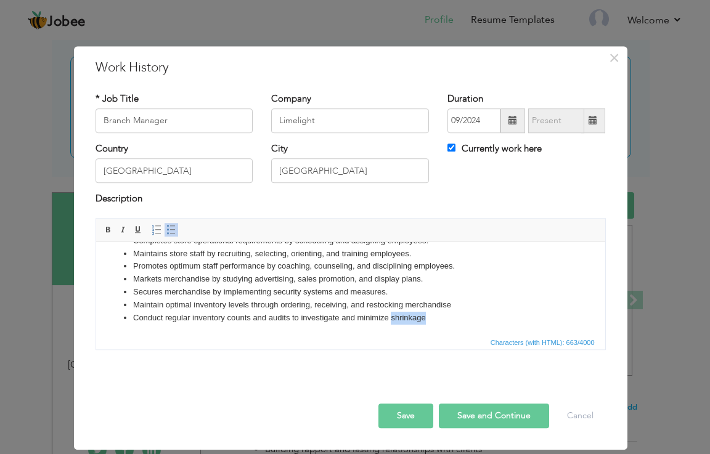
click at [433, 318] on li "Conduct regular inventory counts and audits to investigate and minimize shrinka…" at bounding box center [349, 317] width 435 height 13
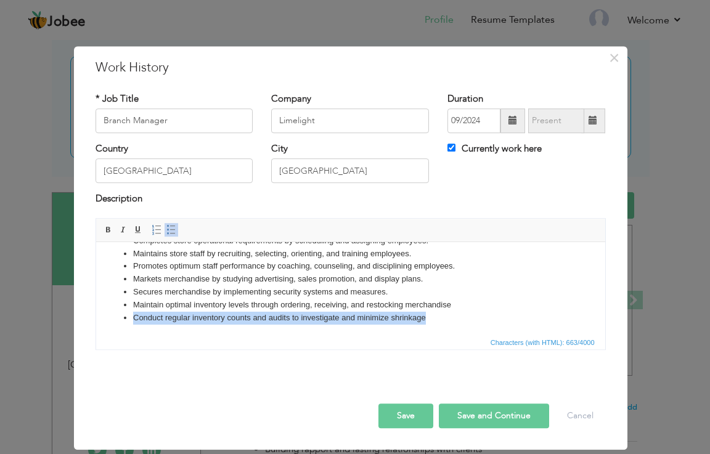
click at [433, 318] on li "Conduct regular inventory counts and audits to investigate and minimize shrinka…" at bounding box center [349, 317] width 435 height 13
click at [433, 317] on li "Conduct regular inventory counts and audits to investigate and minimize shrinka…" at bounding box center [349, 317] width 435 height 13
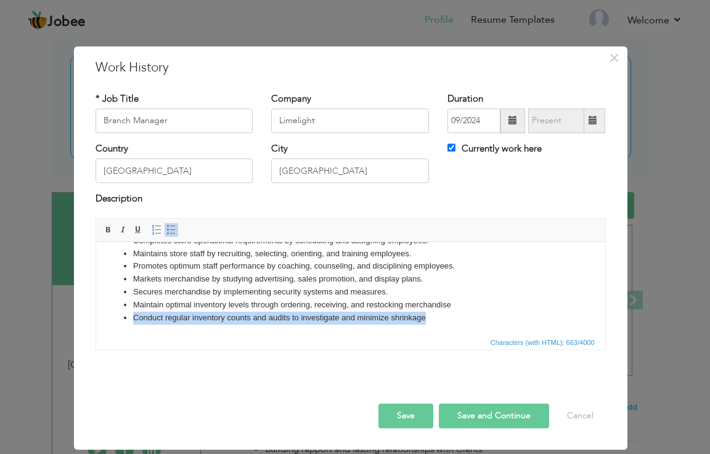
click at [433, 317] on li "Conduct regular inventory counts and audits to investigate and minimize shrinka…" at bounding box center [349, 317] width 435 height 13
click at [434, 317] on li "Conduct regular inventory counts and audits to investigate and minimize shrinka…" at bounding box center [349, 317] width 435 height 13
click at [434, 316] on li "Conduct regular inventory counts and audits to investigate and minimize shrinka…" at bounding box center [349, 317] width 435 height 13
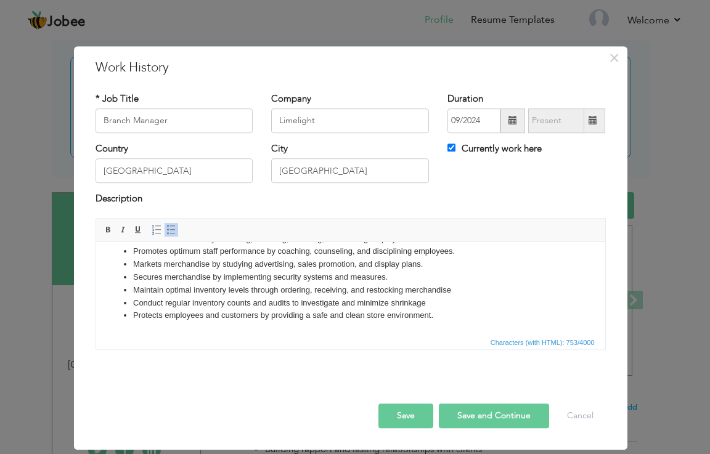
scroll to position [55, 0]
click at [481, 411] on button "Save and Continue" at bounding box center [494, 416] width 110 height 25
checkbox input "false"
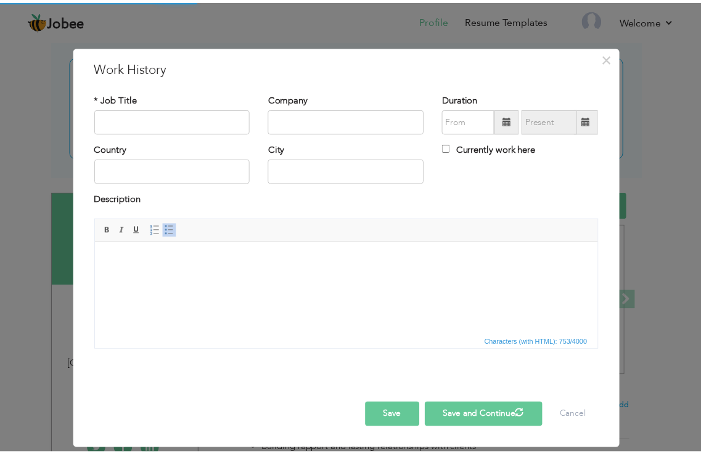
scroll to position [0, 0]
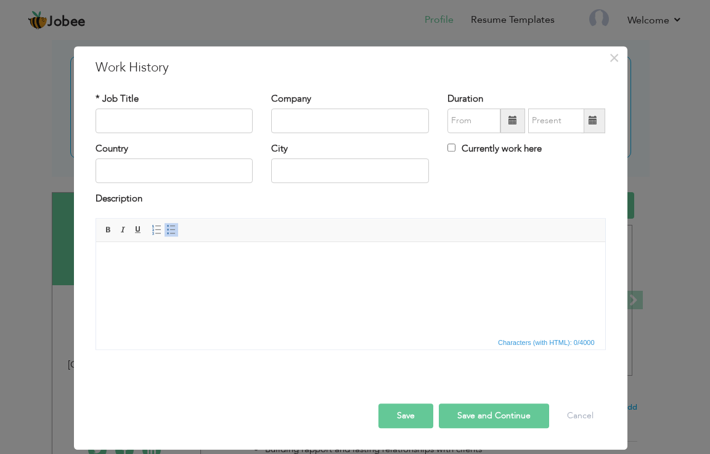
click at [417, 407] on button "Save" at bounding box center [405, 416] width 55 height 25
click at [617, 55] on span "×" at bounding box center [614, 58] width 10 height 22
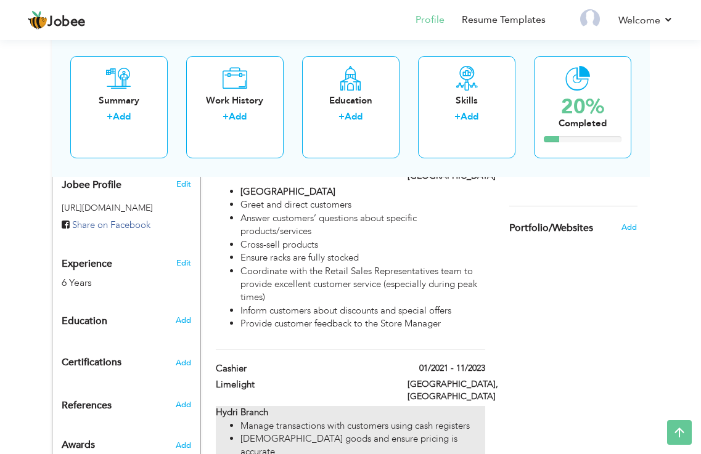
scroll to position [308, 0]
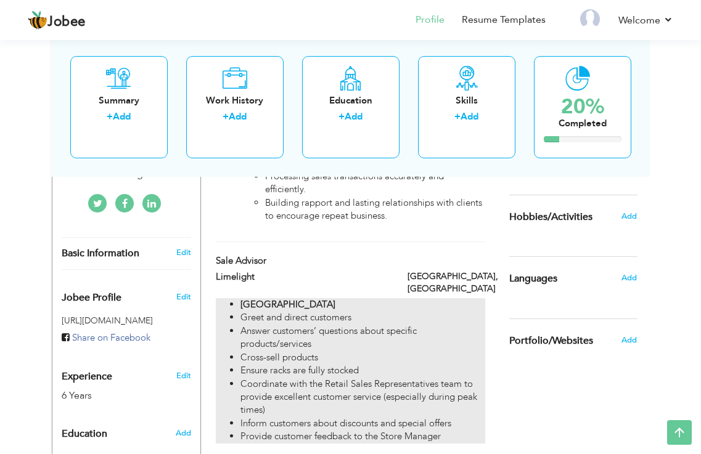
click at [259, 298] on strong "[GEOGRAPHIC_DATA]" at bounding box center [287, 304] width 95 height 12
type input "Sale Advisor"
type input "Limelight"
type input "[GEOGRAPHIC_DATA]"
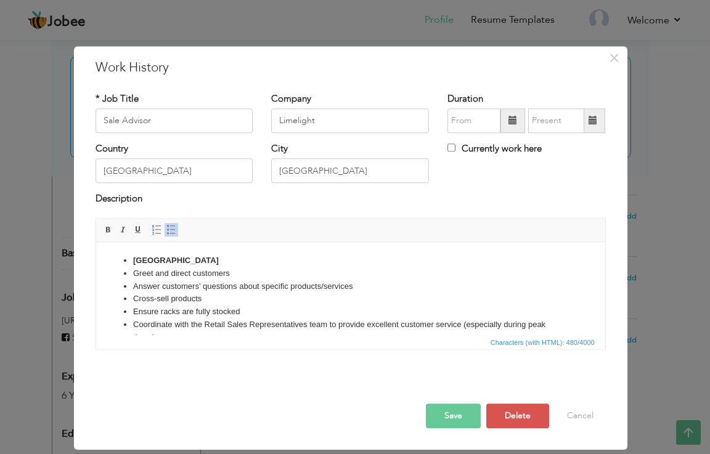
click at [127, 258] on ul "Tariq Road Branch Greet and direct customers Answer customers’ questions about …" at bounding box center [350, 311] width 484 height 115
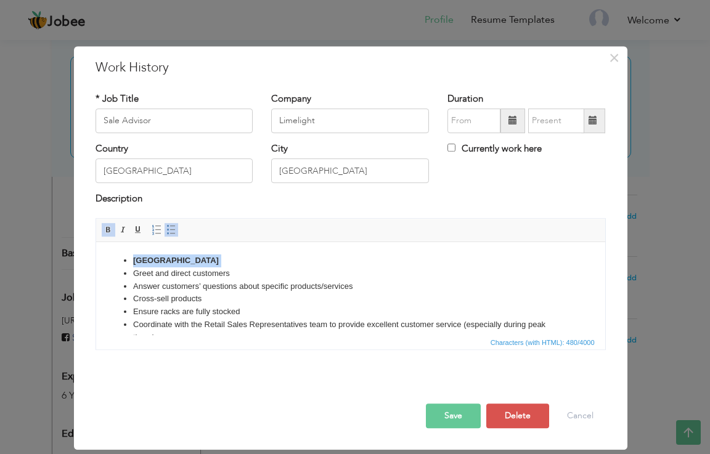
click at [127, 258] on ul "Tariq Road Branch Greet and direct customers Answer customers’ questions about …" at bounding box center [350, 311] width 484 height 115
click at [128, 259] on ul "Tariq Road Branch Greet and direct customers Answer customers’ questions about …" at bounding box center [350, 311] width 484 height 115
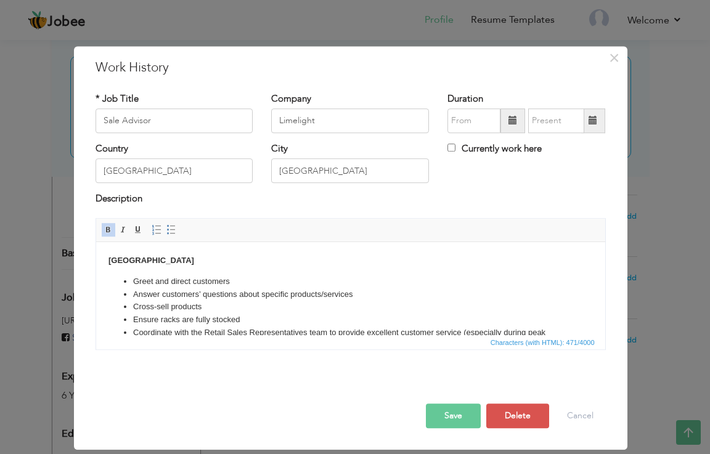
click at [193, 259] on body "Tariq Road Branch Greet and direct customers Answer customers’ questions about …" at bounding box center [350, 315] width 484 height 123
click at [455, 413] on button "Save" at bounding box center [453, 416] width 55 height 25
click at [0, 0] on span "button" at bounding box center [0, 0] width 0 height 0
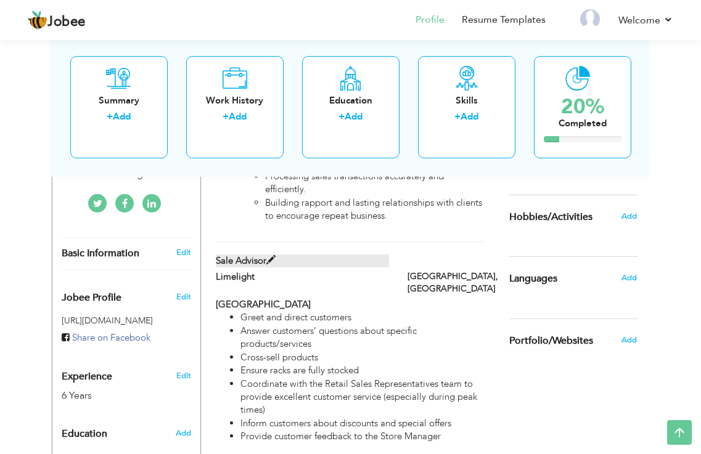
click at [267, 256] on span at bounding box center [270, 260] width 9 height 9
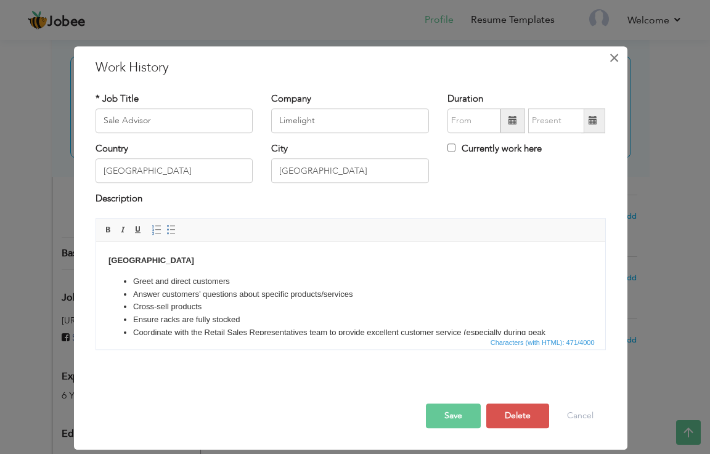
click at [619, 65] on span "×" at bounding box center [614, 58] width 10 height 22
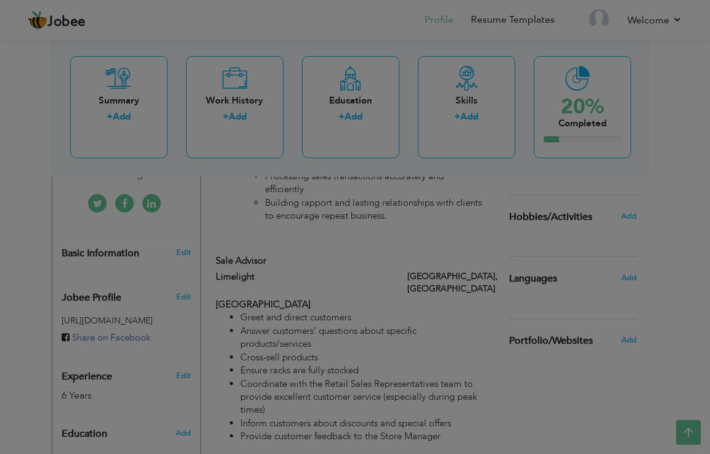
click at [619, 65] on span "×" at bounding box center [614, 58] width 10 height 22
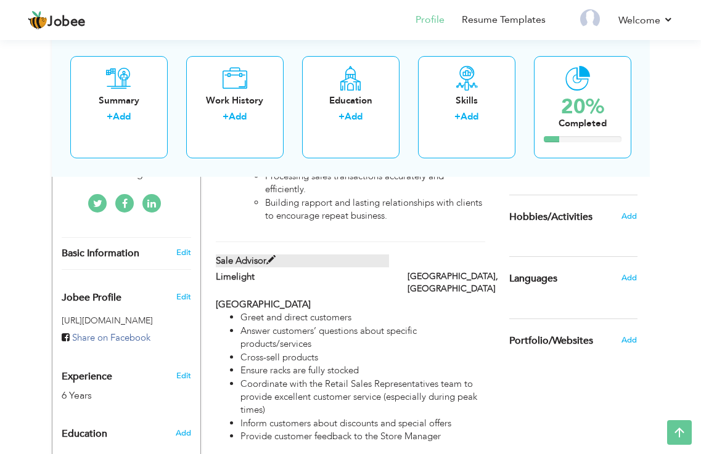
click at [272, 256] on span at bounding box center [270, 260] width 9 height 9
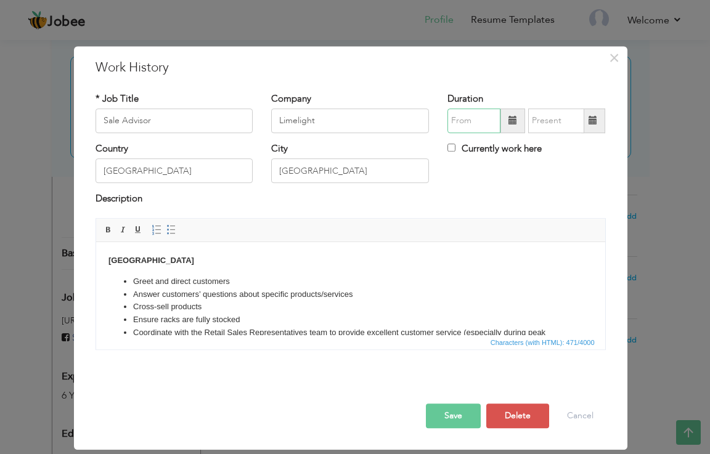
click at [481, 111] on input "text" at bounding box center [473, 120] width 53 height 25
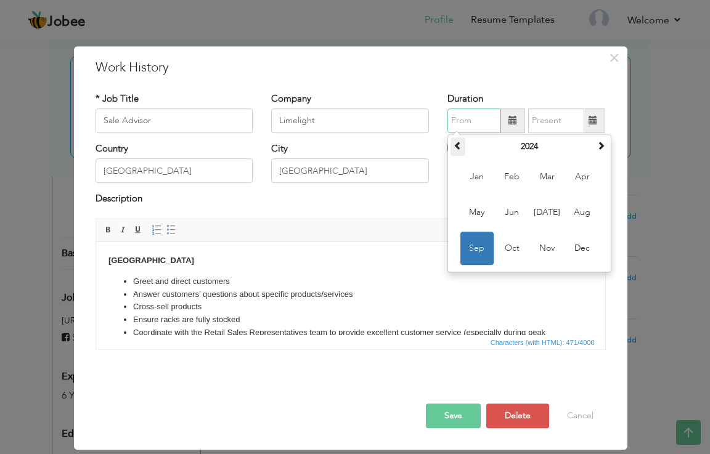
click at [457, 145] on span at bounding box center [457, 145] width 9 height 9
click at [460, 147] on span at bounding box center [457, 145] width 9 height 9
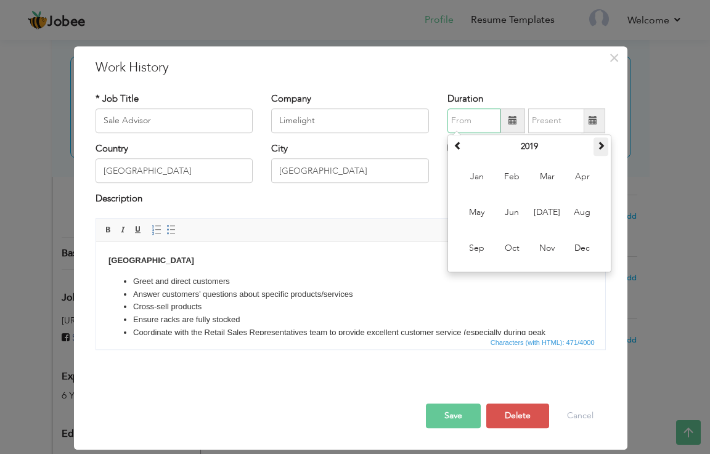
click at [596, 145] on span at bounding box center [600, 145] width 9 height 9
click at [548, 166] on span "Mar" at bounding box center [547, 176] width 33 height 33
type input "03/2020"
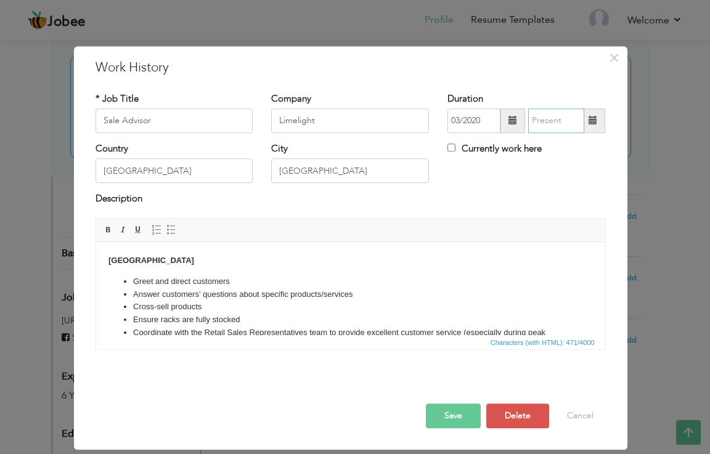
click at [555, 120] on input "text" at bounding box center [556, 120] width 56 height 25
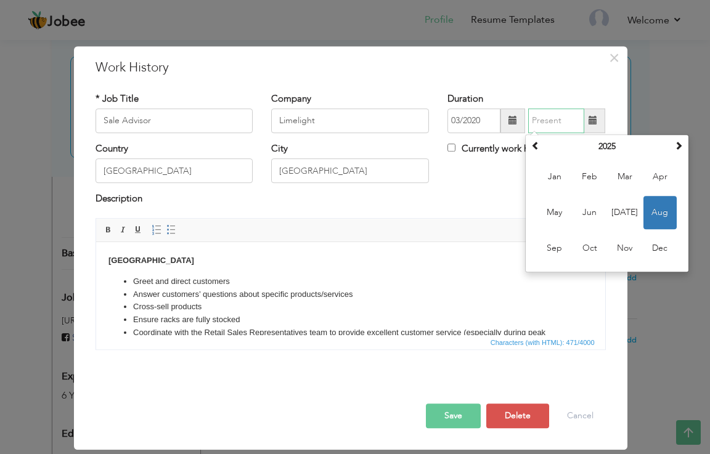
click at [527, 141] on div "August 2025 Su Mo Tu We Th Fr Sa 27 28 29 30 31 1 2 3 4 5 6 7 8 9 10 11 12 13 1…" at bounding box center [607, 203] width 164 height 138
click at [532, 145] on span at bounding box center [535, 145] width 9 height 9
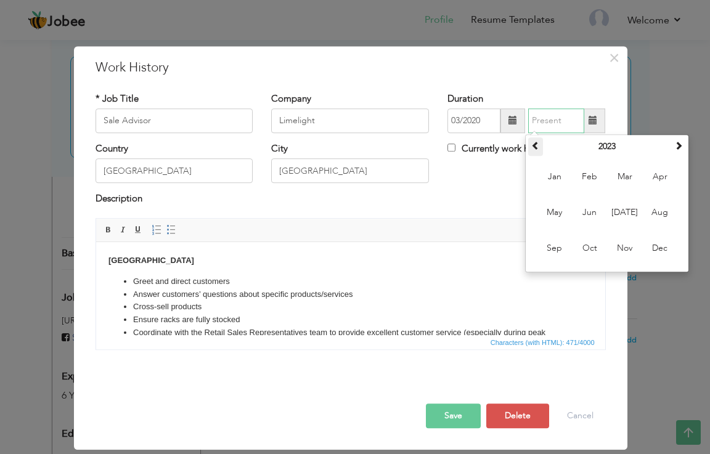
click at [532, 145] on span at bounding box center [535, 145] width 9 height 9
click at [664, 247] on span "Dec" at bounding box center [659, 248] width 33 height 33
type input "12/2021"
click at [664, 247] on div "× Work History * Job Title Sale Advisor Company Limelight Duration Su Mo" at bounding box center [355, 227] width 710 height 454
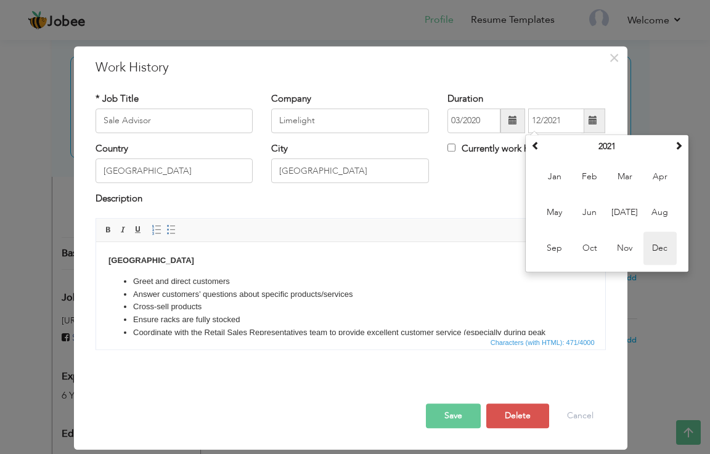
click at [664, 247] on div "× Work History * Job Title Sale Advisor Company Limelight Duration Su Mo" at bounding box center [355, 227] width 710 height 454
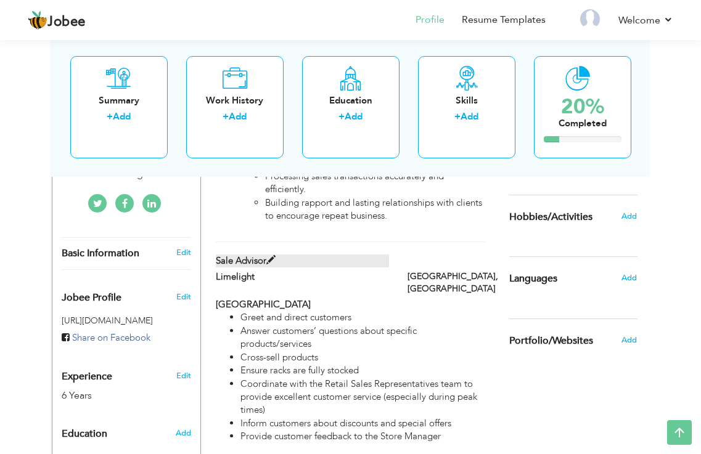
click at [272, 256] on span at bounding box center [270, 260] width 9 height 9
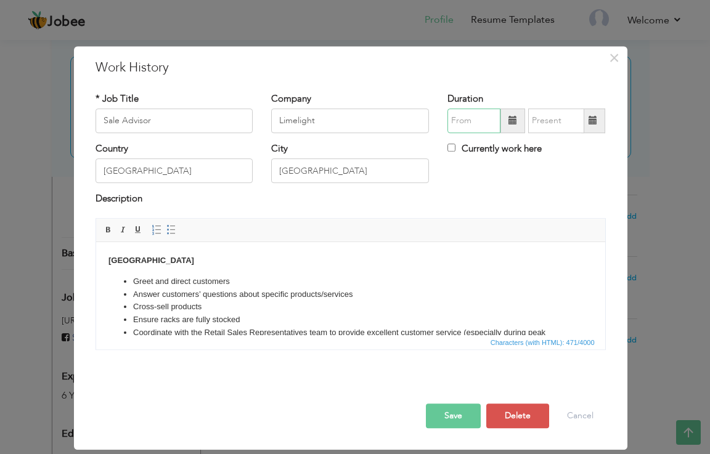
click at [463, 123] on input "text" at bounding box center [473, 120] width 53 height 25
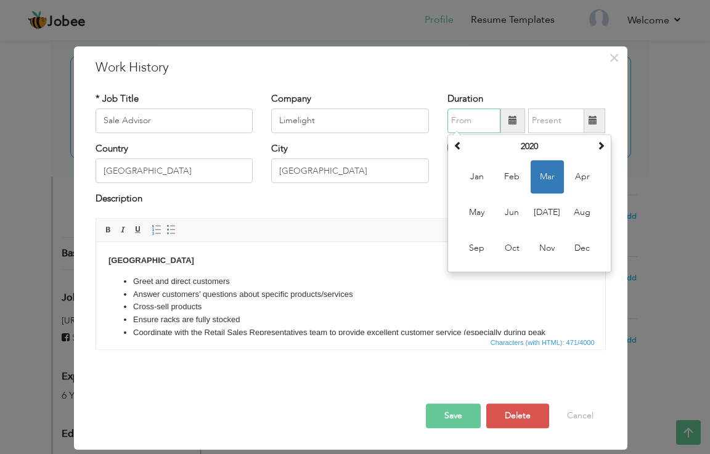
click at [552, 174] on span "Mar" at bounding box center [547, 176] width 33 height 33
type input "03/2020"
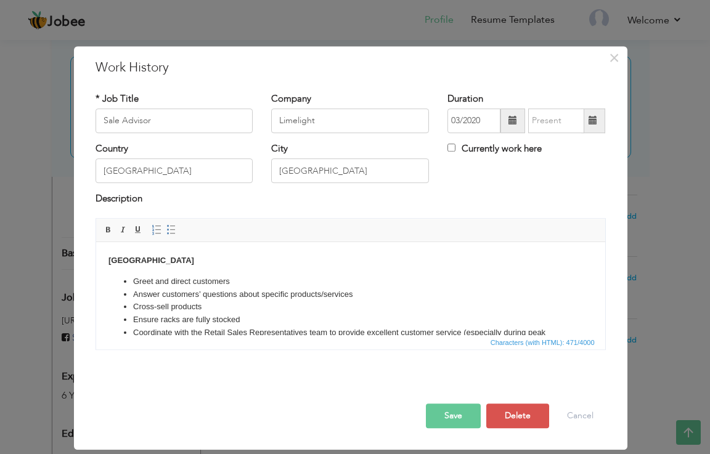
click at [552, 174] on div "Country Pakistan City Karachi Currently work here" at bounding box center [350, 167] width 529 height 50
click at [558, 123] on input "text" at bounding box center [556, 120] width 56 height 25
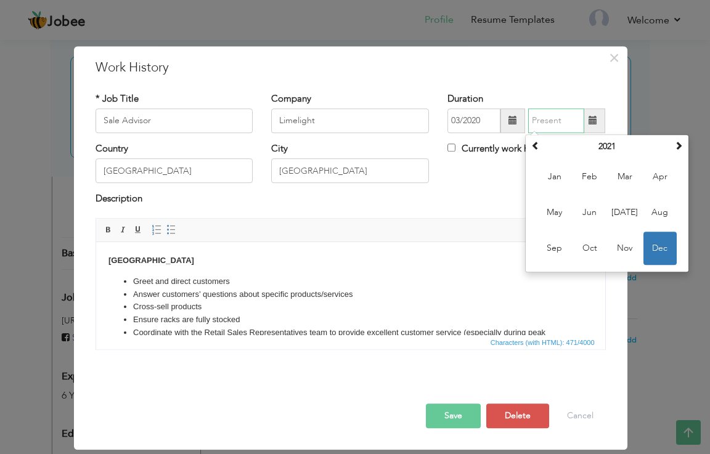
click at [558, 123] on input "text" at bounding box center [556, 120] width 56 height 25
click at [663, 249] on span "Dec" at bounding box center [659, 248] width 33 height 33
click at [663, 249] on div "× Work History * Job Title Sale Advisor Company Limelight Duration Su Mo" at bounding box center [355, 227] width 710 height 454
type input "12/2021"
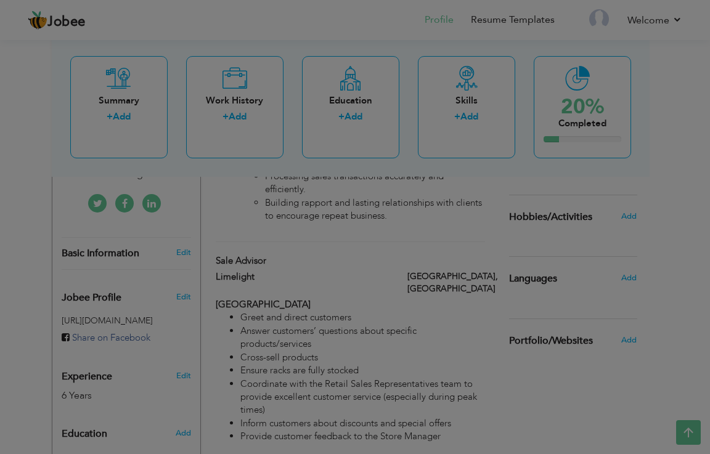
click at [663, 249] on div "× Work History * Job Title Sale Advisor Company Limelight Duration City" at bounding box center [355, 227] width 710 height 454
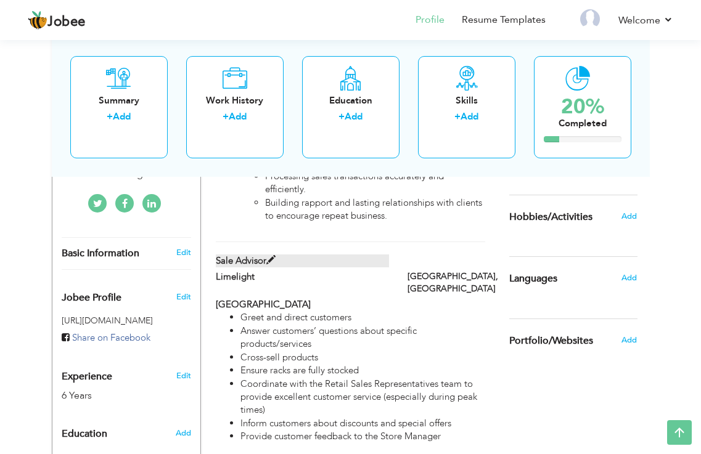
click at [268, 256] on span at bounding box center [270, 260] width 9 height 9
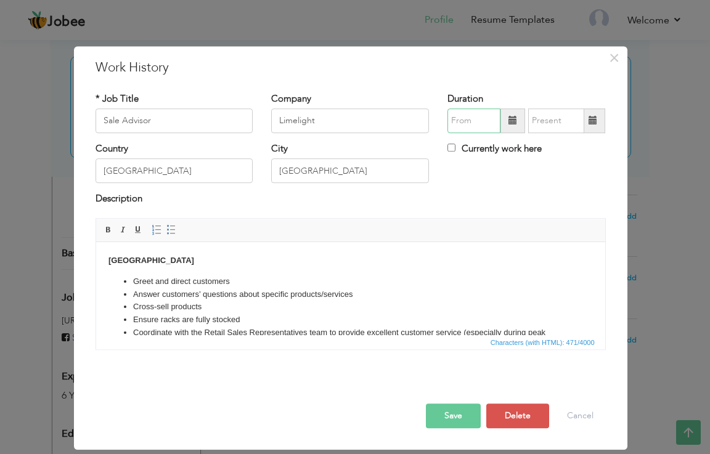
click at [463, 119] on input "text" at bounding box center [473, 120] width 53 height 25
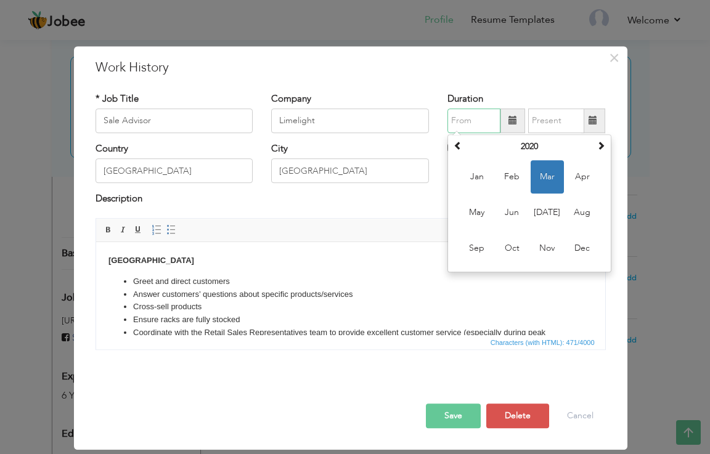
click at [548, 180] on span "Mar" at bounding box center [547, 176] width 33 height 33
type input "03/2020"
click at [548, 180] on div "Country Pakistan City Karachi Currently work here" at bounding box center [350, 167] width 529 height 50
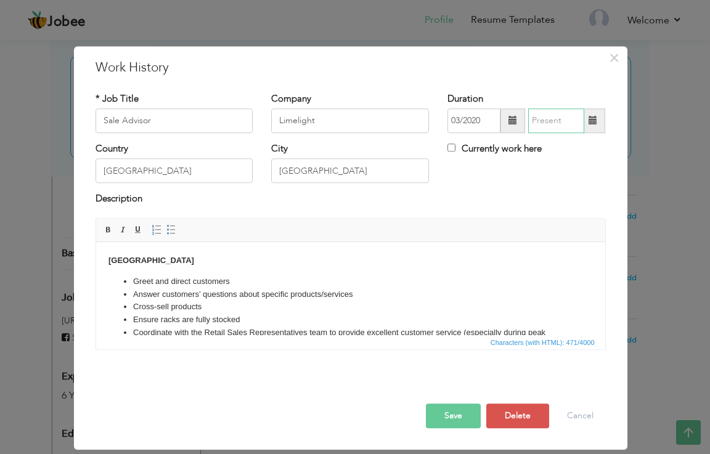
click at [549, 120] on input "text" at bounding box center [556, 120] width 56 height 25
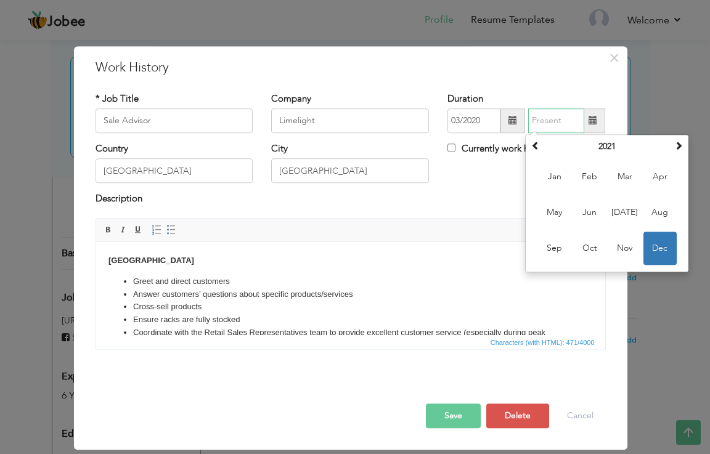
click at [549, 120] on input "text" at bounding box center [556, 120] width 56 height 25
click at [663, 245] on span "Dec" at bounding box center [659, 248] width 33 height 33
type input "12/2021"
click at [663, 245] on div "× Work History * Job Title Sale Advisor Company Limelight Duration Su Mo" at bounding box center [355, 227] width 710 height 454
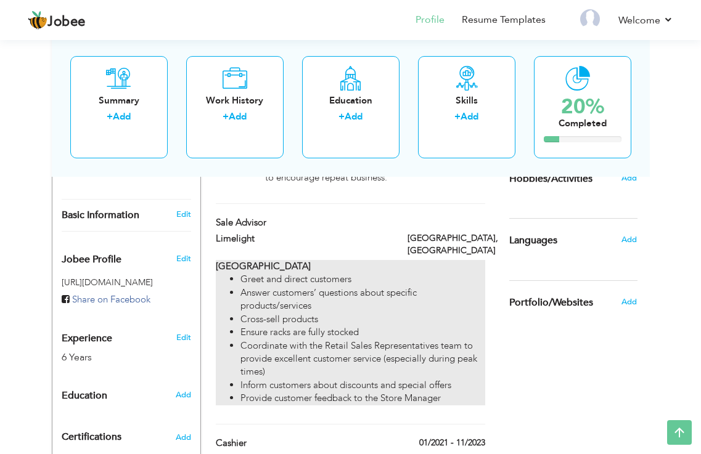
scroll to position [370, 0]
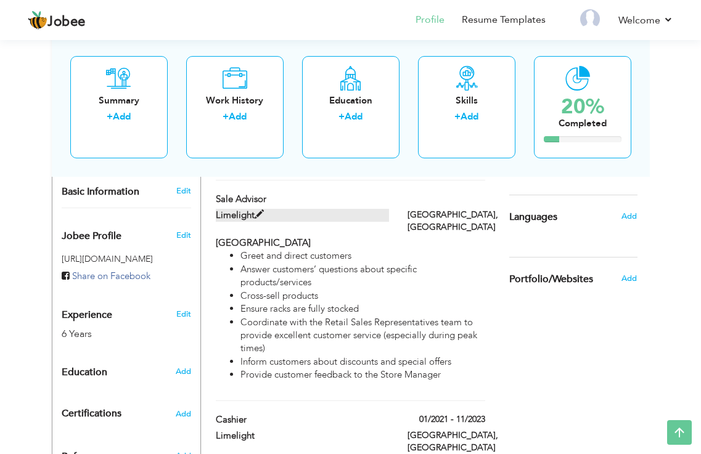
click at [256, 210] on span at bounding box center [258, 214] width 9 height 9
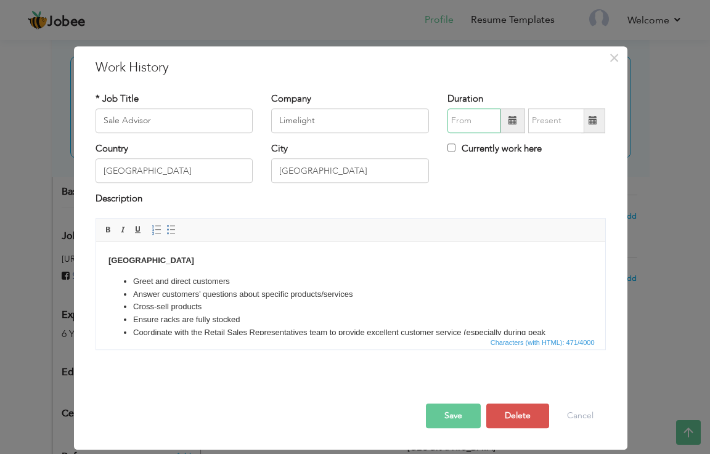
click at [476, 118] on input "text" at bounding box center [473, 120] width 53 height 25
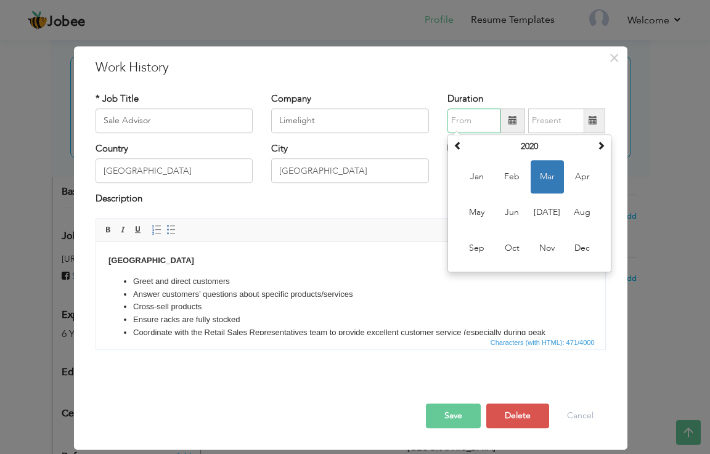
click at [550, 179] on span "Mar" at bounding box center [547, 176] width 33 height 33
type input "03/2020"
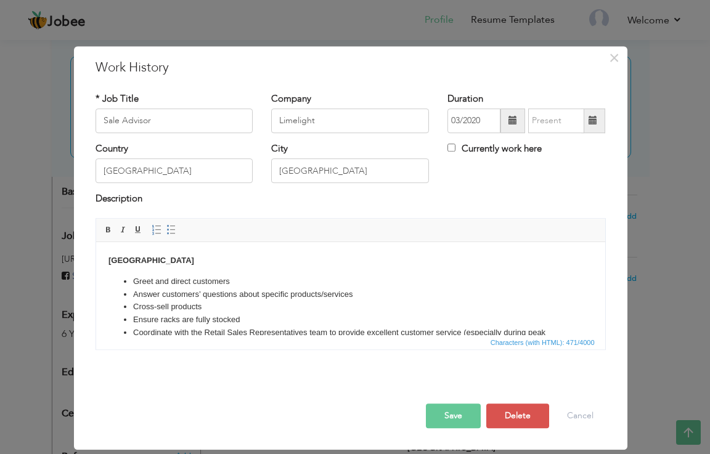
click at [550, 179] on div "Country Pakistan City Karachi Currently work here" at bounding box center [350, 167] width 529 height 50
click at [561, 126] on input "text" at bounding box center [556, 120] width 56 height 25
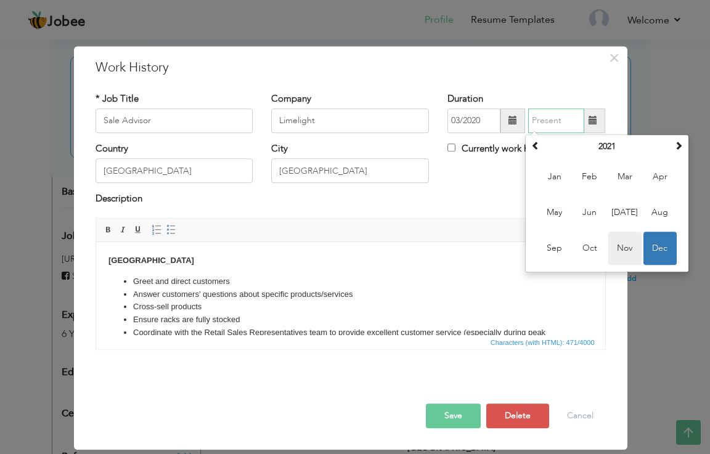
click at [612, 239] on span "Nov" at bounding box center [624, 248] width 33 height 33
type input "11/2021"
click at [612, 239] on div "Tariq Road Branch Greet and direct customers Answer customers’ questions about …" at bounding box center [350, 288] width 529 height 141
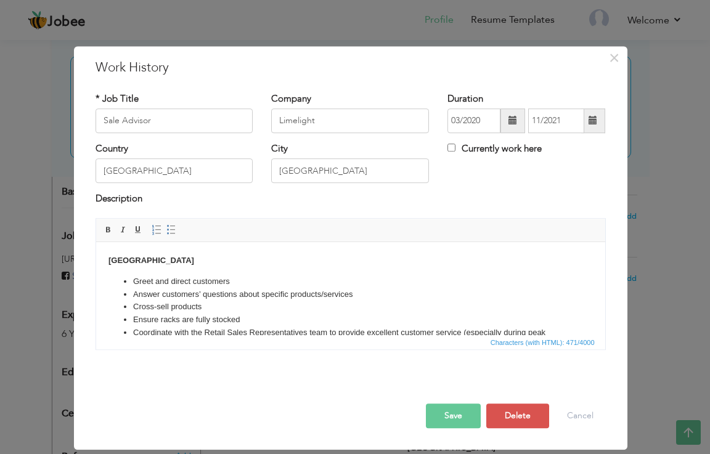
click at [458, 414] on button "Save" at bounding box center [453, 416] width 55 height 25
click at [0, 0] on span "button" at bounding box center [0, 0] width 0 height 0
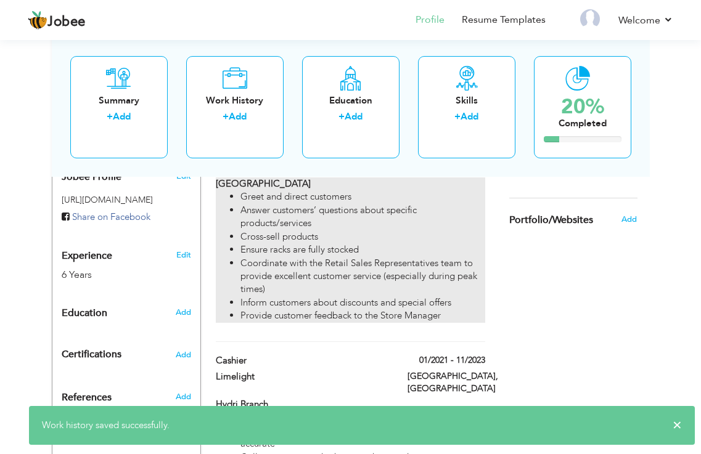
scroll to position [431, 0]
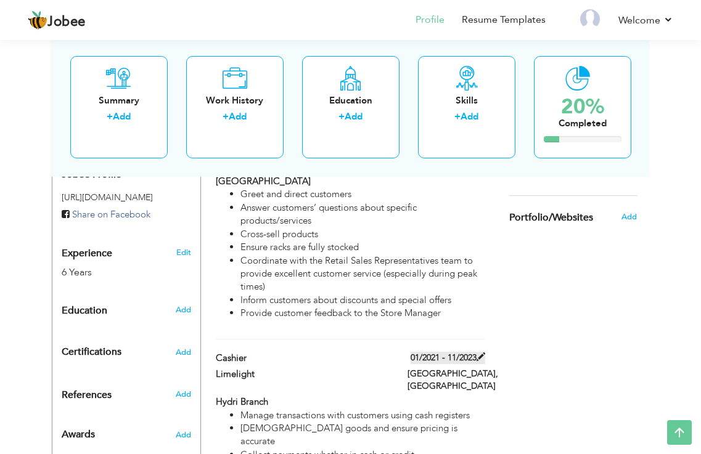
click at [412, 352] on label "01/2021 - 11/2023" at bounding box center [447, 358] width 75 height 12
type input "Cashier"
type input "01/2021"
type input "11/2023"
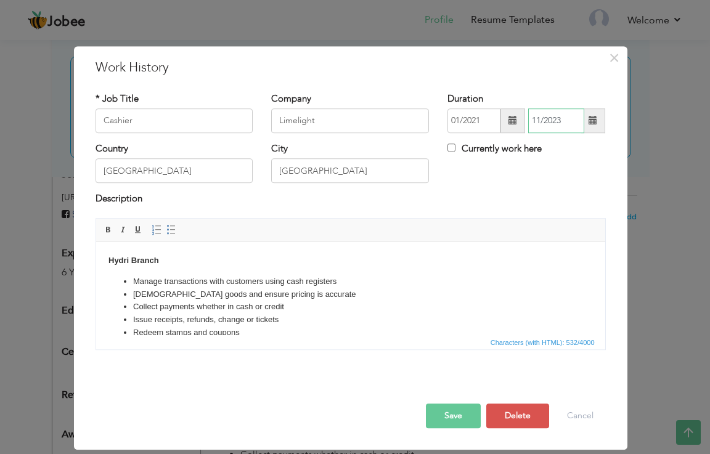
click at [540, 121] on input "11/2023" at bounding box center [556, 120] width 56 height 25
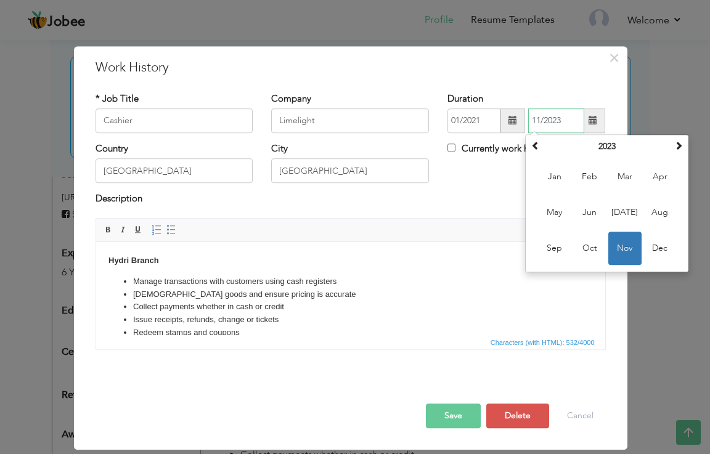
click at [540, 121] on input "11/2023" at bounding box center [556, 120] width 56 height 25
click at [541, 152] on th at bounding box center [535, 146] width 15 height 18
click at [615, 59] on span "×" at bounding box center [614, 58] width 10 height 22
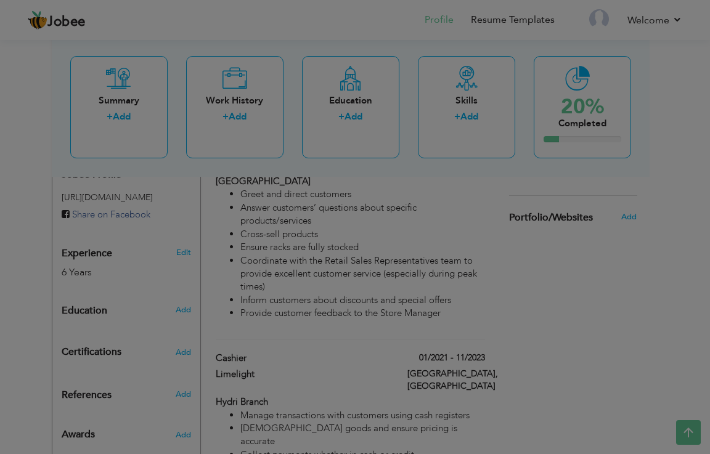
click at [615, 59] on span "×" at bounding box center [614, 58] width 10 height 22
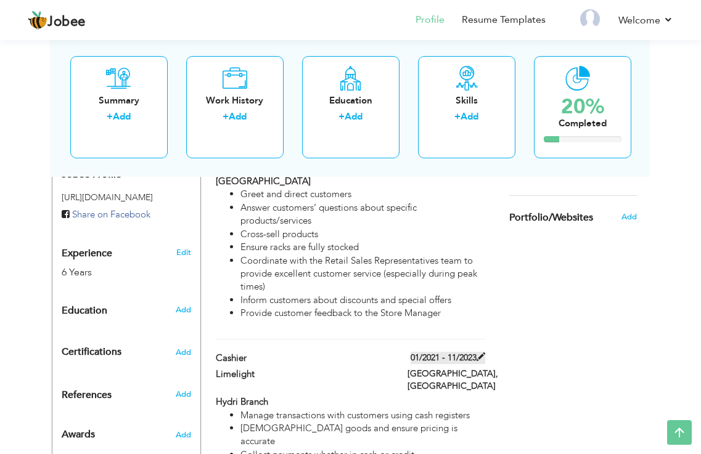
click at [429, 352] on label "01/2021 - 11/2023" at bounding box center [447, 358] width 75 height 12
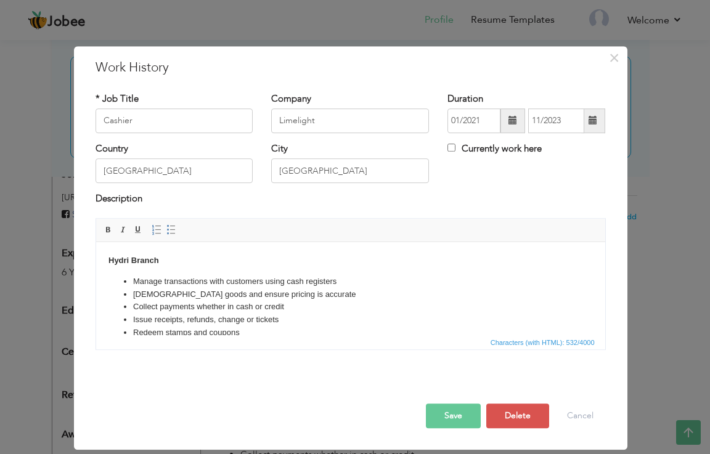
click at [510, 119] on span at bounding box center [512, 120] width 9 height 9
click at [510, 118] on span at bounding box center [512, 120] width 9 height 9
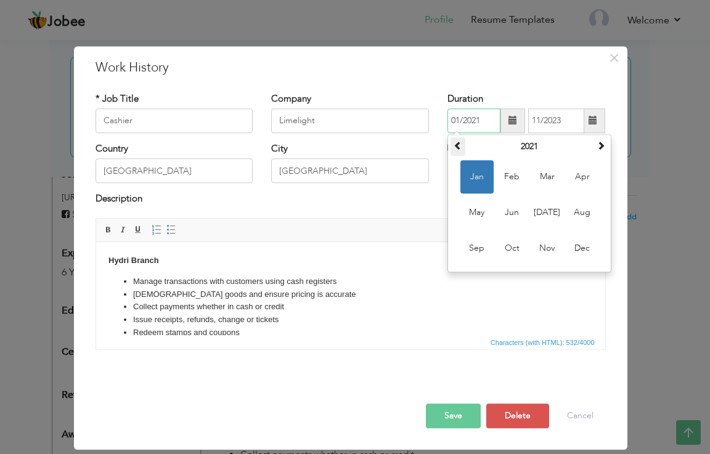
click at [453, 147] on span at bounding box center [457, 145] width 9 height 9
click at [604, 144] on span at bounding box center [600, 145] width 9 height 9
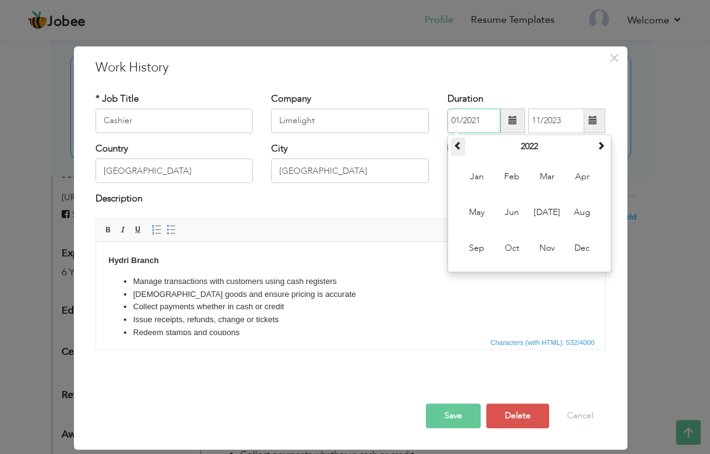
click at [460, 150] on th at bounding box center [457, 146] width 15 height 18
click at [460, 150] on span at bounding box center [457, 145] width 9 height 9
click at [600, 142] on span at bounding box center [600, 145] width 9 height 9
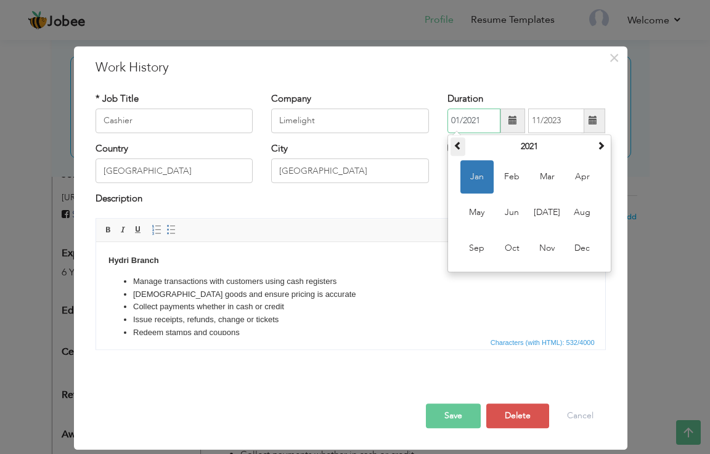
click at [457, 145] on span at bounding box center [457, 145] width 9 height 9
click at [579, 254] on span "Dec" at bounding box center [582, 248] width 33 height 33
type input "12/2020"
click at [579, 254] on body "Hydri Branch Manage transactions with customers using cash registers Scan goods…" at bounding box center [350, 322] width 484 height 136
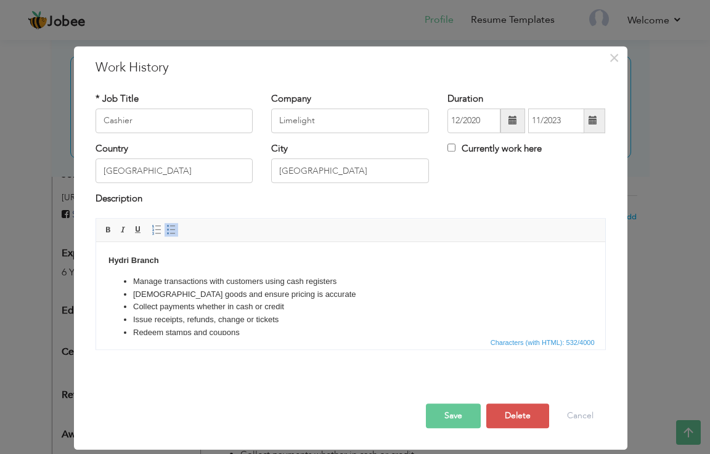
click at [464, 404] on button "Save" at bounding box center [453, 416] width 55 height 25
click at [464, 404] on button "Save" at bounding box center [448, 416] width 63 height 25
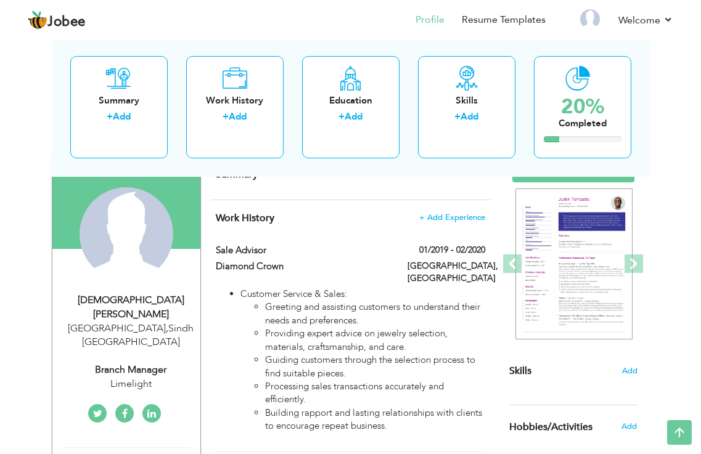
scroll to position [0, 0]
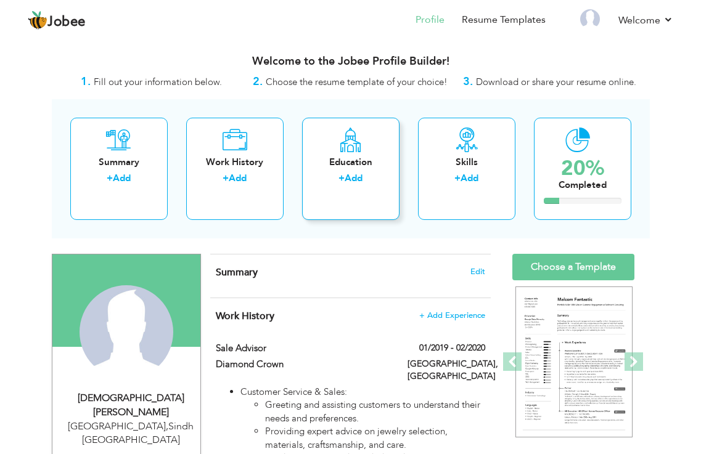
click at [366, 175] on div "+ Add" at bounding box center [351, 180] width 78 height 16
radio input "true"
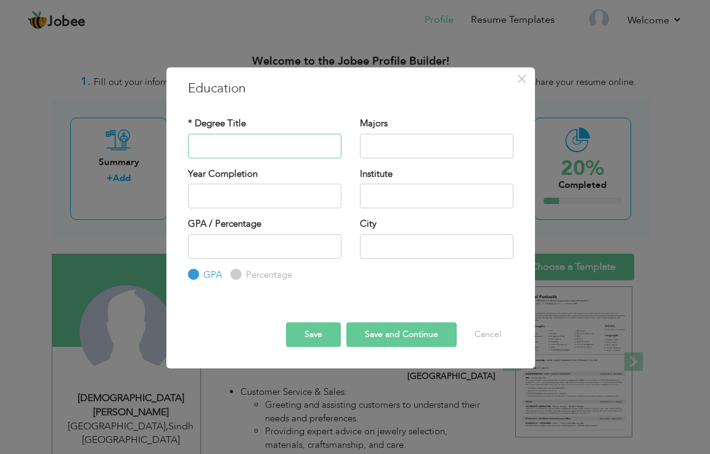
type input "b"
click at [253, 147] on input "text" at bounding box center [264, 146] width 153 height 25
type input "[DOMAIN_NAME]"
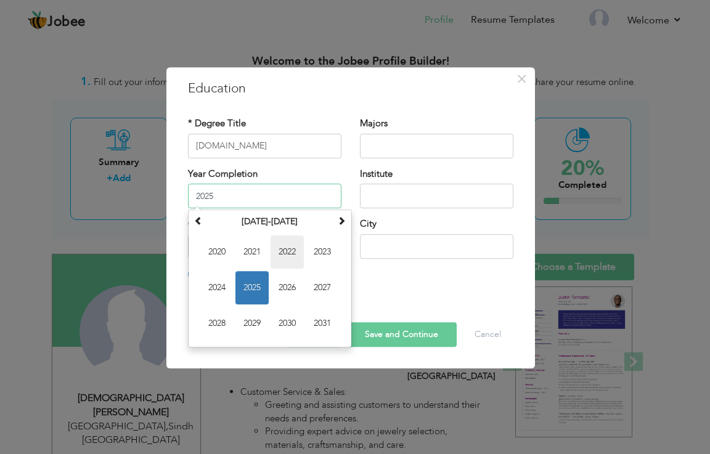
click at [282, 250] on span "2022" at bounding box center [286, 251] width 33 height 33
type input "2022"
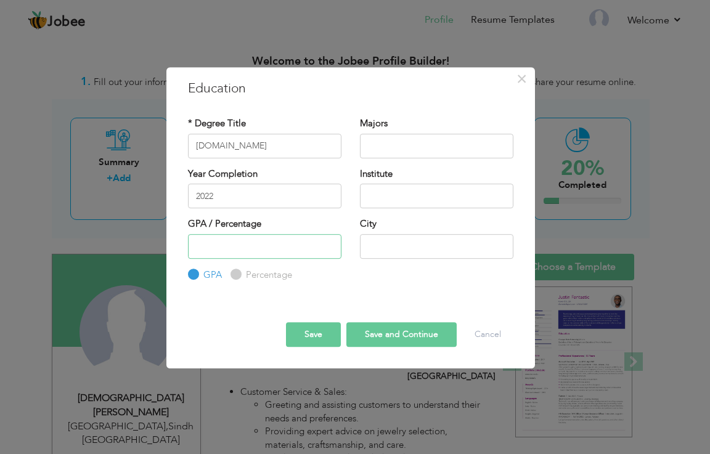
click at [282, 250] on input "number" at bounding box center [264, 246] width 153 height 25
type input "46"
click at [253, 274] on label "Percentage" at bounding box center [267, 275] width 49 height 13
click at [238, 274] on input "Percentage" at bounding box center [234, 274] width 8 height 8
radio input "true"
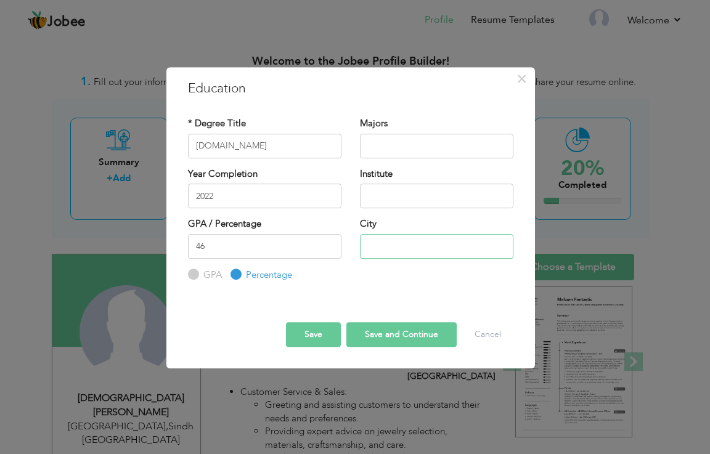
click at [386, 251] on input "text" at bounding box center [436, 246] width 153 height 25
type input "[GEOGRAPHIC_DATA]"
click at [373, 189] on input "text" at bounding box center [436, 196] width 153 height 25
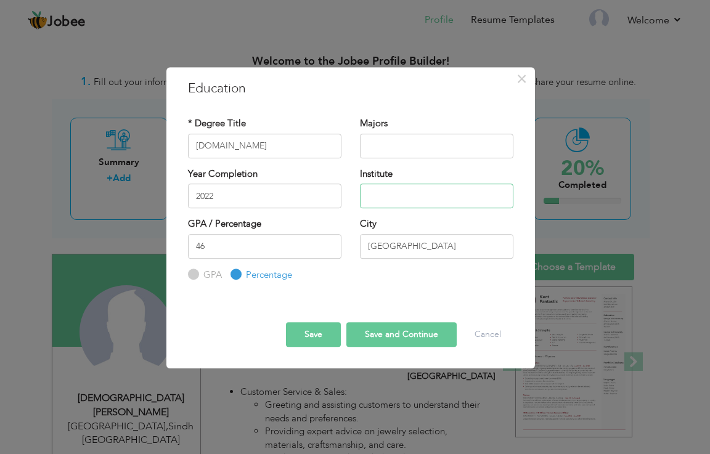
drag, startPoint x: 377, startPoint y: 195, endPoint x: 370, endPoint y: 195, distance: 6.8
click at [370, 195] on input "text" at bounding box center [436, 196] width 153 height 25
click at [369, 333] on button "Save and Continue" at bounding box center [401, 334] width 110 height 25
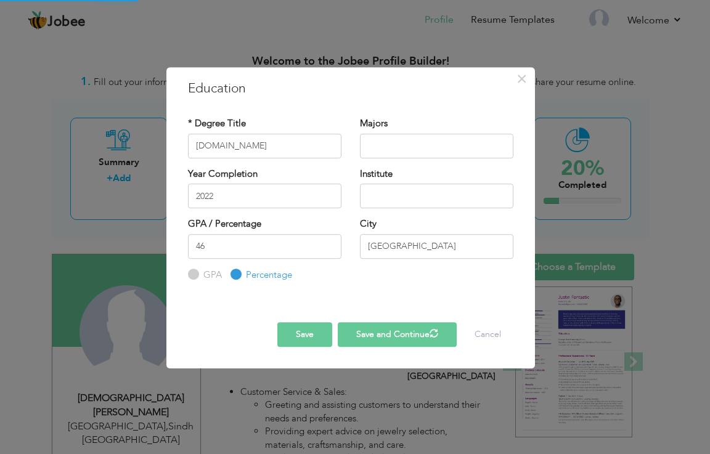
radio input "true"
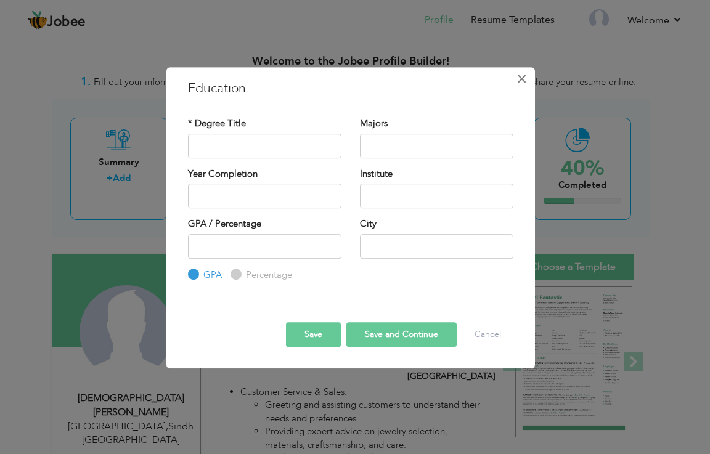
click at [524, 81] on span "×" at bounding box center [521, 79] width 10 height 22
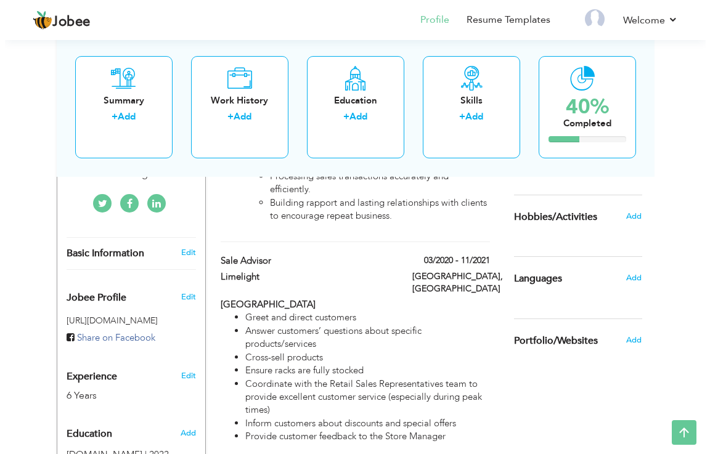
scroll to position [246, 0]
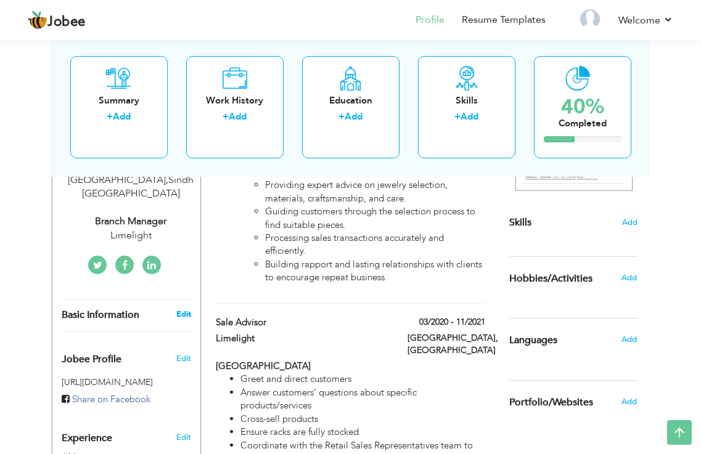
click at [184, 309] on link "Edit" at bounding box center [183, 314] width 15 height 11
type input "[DEMOGRAPHIC_DATA]"
type input "Danish"
type input "03142013920"
select select "number:166"
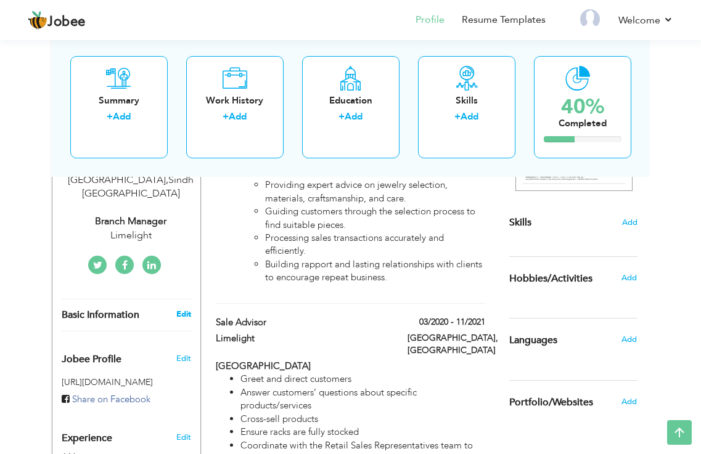
type input "Sindh"
type input "[GEOGRAPHIC_DATA]"
select select "number:8"
type input "Limelight"
type input "Branch Manager"
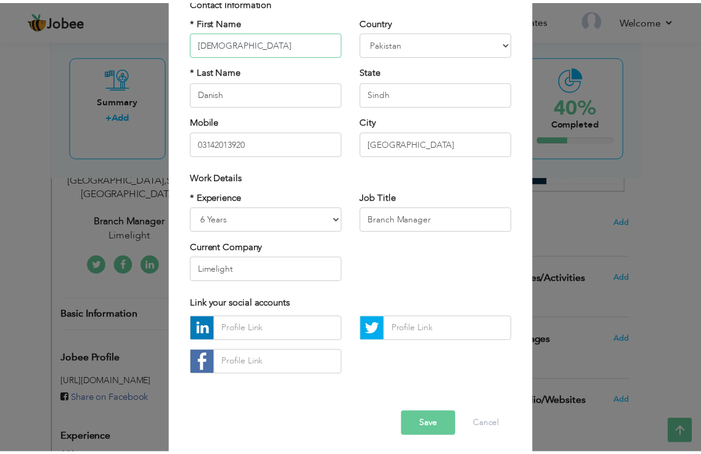
scroll to position [108, 0]
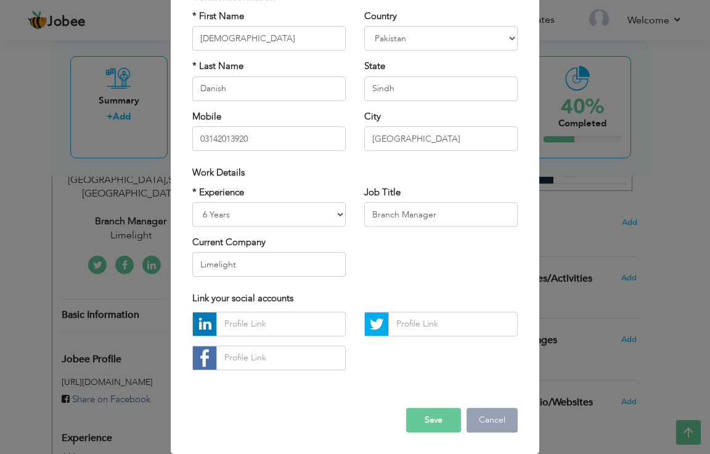
click at [485, 429] on button "Cancel" at bounding box center [491, 420] width 51 height 25
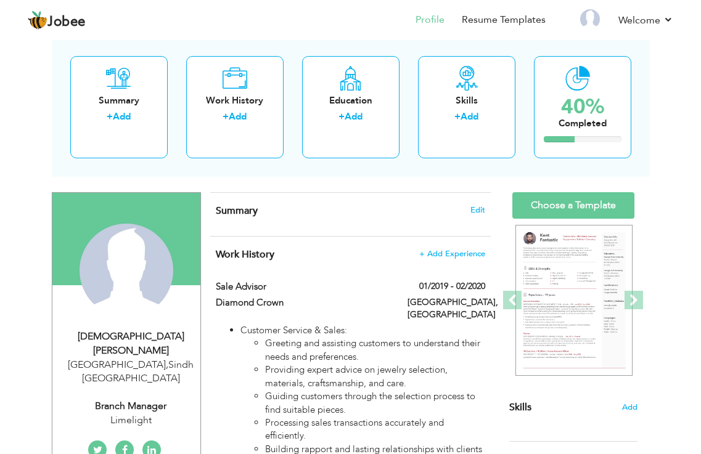
scroll to position [0, 0]
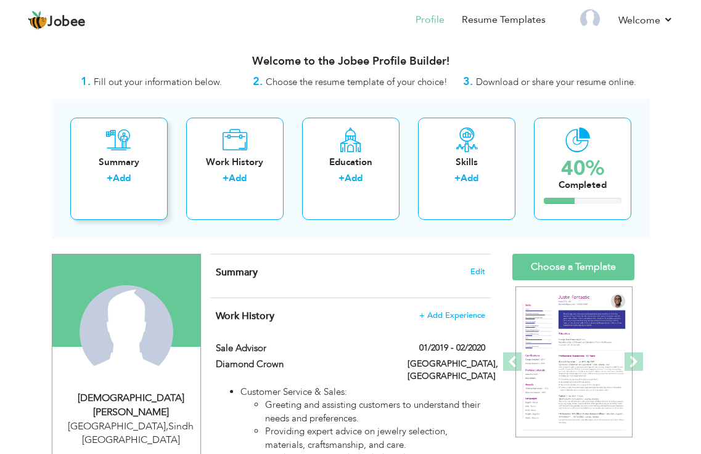
click at [123, 177] on link "Add" at bounding box center [122, 178] width 18 height 12
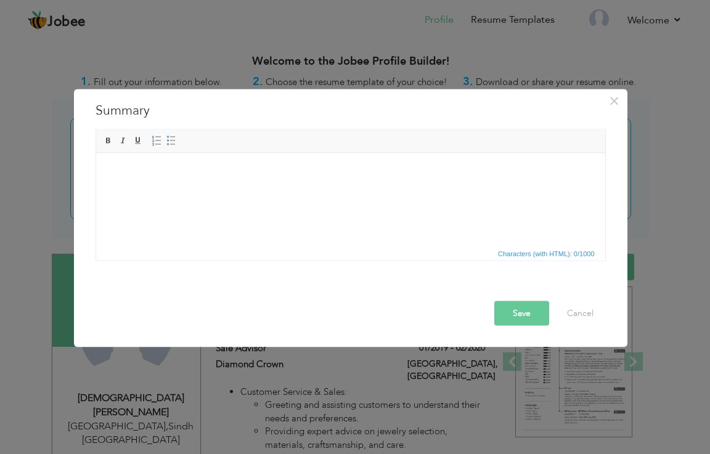
drag, startPoint x: 208, startPoint y: 190, endPoint x: 166, endPoint y: 185, distance: 42.8
click at [166, 185] on html at bounding box center [350, 172] width 509 height 38
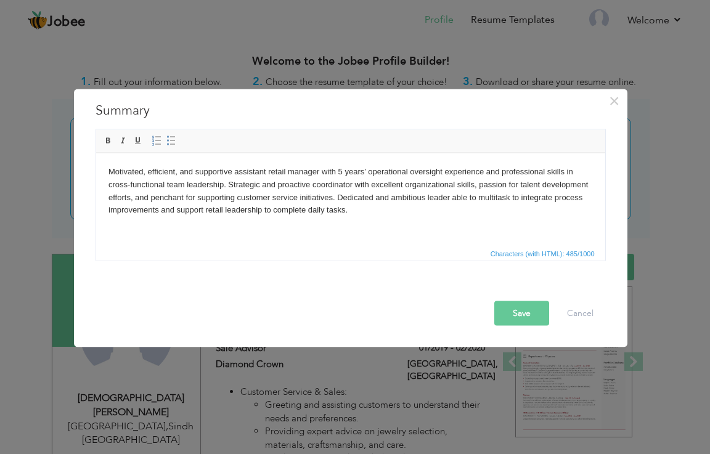
click at [512, 314] on button "Save" at bounding box center [521, 313] width 55 height 25
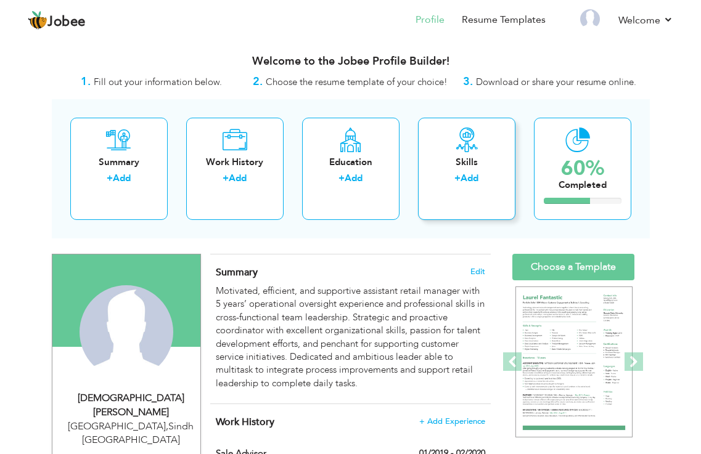
click at [465, 165] on div "Skills" at bounding box center [467, 162] width 78 height 13
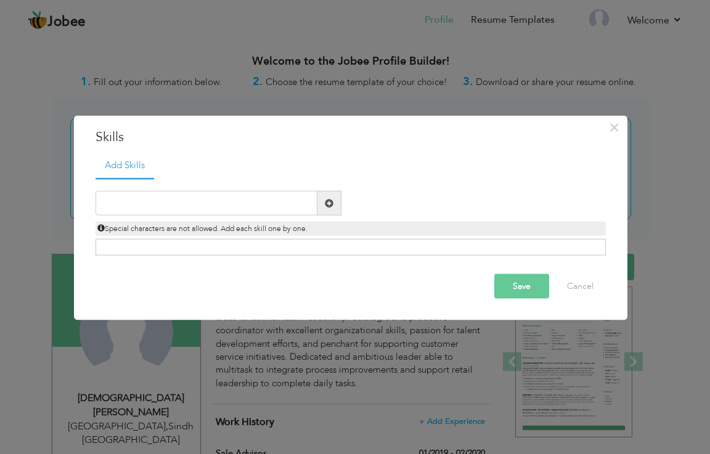
click at [327, 203] on span at bounding box center [329, 202] width 9 height 9
click at [326, 203] on span at bounding box center [329, 202] width 9 height 9
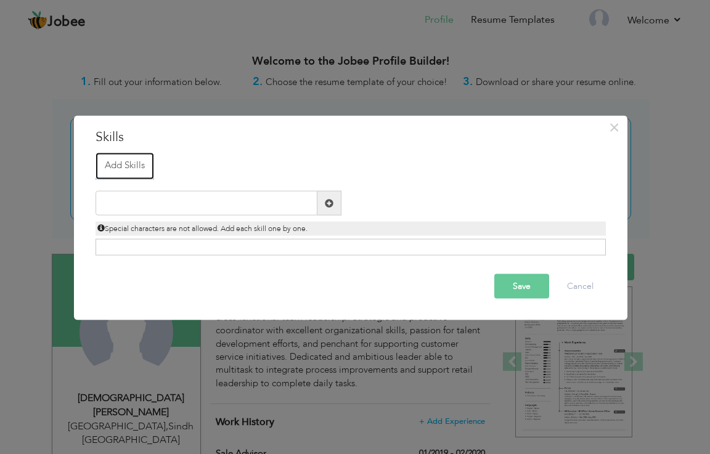
click at [114, 166] on link "Add Skills" at bounding box center [125, 165] width 59 height 27
click at [330, 206] on span at bounding box center [329, 202] width 9 height 9
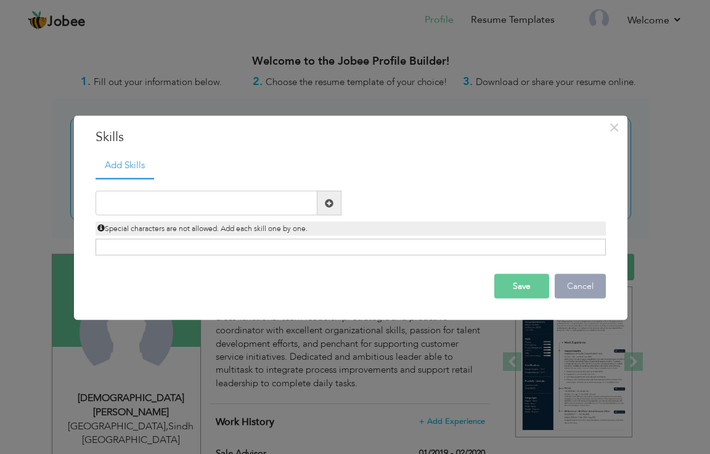
click at [585, 278] on button "Cancel" at bounding box center [580, 286] width 51 height 25
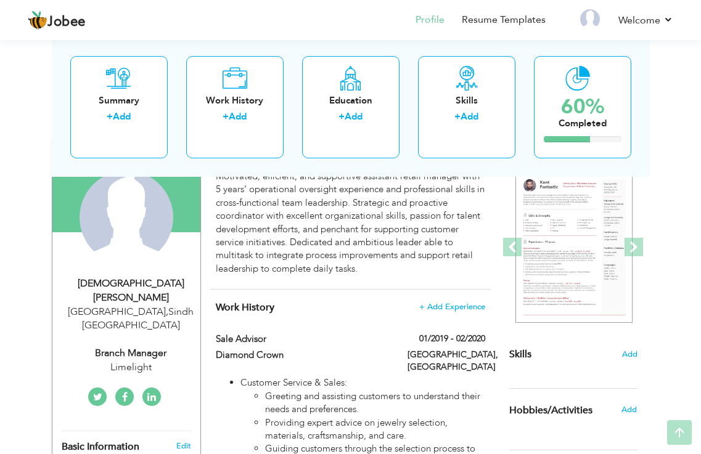
scroll to position [123, 0]
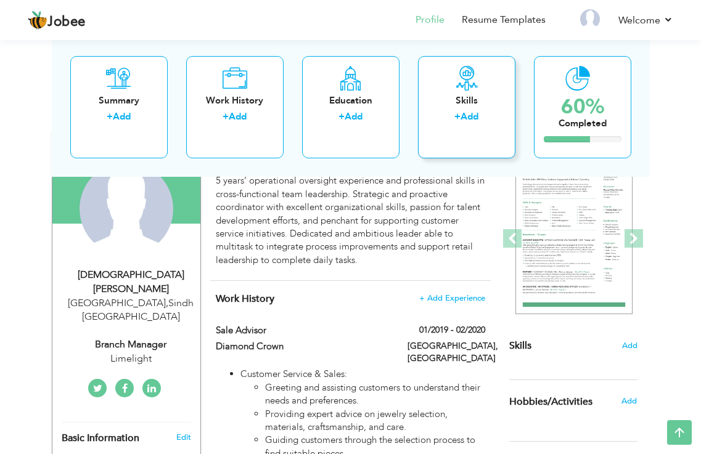
click at [470, 116] on link "Add" at bounding box center [469, 116] width 18 height 12
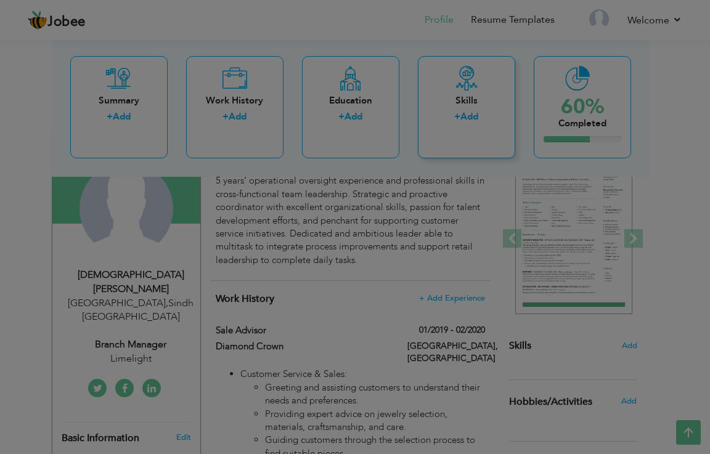
click at [470, 116] on div at bounding box center [355, 227] width 710 height 454
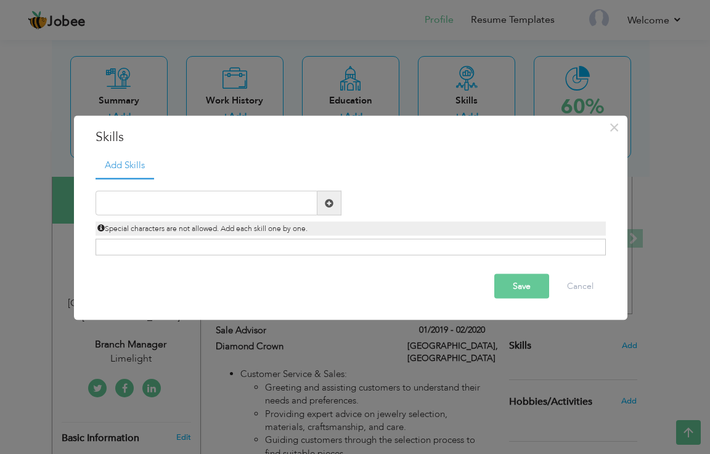
click at [325, 203] on span at bounding box center [329, 202] width 9 height 9
click at [262, 232] on span "Special characters are not allowed. Add each skill one by one." at bounding box center [202, 229] width 210 height 10
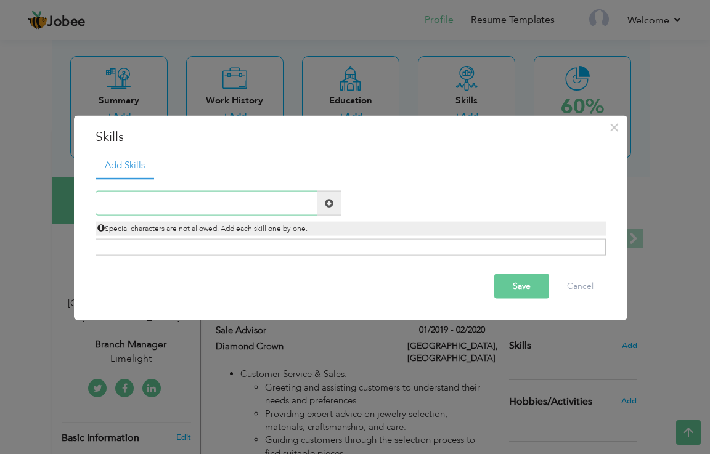
click at [256, 203] on input "text" at bounding box center [207, 203] width 222 height 25
type input "Ms office"
click at [331, 206] on span at bounding box center [329, 202] width 9 height 9
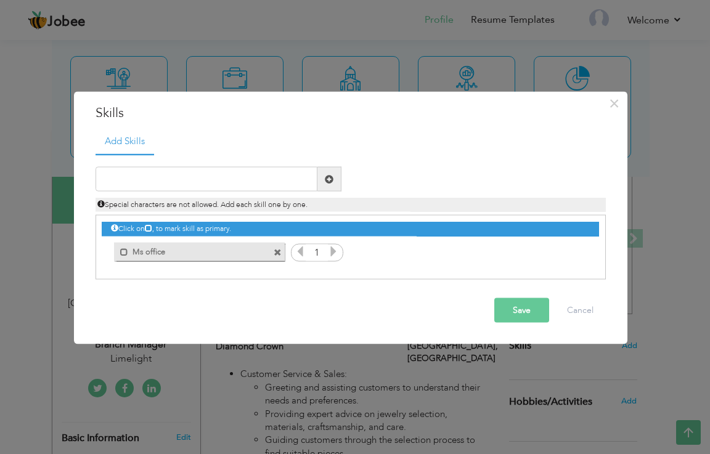
click at [332, 253] on icon at bounding box center [333, 251] width 11 height 11
click at [331, 253] on icon at bounding box center [333, 251] width 11 height 11
click at [179, 183] on input "text" at bounding box center [207, 179] width 222 height 25
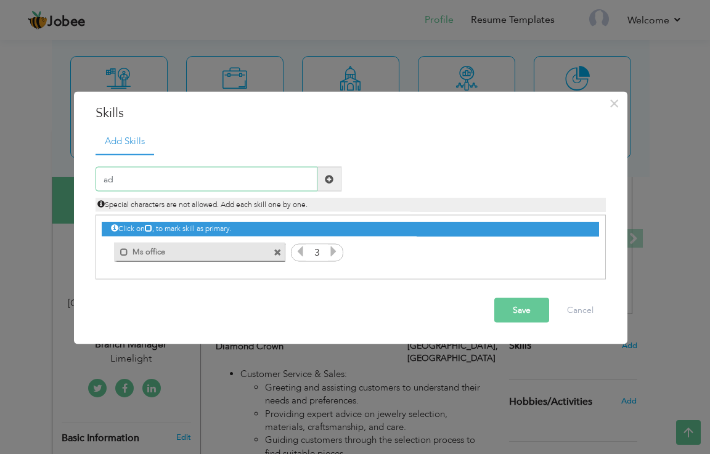
type input "a"
type input "A"
type input "candela software"
click at [329, 182] on span at bounding box center [329, 178] width 9 height 9
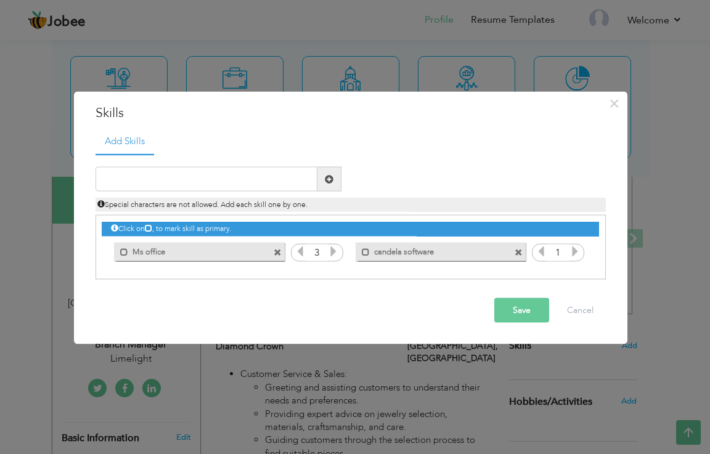
click at [575, 246] on icon at bounding box center [574, 251] width 11 height 11
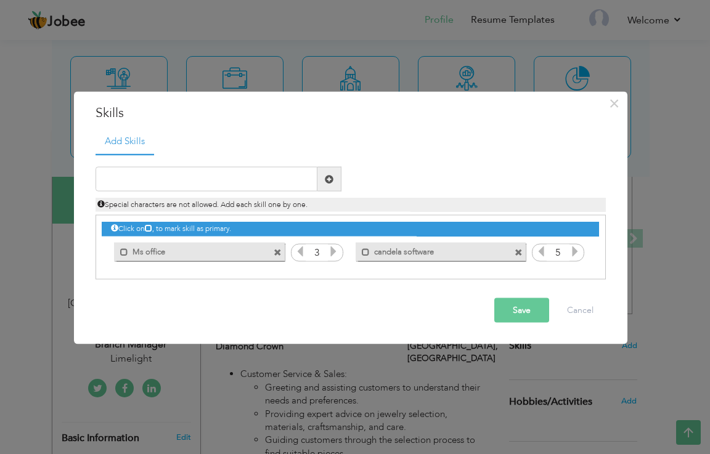
click at [522, 314] on button "Save" at bounding box center [521, 310] width 55 height 25
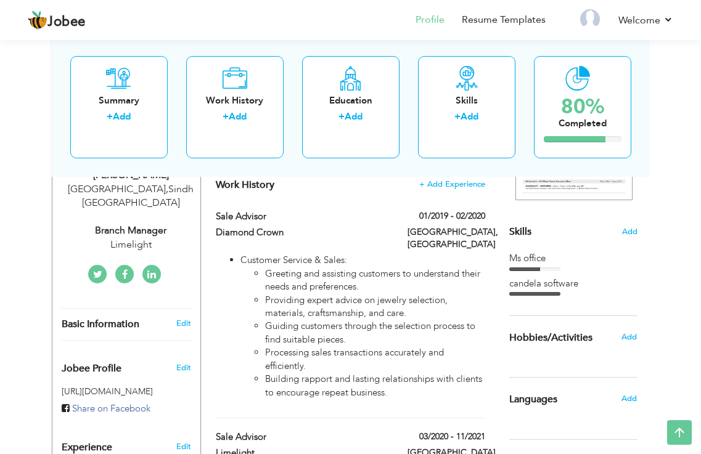
scroll to position [246, 0]
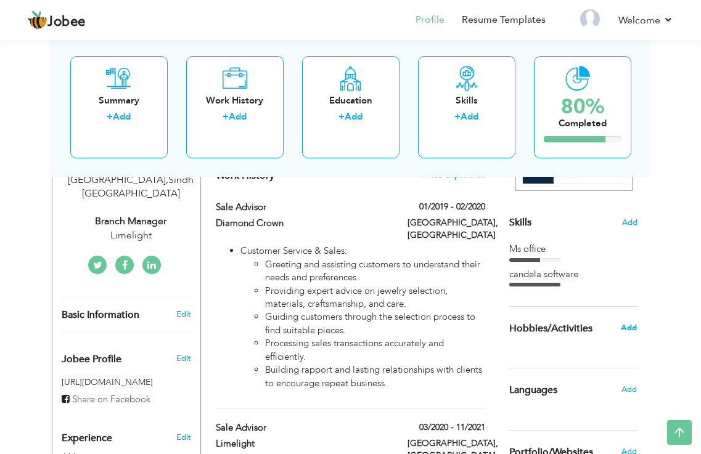
click at [628, 325] on span "Add" at bounding box center [628, 327] width 16 height 11
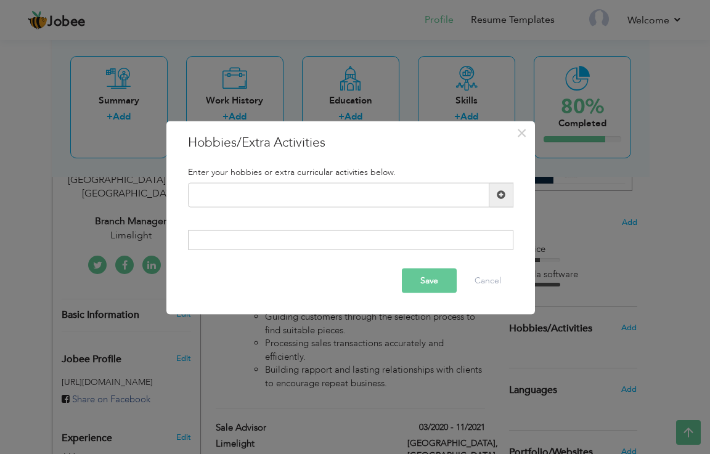
click at [505, 199] on span at bounding box center [501, 194] width 9 height 9
type input "multiple task challenge"
click at [272, 229] on div "Enter your hobbies or extra curricular activities below. multiple task challeng…" at bounding box center [351, 209] width 344 height 102
click at [424, 279] on button "Save" at bounding box center [429, 281] width 55 height 25
click at [423, 279] on div "Save Cancel" at bounding box center [351, 280] width 344 height 43
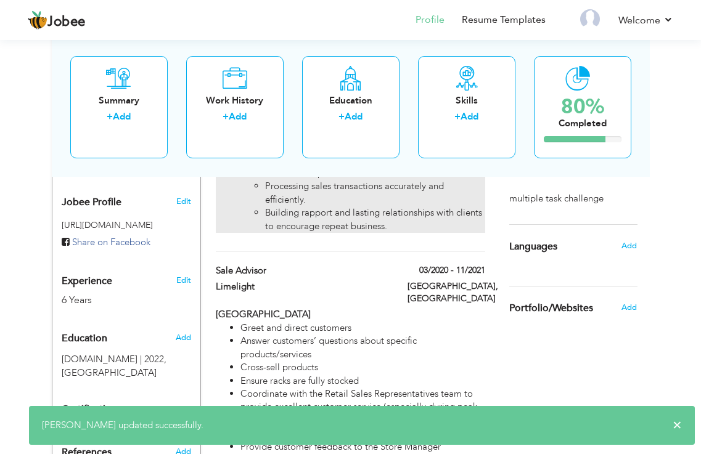
scroll to position [431, 0]
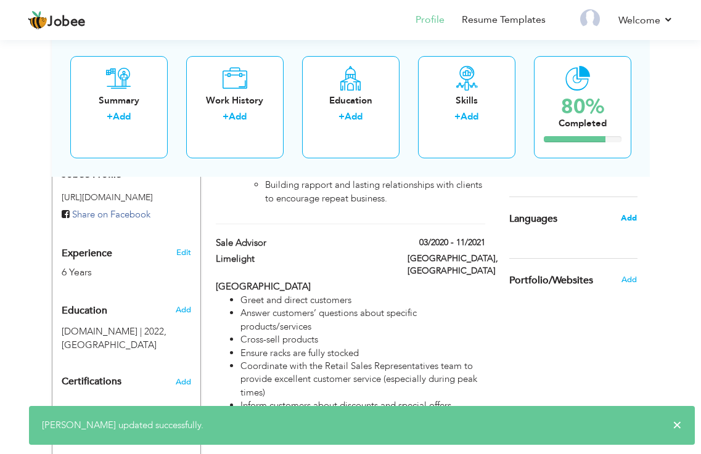
click at [633, 221] on span "Add" at bounding box center [628, 218] width 16 height 11
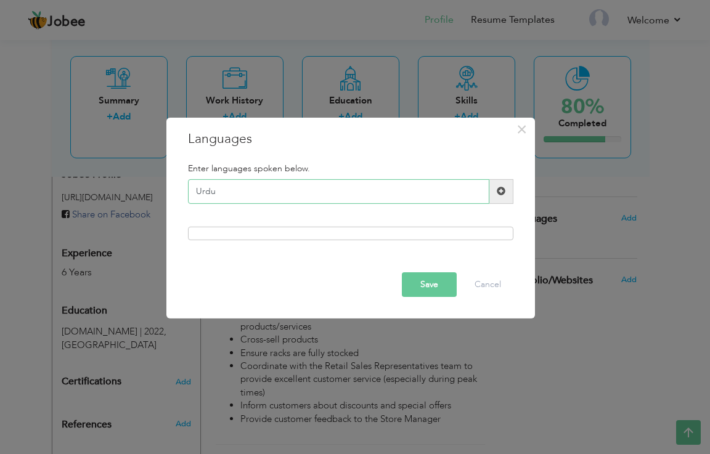
type input "Urdu"
click at [497, 193] on span at bounding box center [501, 191] width 9 height 9
click at [497, 193] on div "Please enter a valid language." at bounding box center [351, 196] width 344 height 35
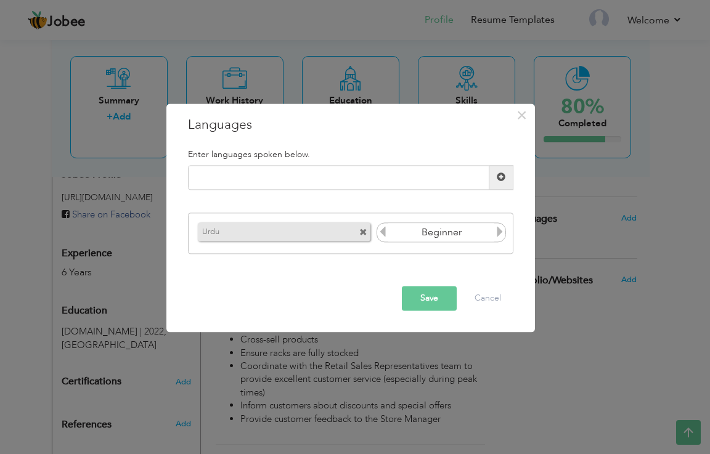
click at [497, 193] on div "Please enter a valid language." at bounding box center [351, 182] width 344 height 35
click at [309, 181] on input "text" at bounding box center [338, 177] width 301 height 25
type input "English"
click at [232, 190] on div "English" at bounding box center [350, 177] width 325 height 25
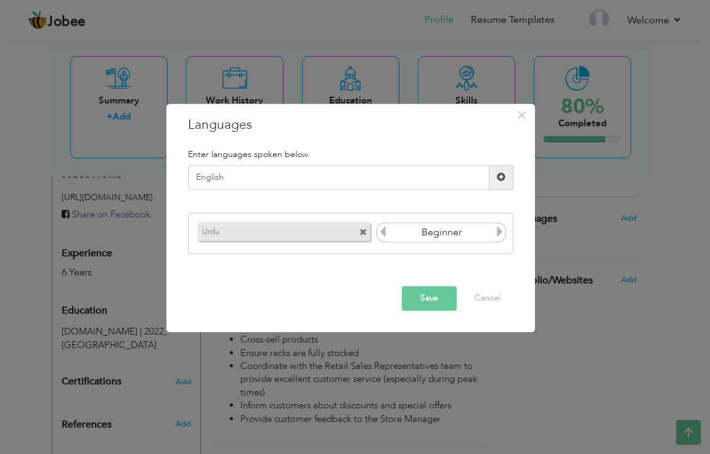
click at [502, 231] on icon at bounding box center [499, 232] width 11 height 11
click at [384, 231] on icon at bounding box center [382, 232] width 11 height 11
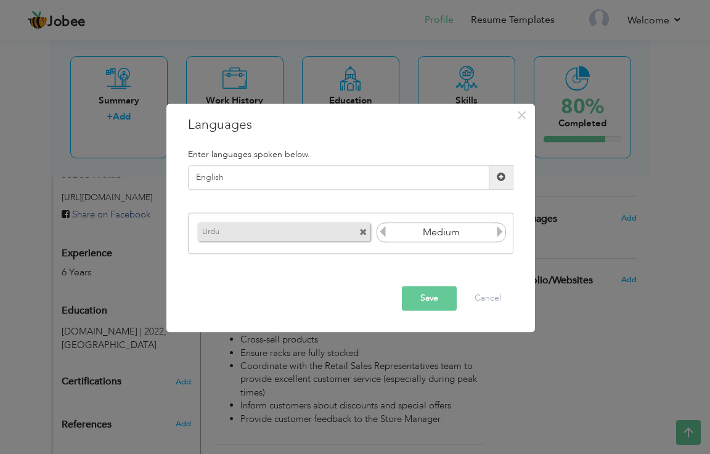
click at [384, 231] on icon at bounding box center [382, 232] width 11 height 11
click at [500, 232] on icon at bounding box center [499, 232] width 11 height 11
click at [504, 174] on span at bounding box center [501, 177] width 9 height 9
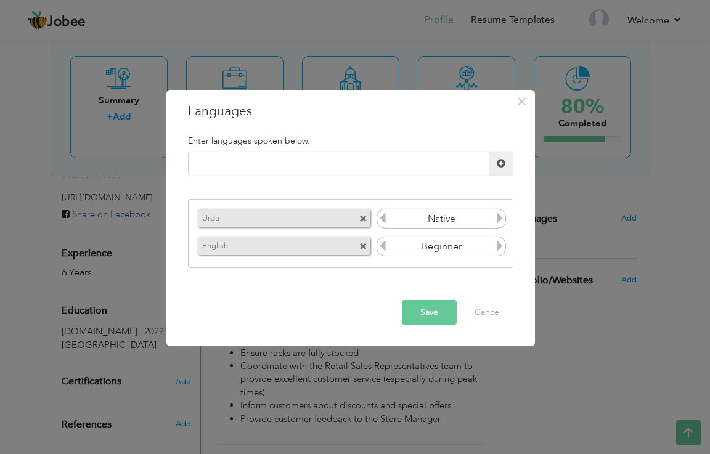
click at [498, 246] on icon at bounding box center [499, 245] width 11 height 11
click at [429, 314] on button "Save" at bounding box center [429, 312] width 55 height 25
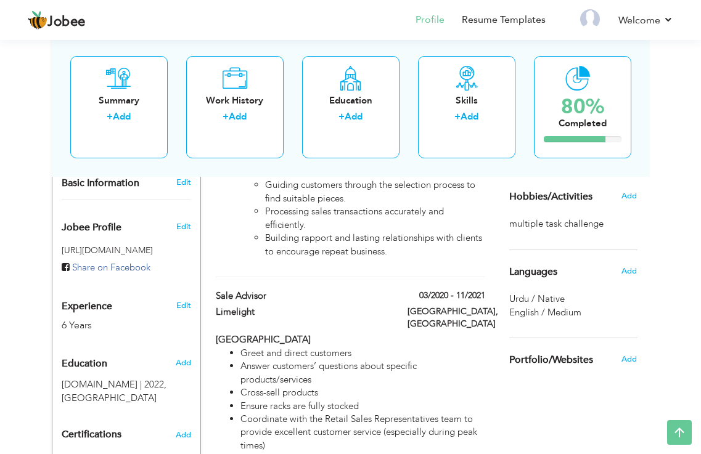
scroll to position [370, 0]
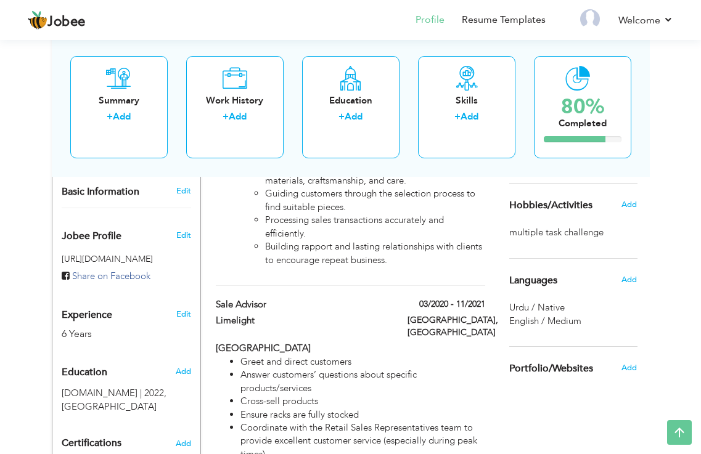
click at [546, 309] on span "Urdu / Native" at bounding box center [536, 307] width 55 height 12
click at [630, 277] on span "Add" at bounding box center [628, 279] width 16 height 11
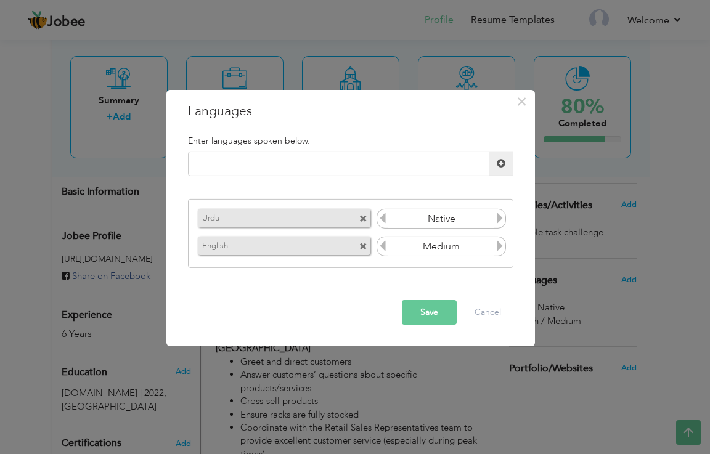
click at [456, 218] on input "Native" at bounding box center [441, 218] width 107 height 18
click at [429, 219] on input "Native" at bounding box center [441, 218] width 107 height 18
drag, startPoint x: 439, startPoint y: 216, endPoint x: 454, endPoint y: 236, distance: 25.1
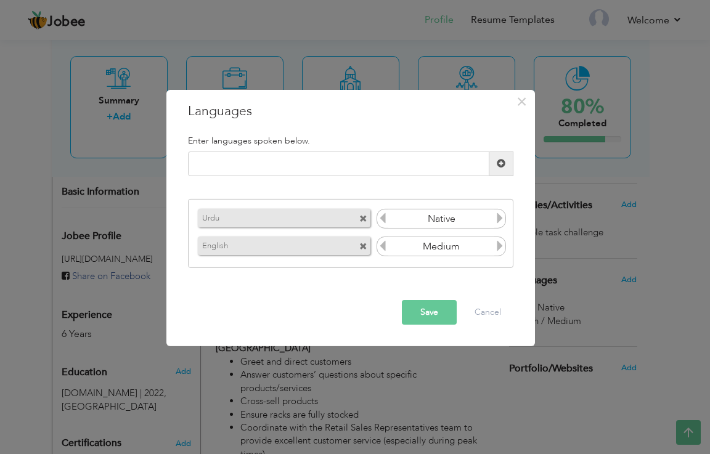
click at [454, 236] on div "English Medium" at bounding box center [351, 246] width 312 height 25
click at [447, 312] on button "Save" at bounding box center [429, 312] width 55 height 25
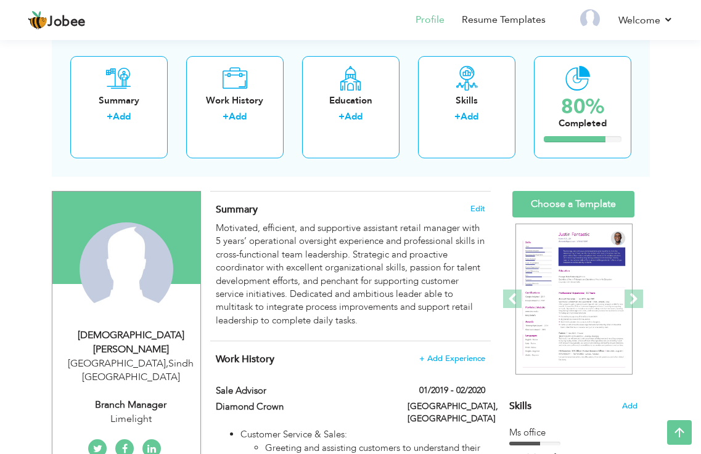
scroll to position [62, 0]
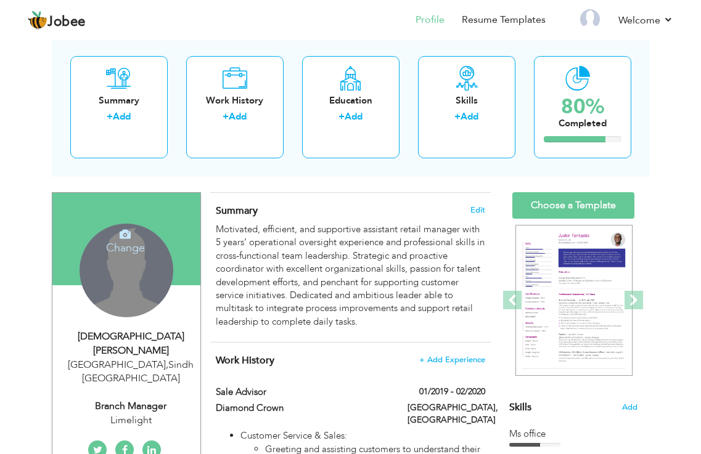
click at [118, 293] on div "Change Remove" at bounding box center [126, 271] width 94 height 94
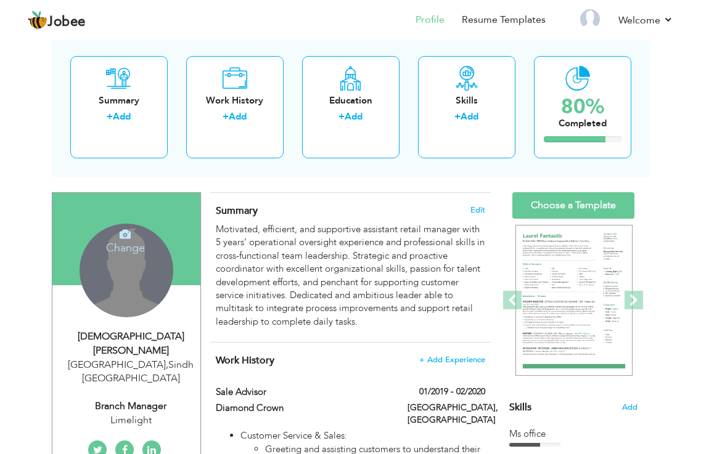
click at [132, 245] on h4 "Change" at bounding box center [125, 240] width 88 height 30
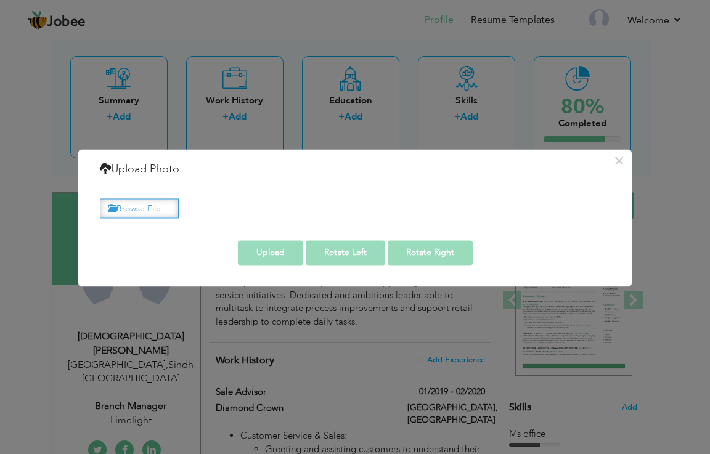
click at [147, 209] on label "Browse File ..." at bounding box center [139, 208] width 79 height 19
click at [0, 0] on input "Browse File ..." at bounding box center [0, 0] width 0 height 0
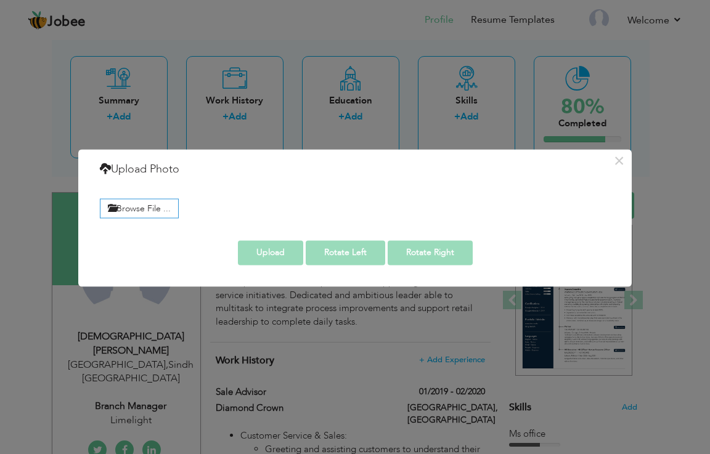
click at [452, 335] on div "× Upload Photo Browse File ..." at bounding box center [355, 227] width 710 height 454
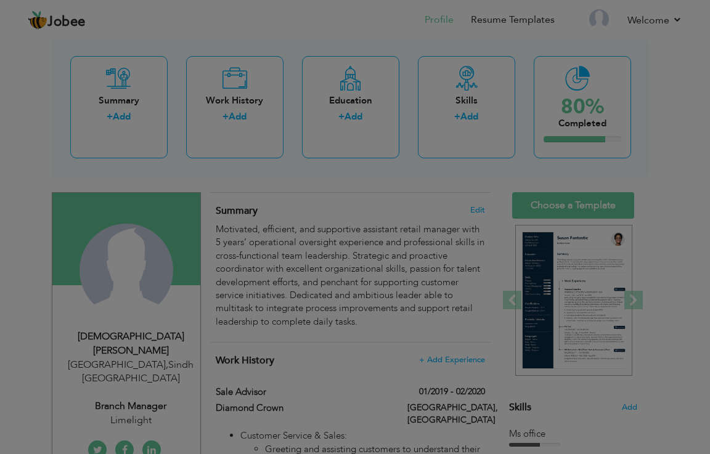
click at [452, 335] on div "× Upload Photo Browse File ..." at bounding box center [355, 227] width 710 height 454
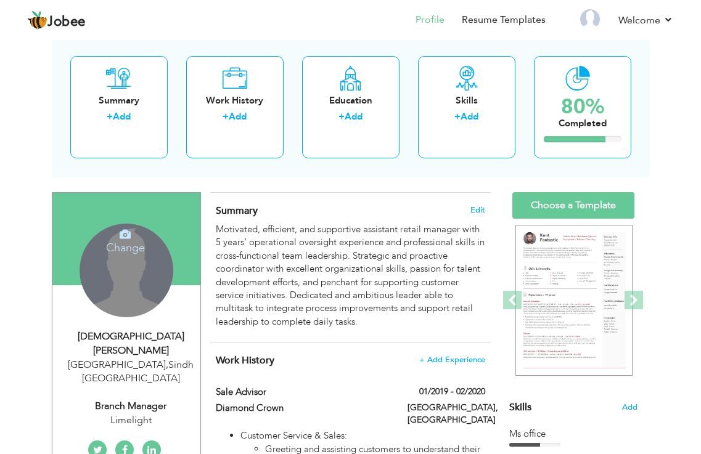
click at [131, 238] on h4 "Change" at bounding box center [125, 240] width 88 height 30
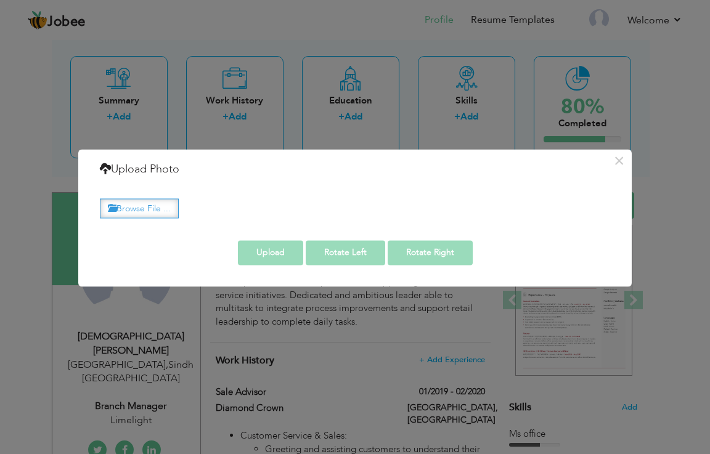
click at [142, 201] on label "Browse File ..." at bounding box center [139, 208] width 79 height 19
click at [0, 0] on input "Browse File ..." at bounding box center [0, 0] width 0 height 0
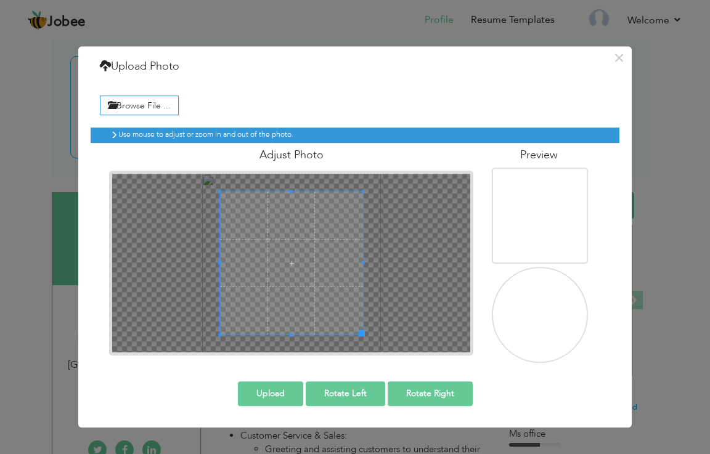
click at [325, 261] on span at bounding box center [291, 263] width 143 height 143
click at [328, 250] on span at bounding box center [291, 263] width 143 height 143
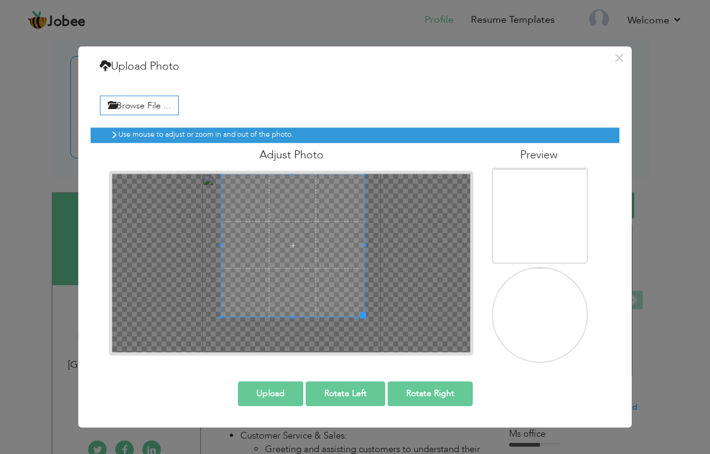
click at [329, 228] on span at bounding box center [292, 245] width 143 height 143
click at [356, 309] on span at bounding box center [359, 312] width 6 height 6
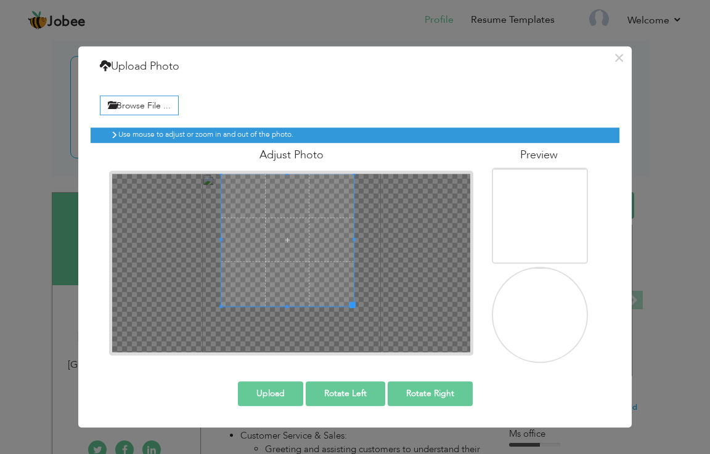
click at [332, 274] on span at bounding box center [287, 240] width 132 height 132
click at [299, 256] on span at bounding box center [288, 240] width 132 height 132
click at [229, 306] on span at bounding box center [228, 306] width 3 height 3
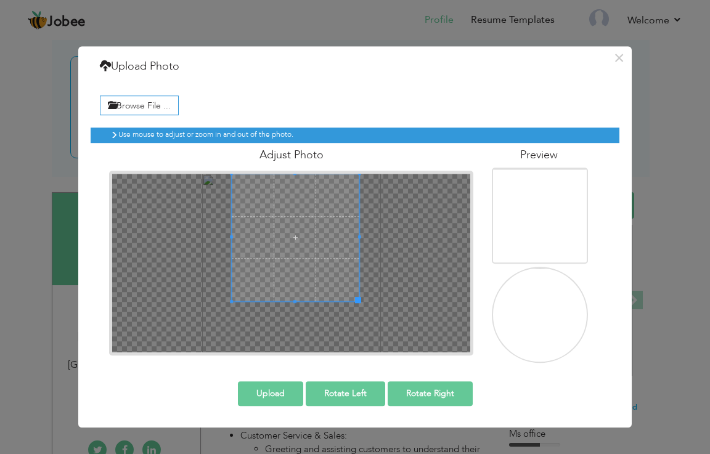
click at [242, 300] on span at bounding box center [296, 301] width 128 height 3
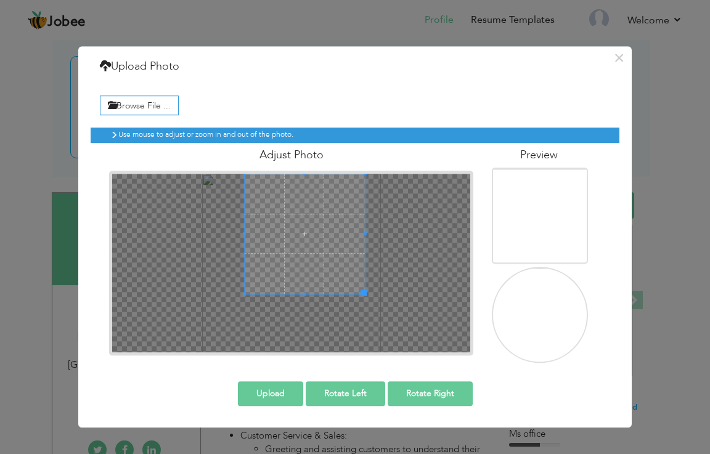
click at [256, 273] on span at bounding box center [305, 234] width 120 height 120
click at [247, 263] on span at bounding box center [305, 234] width 120 height 120
click at [246, 263] on span at bounding box center [297, 234] width 120 height 120
click at [237, 293] on span at bounding box center [236, 294] width 3 height 3
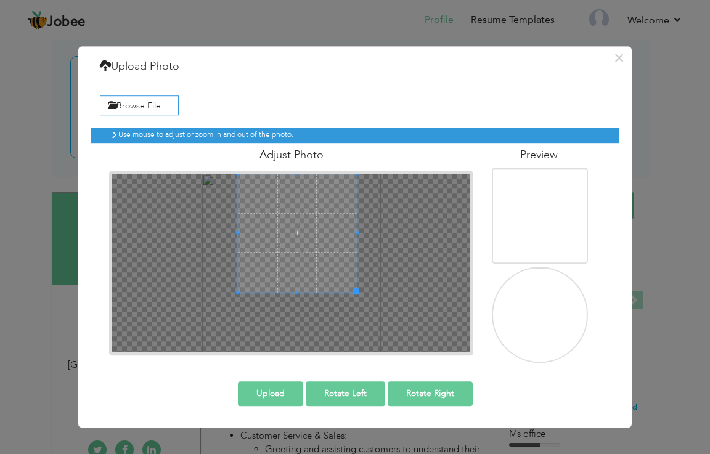
click at [238, 283] on div at bounding box center [297, 233] width 119 height 119
click at [240, 269] on span at bounding box center [297, 233] width 118 height 118
click at [296, 293] on span at bounding box center [297, 292] width 3 height 3
click at [294, 275] on span at bounding box center [296, 233] width 118 height 118
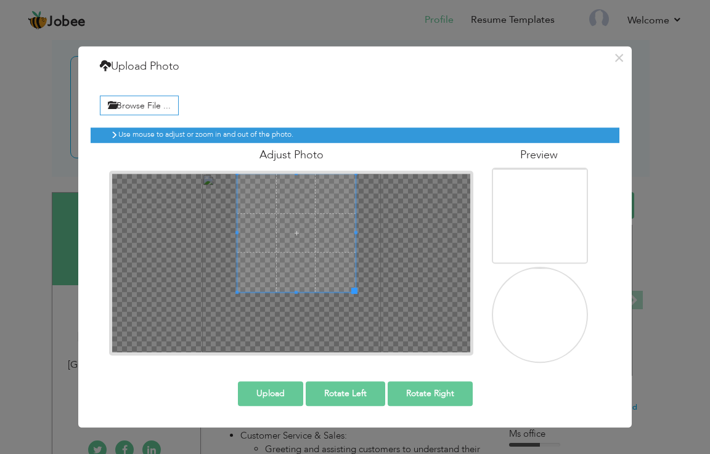
click at [294, 272] on span at bounding box center [296, 233] width 118 height 118
click at [309, 243] on span at bounding box center [296, 233] width 118 height 118
click at [322, 248] on span at bounding box center [306, 234] width 118 height 118
click at [322, 248] on span at bounding box center [305, 233] width 118 height 118
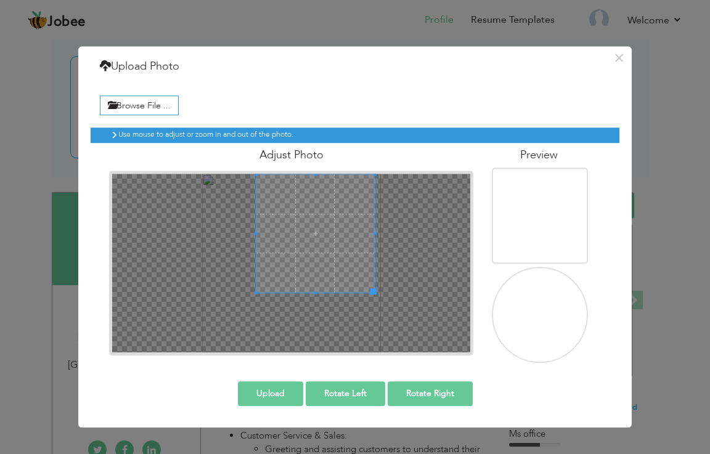
click at [332, 248] on span at bounding box center [315, 233] width 118 height 118
click at [375, 293] on span at bounding box center [373, 291] width 6 height 6
click at [370, 291] on span at bounding box center [373, 291] width 6 height 6
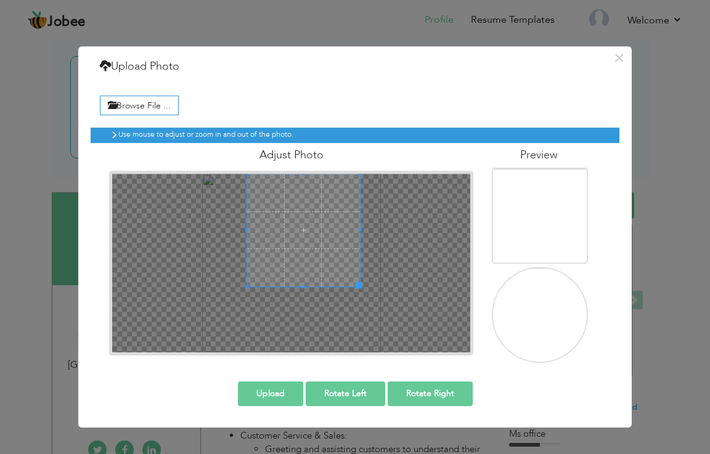
click at [331, 276] on span at bounding box center [303, 230] width 113 height 113
click at [331, 276] on span at bounding box center [295, 230] width 113 height 113
click at [344, 274] on span at bounding box center [301, 230] width 113 height 113
click at [345, 274] on span at bounding box center [307, 230] width 113 height 113
click at [348, 275] on span at bounding box center [307, 230] width 113 height 113
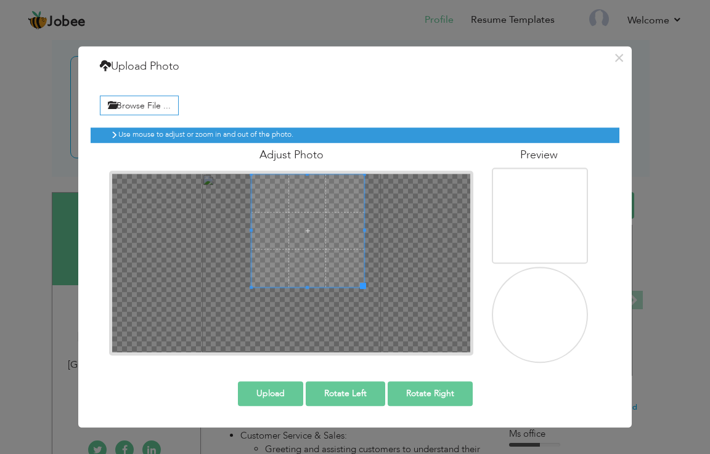
click at [365, 285] on span at bounding box center [363, 286] width 6 height 6
click at [352, 275] on span at bounding box center [355, 278] width 6 height 6
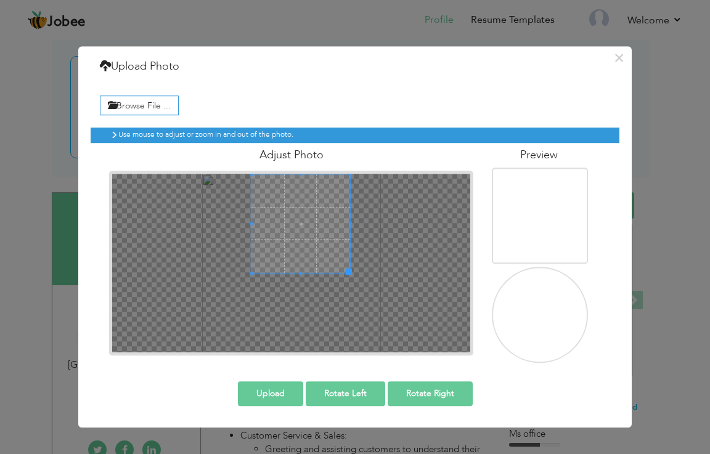
click at [346, 269] on span at bounding box center [349, 272] width 6 height 6
click at [338, 261] on span at bounding box center [300, 223] width 99 height 99
click at [349, 272] on span at bounding box center [349, 272] width 6 height 6
click at [337, 261] on div at bounding box center [300, 223] width 99 height 99
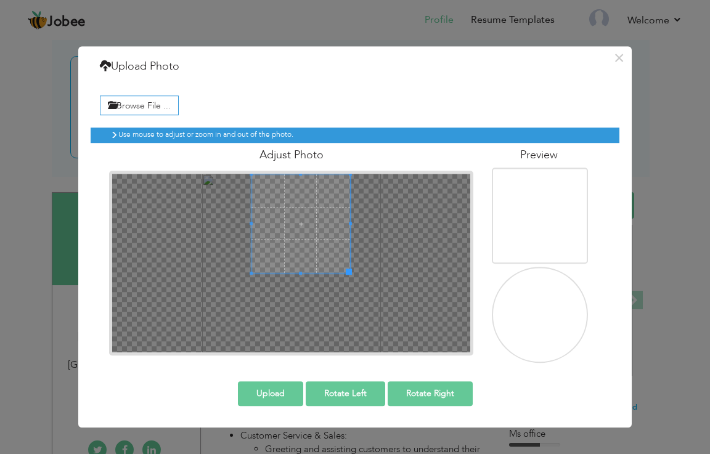
click at [337, 261] on span at bounding box center [300, 223] width 99 height 99
click at [307, 238] on span at bounding box center [300, 223] width 99 height 99
click at [318, 244] on span at bounding box center [300, 223] width 99 height 99
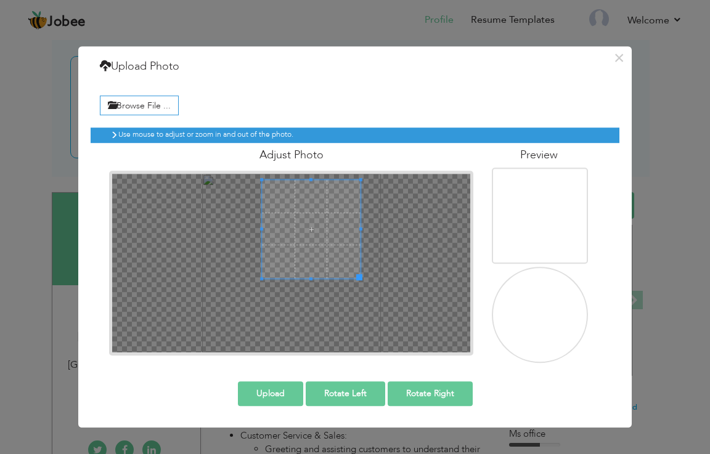
click at [318, 244] on span at bounding box center [311, 229] width 99 height 99
click at [299, 231] on span at bounding box center [305, 225] width 99 height 99
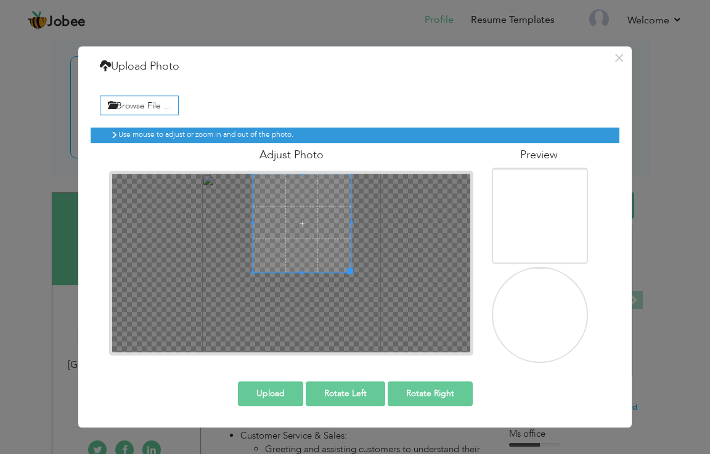
click at [298, 231] on span at bounding box center [302, 223] width 99 height 99
click at [297, 231] on span at bounding box center [300, 223] width 99 height 99
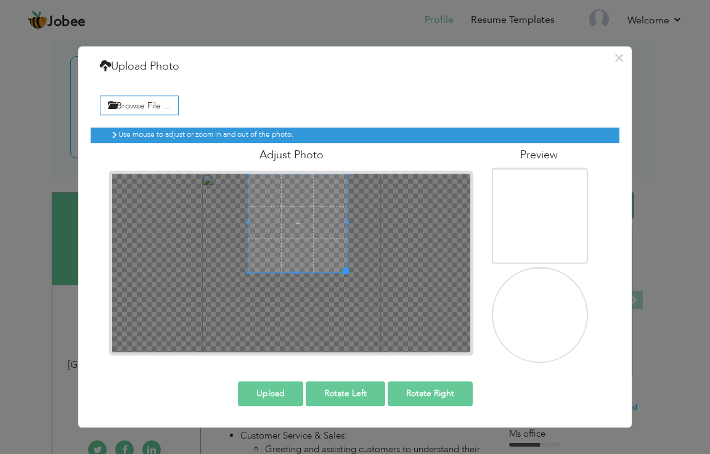
click at [295, 230] on span at bounding box center [297, 223] width 99 height 99
click at [296, 392] on button "Upload" at bounding box center [270, 393] width 65 height 25
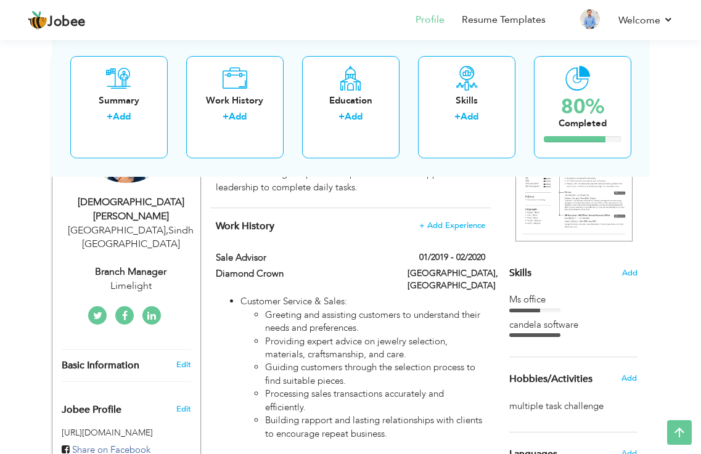
scroll to position [0, 0]
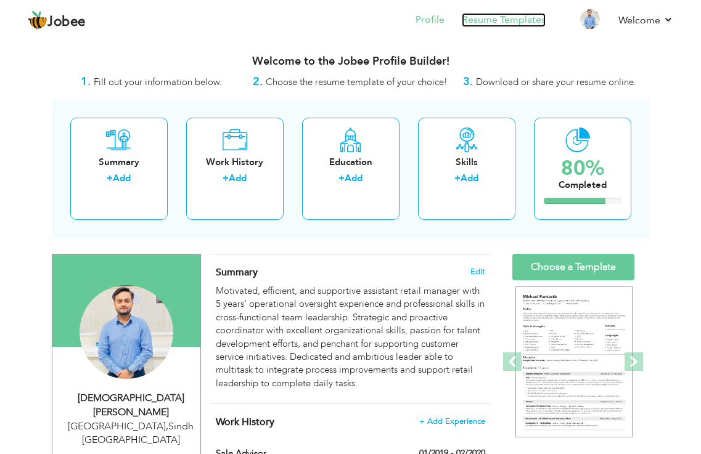
click at [507, 20] on link "Resume Templates" at bounding box center [503, 20] width 84 height 14
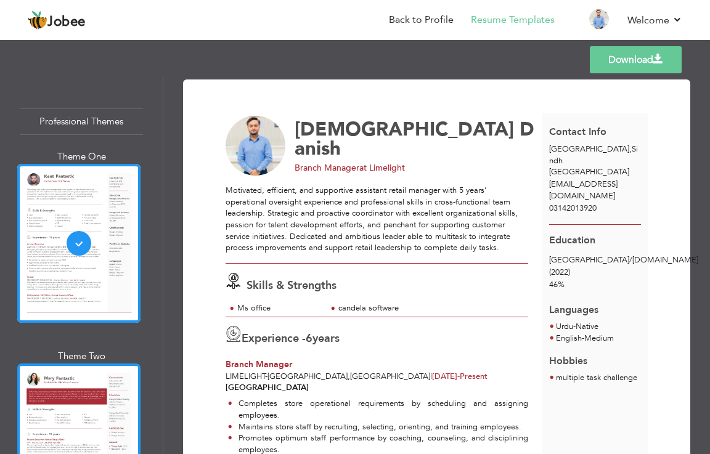
click at [69, 405] on div at bounding box center [78, 443] width 123 height 159
click at [69, 405] on div "Professional Themes Theme One Theme Two Theme Three Theme Four" at bounding box center [355, 265] width 710 height 378
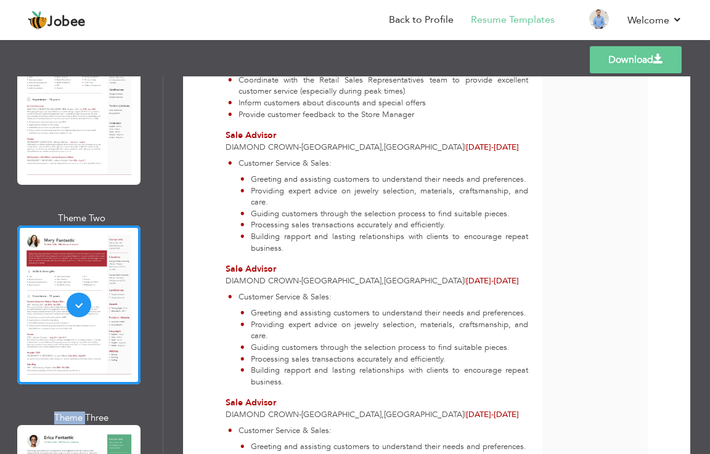
scroll to position [246, 0]
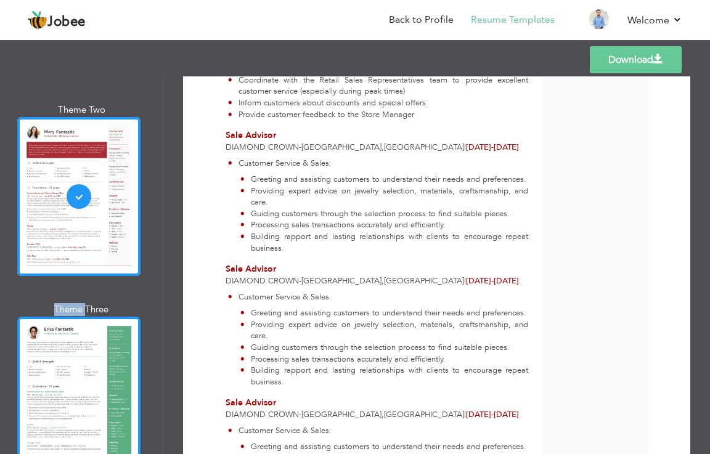
click at [113, 343] on div at bounding box center [78, 396] width 123 height 159
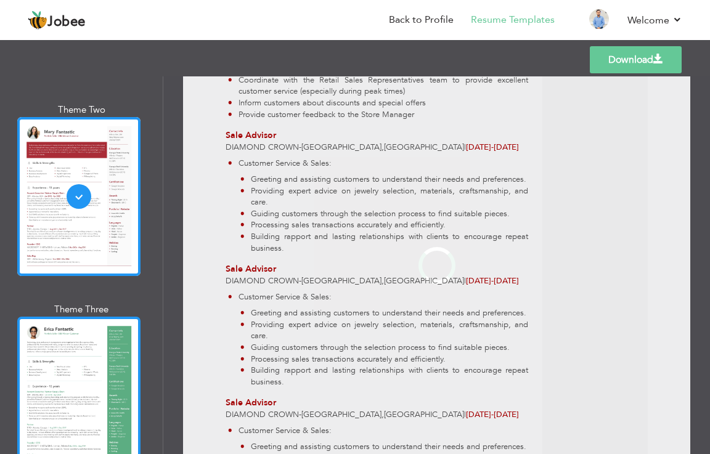
click at [113, 343] on div "Professional Themes Theme One Theme Two Theme Three Theme Four" at bounding box center [355, 265] width 710 height 378
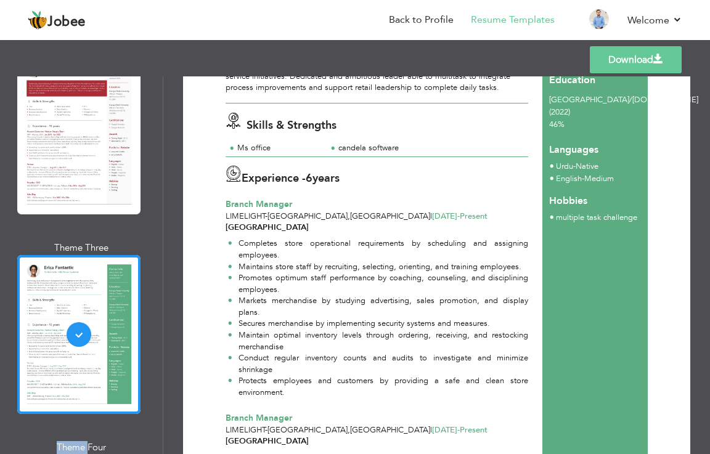
scroll to position [0, 0]
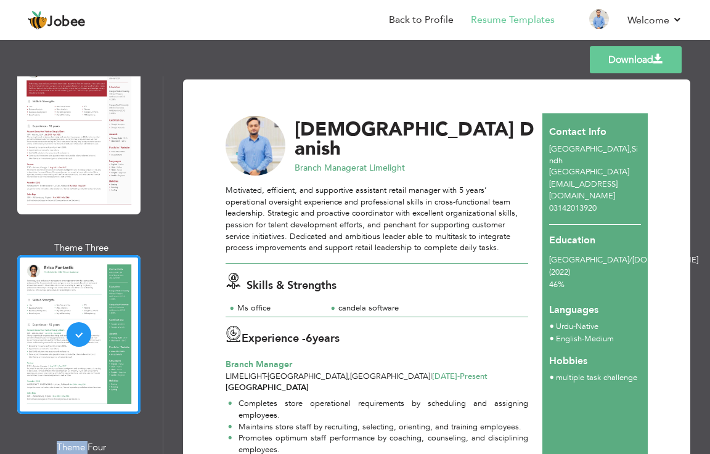
click at [633, 60] on link "Download" at bounding box center [636, 59] width 92 height 27
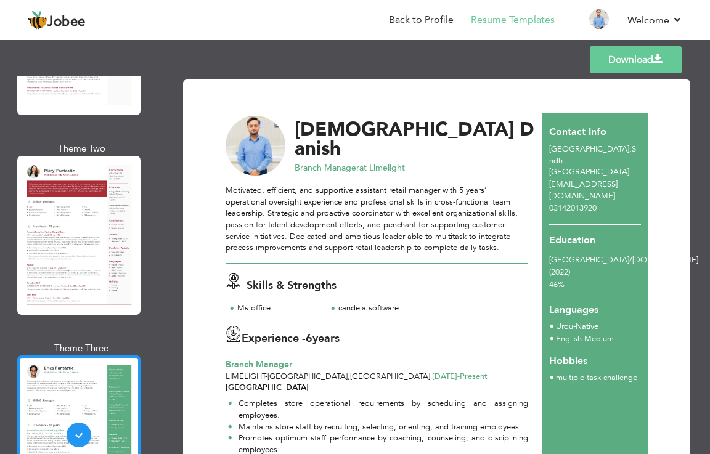
scroll to position [185, 0]
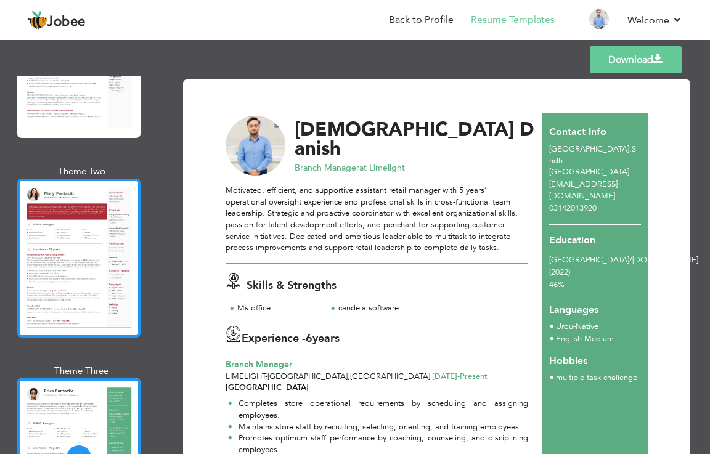
click at [117, 259] on div at bounding box center [78, 258] width 123 height 159
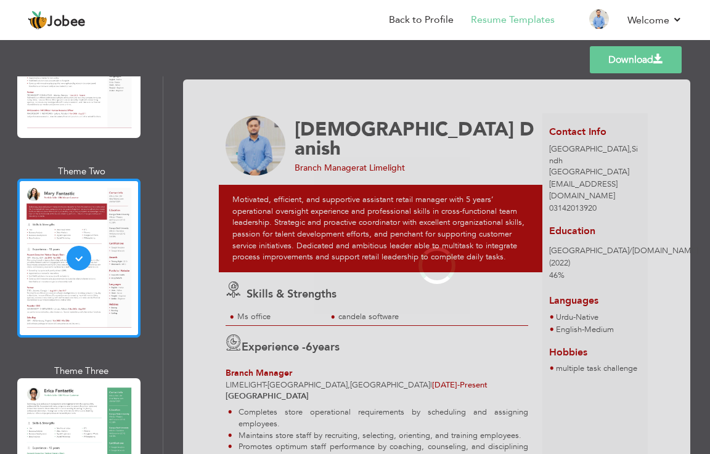
click at [117, 259] on div "Professional Themes Theme One Theme Two Theme Three Theme Four" at bounding box center [355, 265] width 710 height 378
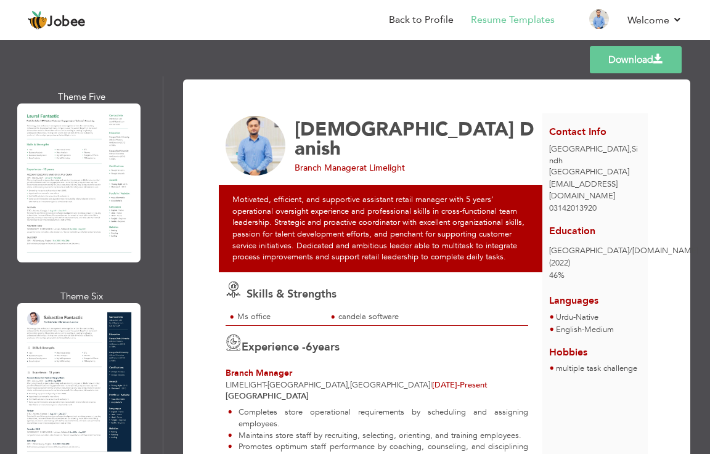
scroll to position [863, 0]
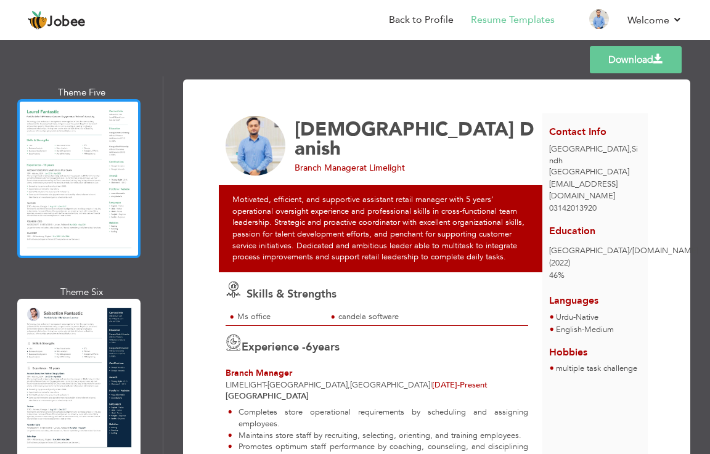
click at [108, 191] on div at bounding box center [78, 178] width 123 height 159
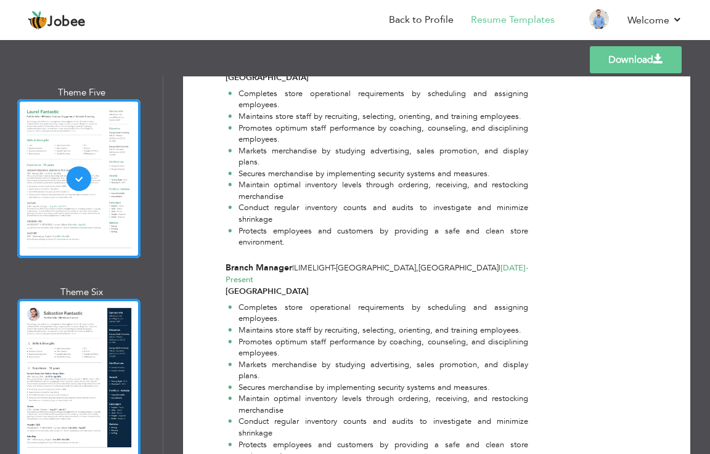
scroll to position [308, 0]
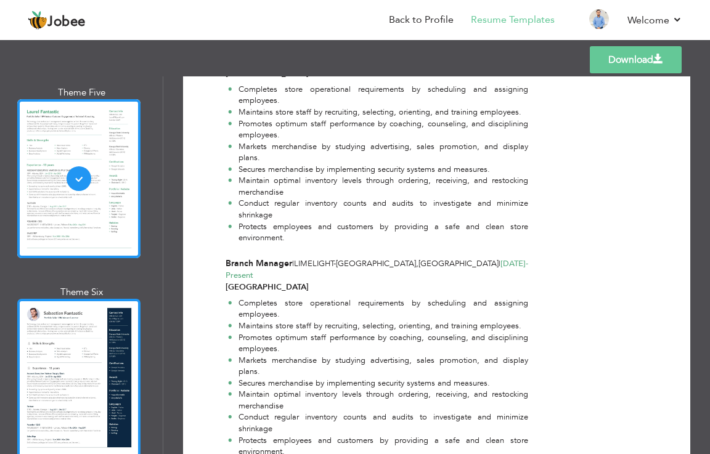
click at [102, 299] on div at bounding box center [78, 378] width 123 height 159
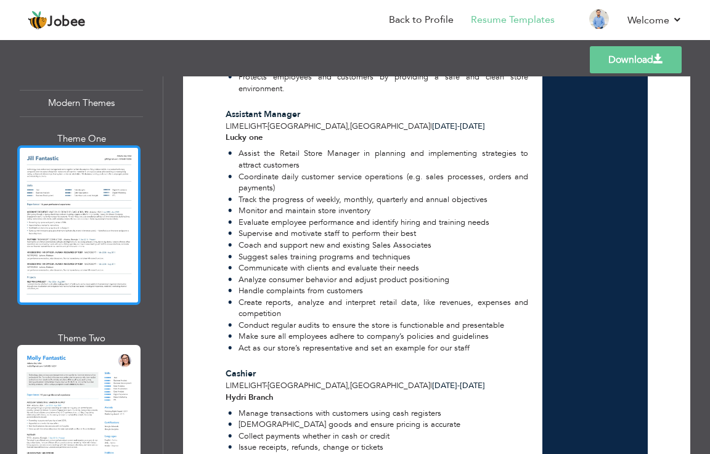
scroll to position [1356, 0]
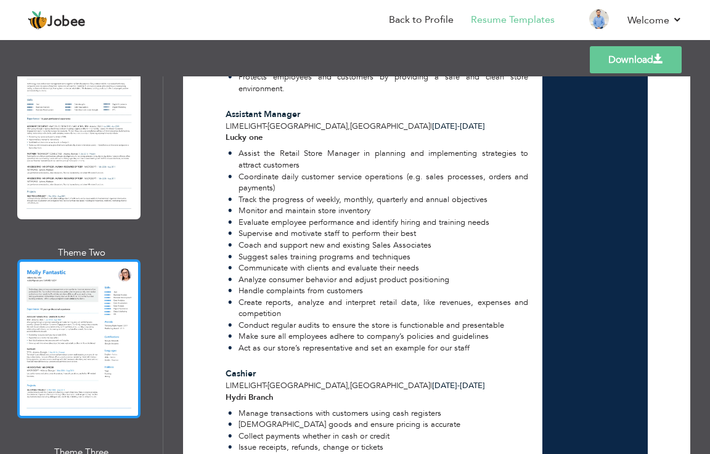
click at [108, 298] on div at bounding box center [78, 338] width 123 height 159
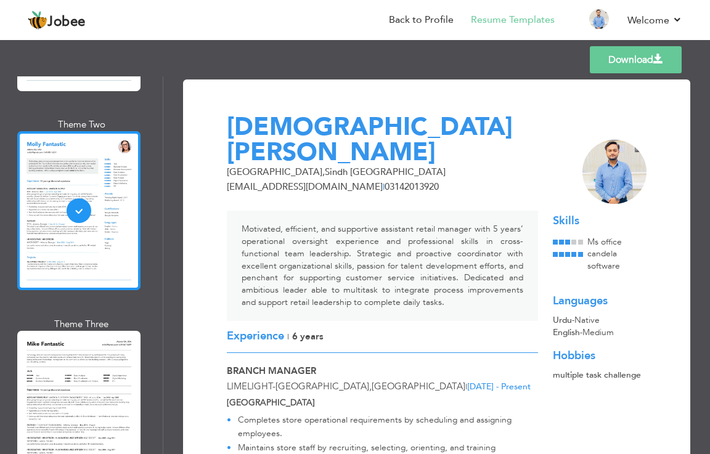
scroll to position [1540, 0]
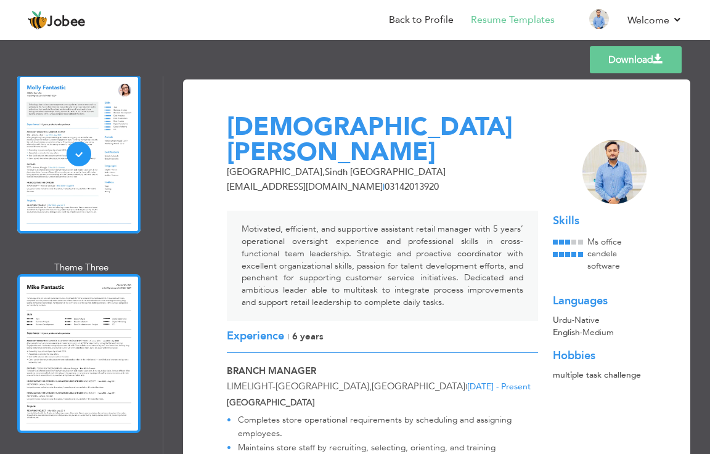
click at [75, 295] on div at bounding box center [78, 353] width 123 height 159
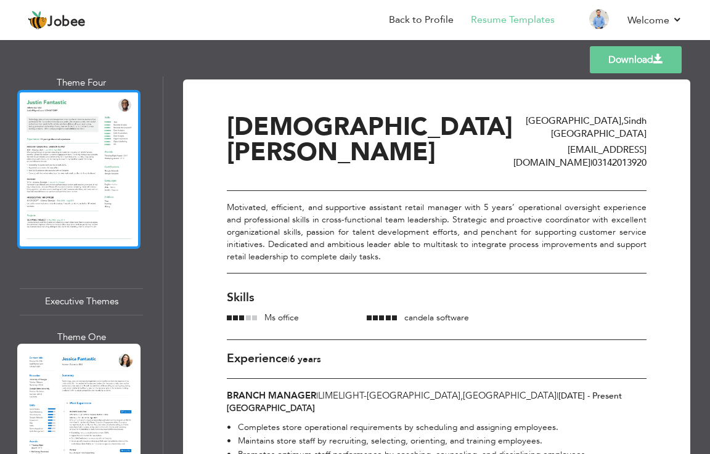
scroll to position [1972, 0]
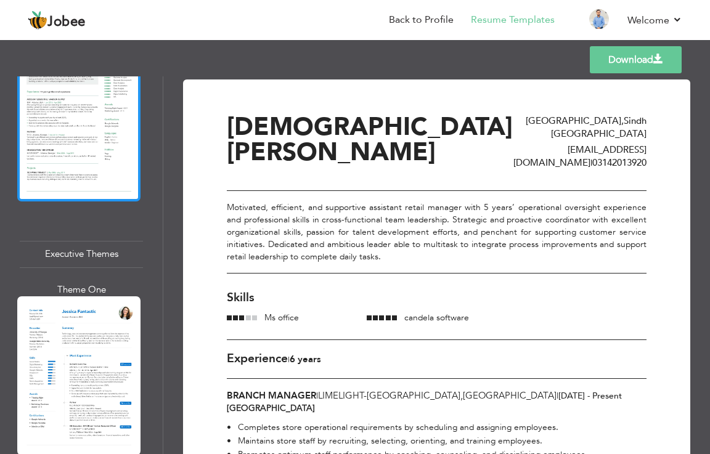
click at [100, 296] on div at bounding box center [78, 375] width 123 height 159
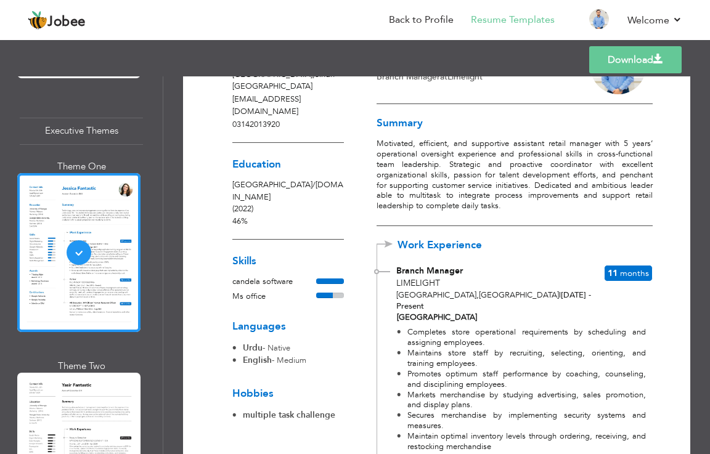
scroll to position [0, 0]
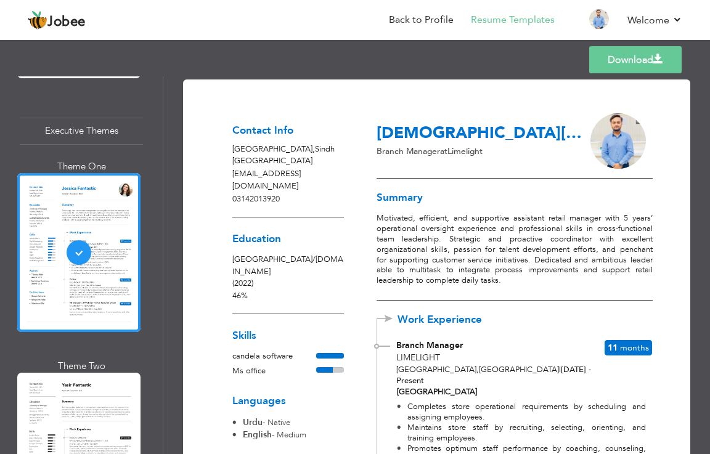
click at [641, 63] on link "Download" at bounding box center [635, 59] width 92 height 27
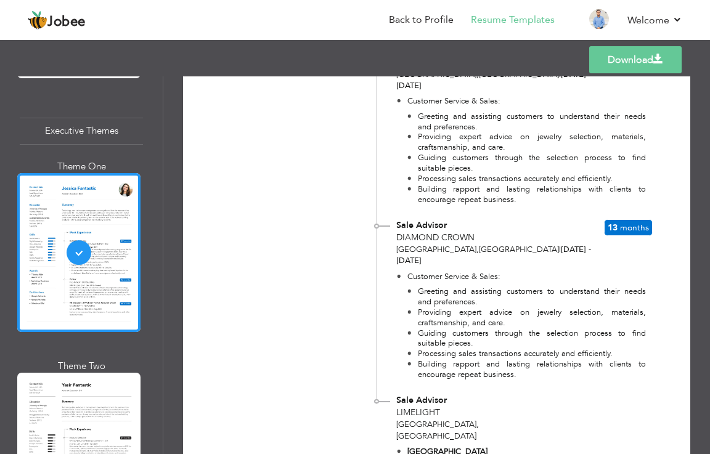
scroll to position [1760, 0]
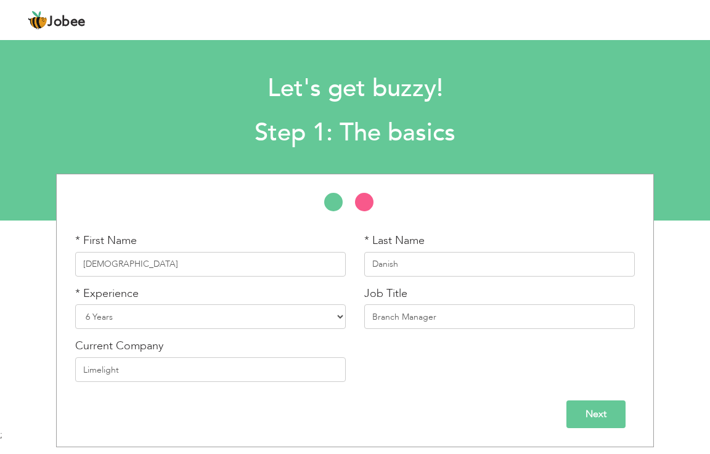
click at [603, 408] on input "Next" at bounding box center [595, 414] width 59 height 28
click at [0, 0] on input "Save" at bounding box center [0, 0] width 0 height 0
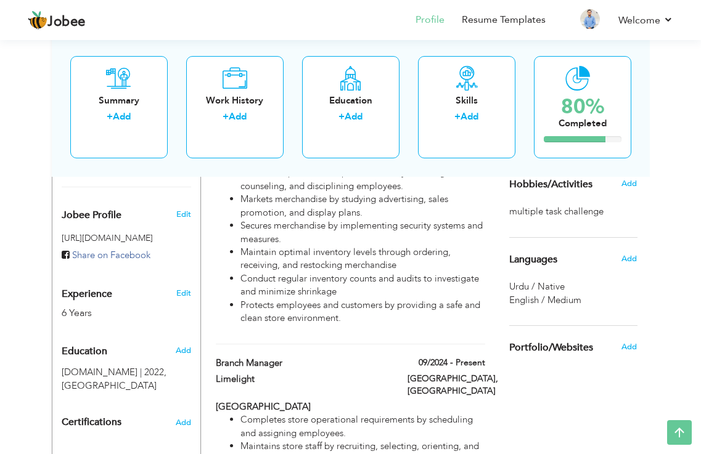
scroll to position [431, 0]
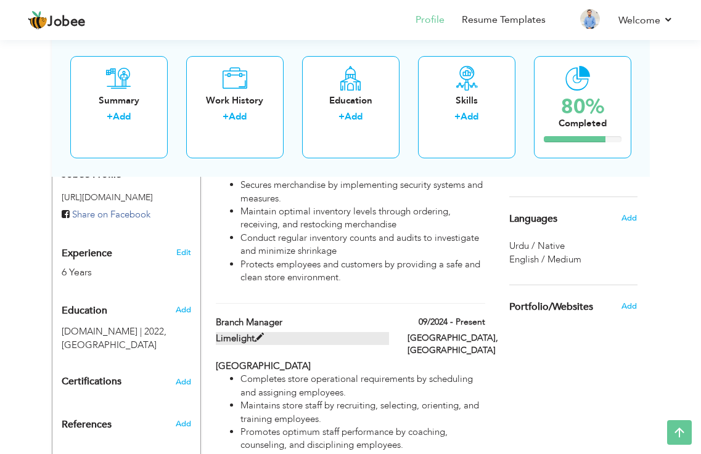
click at [258, 333] on span at bounding box center [258, 337] width 9 height 9
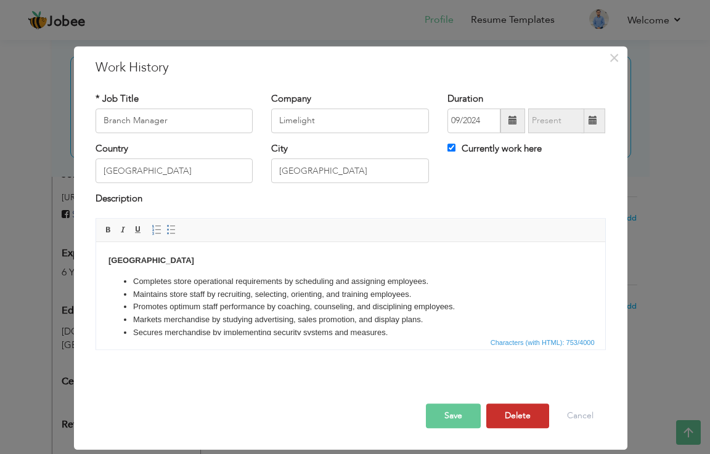
click at [528, 418] on button "Delete" at bounding box center [517, 416] width 63 height 25
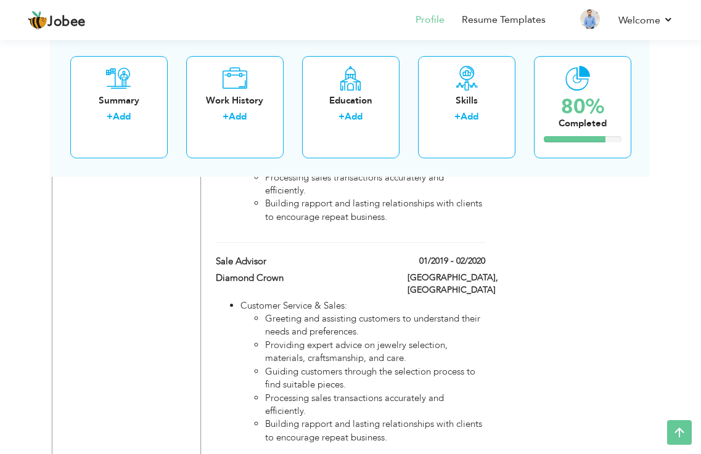
scroll to position [1937, 0]
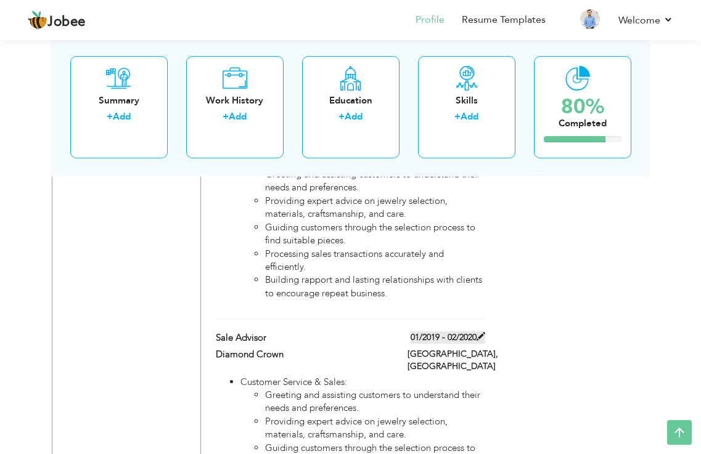
click at [482, 332] on span at bounding box center [480, 336] width 9 height 9
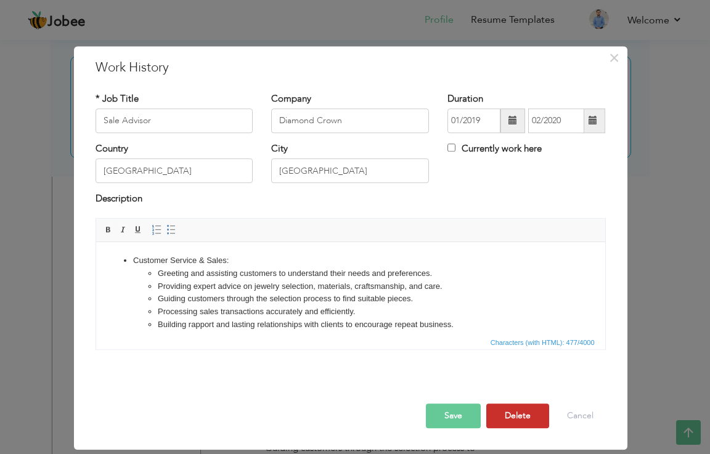
click at [502, 415] on button "Delete" at bounding box center [517, 416] width 63 height 25
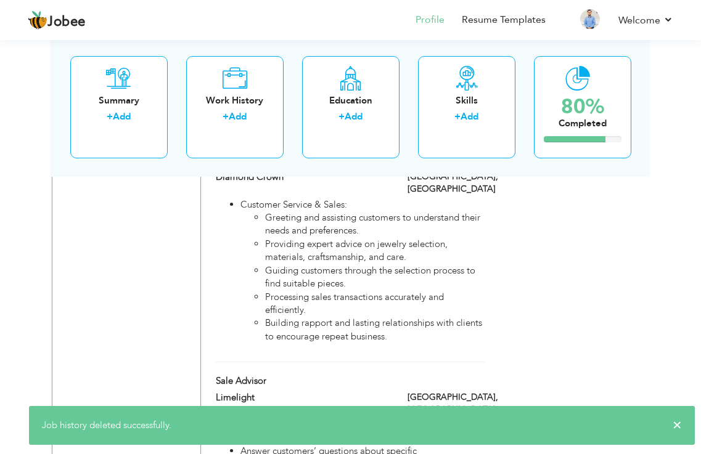
scroll to position [1876, 0]
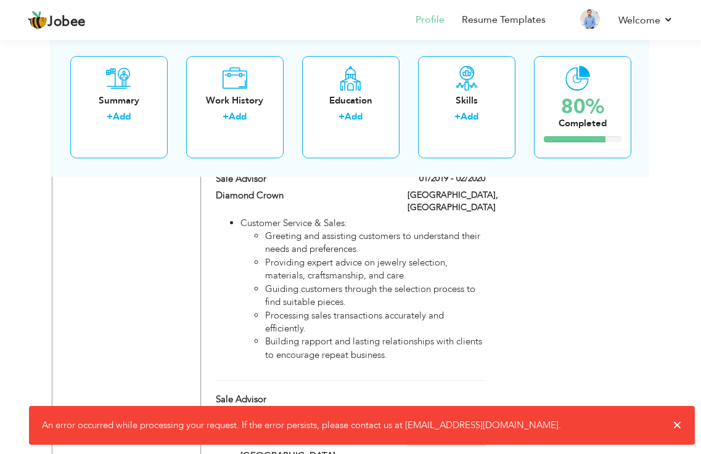
click at [416, 435] on span at bounding box center [411, 439] width 9 height 9
type input "Limelight"
type input "[GEOGRAPHIC_DATA]"
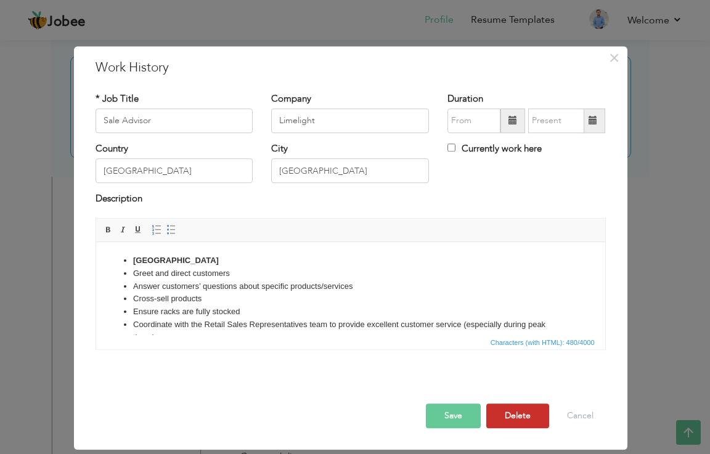
click at [510, 417] on button "Delete" at bounding box center [517, 416] width 63 height 25
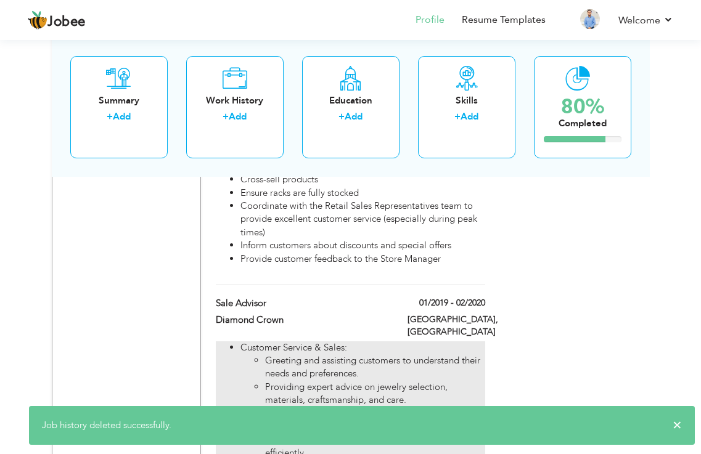
scroll to position [1506, 0]
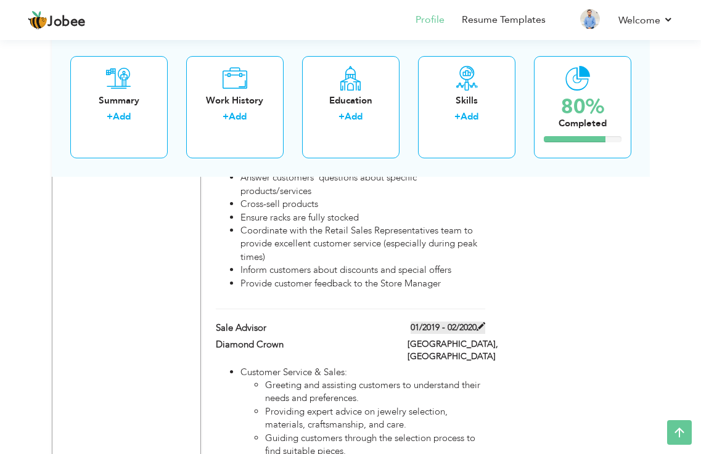
click at [482, 322] on span at bounding box center [480, 326] width 9 height 9
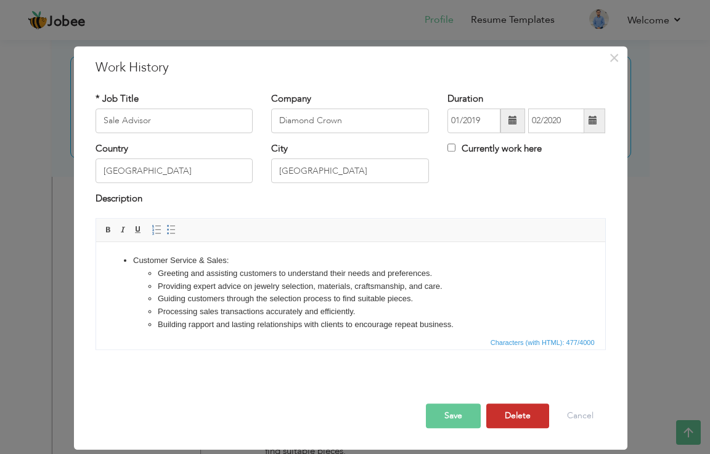
click at [514, 412] on button "Delete" at bounding box center [517, 416] width 63 height 25
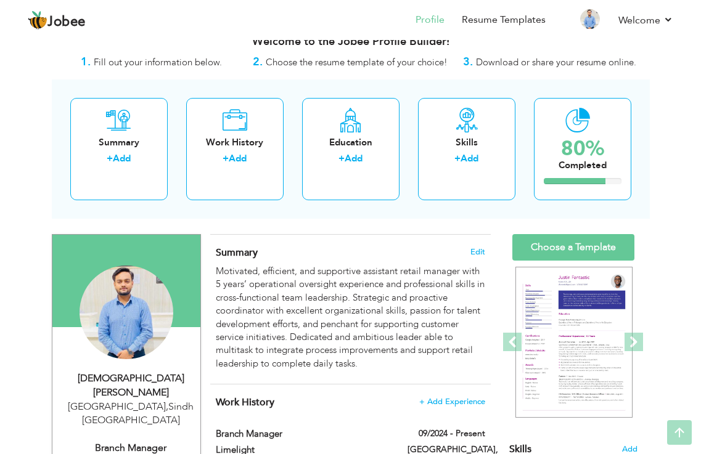
scroll to position [0, 0]
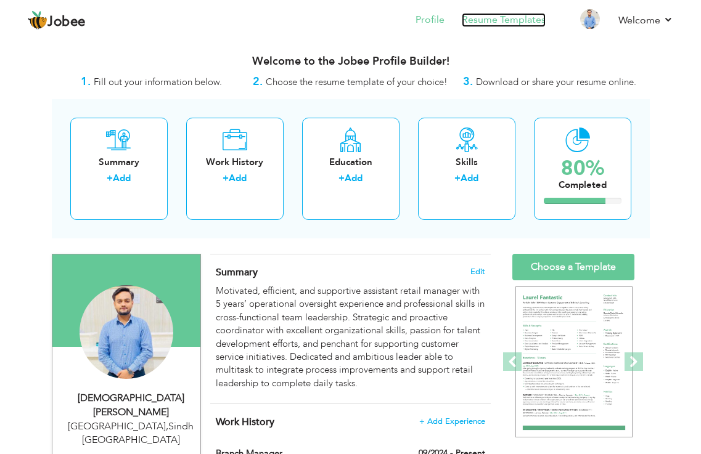
click at [489, 23] on link "Resume Templates" at bounding box center [503, 20] width 84 height 14
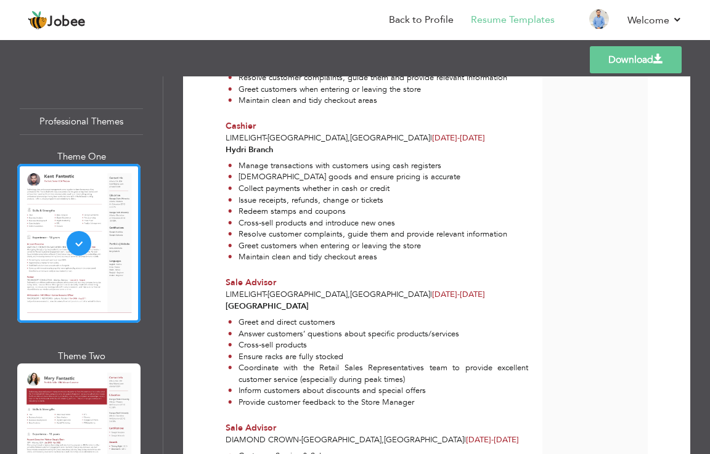
scroll to position [795, 0]
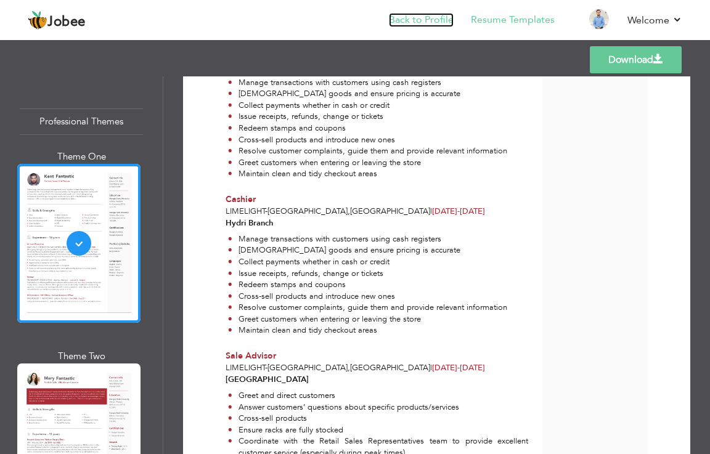
click at [425, 15] on link "Back to Profile" at bounding box center [421, 20] width 65 height 14
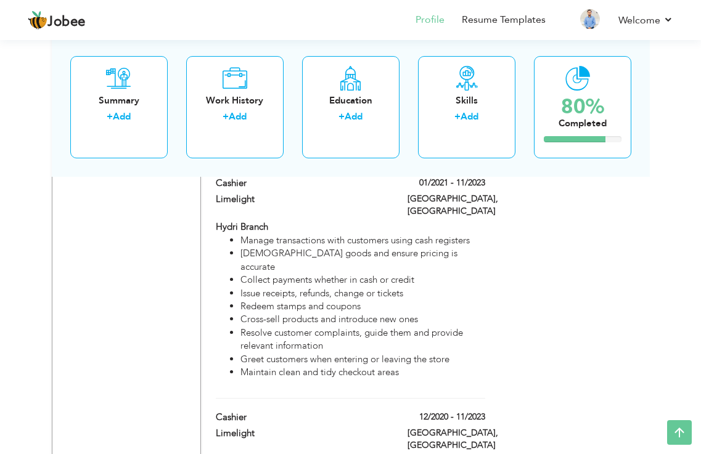
scroll to position [960, 0]
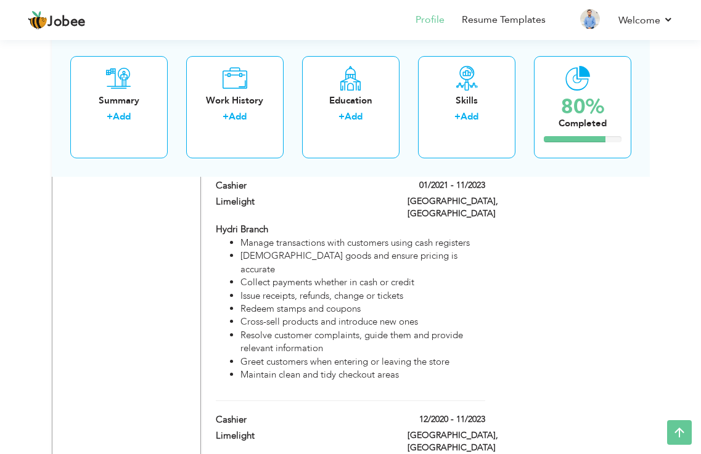
click at [482, 365] on div "Work History + Add Experience Branch Manager 09/2024 - Present Branch Manager 0…" at bounding box center [350, 256] width 280 height 1625
click at [481, 414] on span at bounding box center [480, 418] width 9 height 9
type input "Cashier"
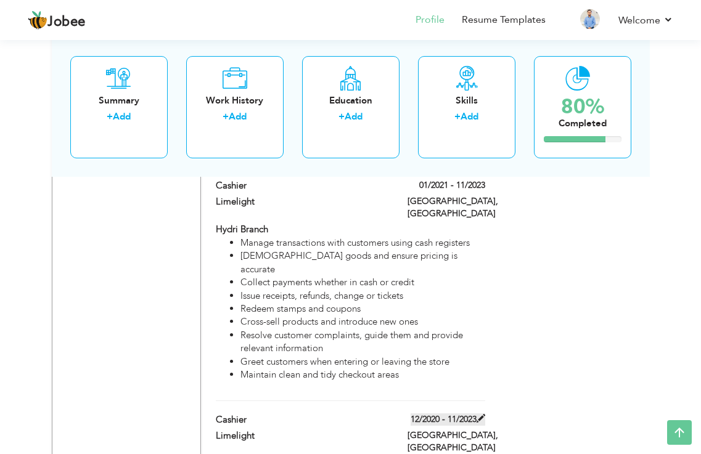
type input "Limelight"
type input "12/2020"
type input "11/2023"
type input "[GEOGRAPHIC_DATA]"
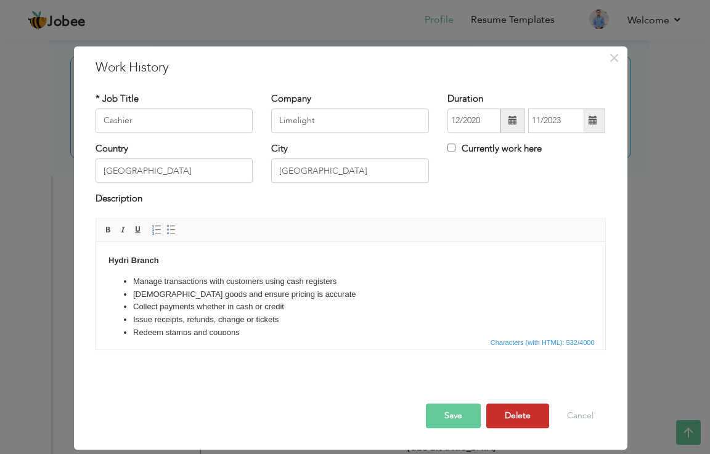
click at [514, 419] on button "Delete" at bounding box center [517, 416] width 63 height 25
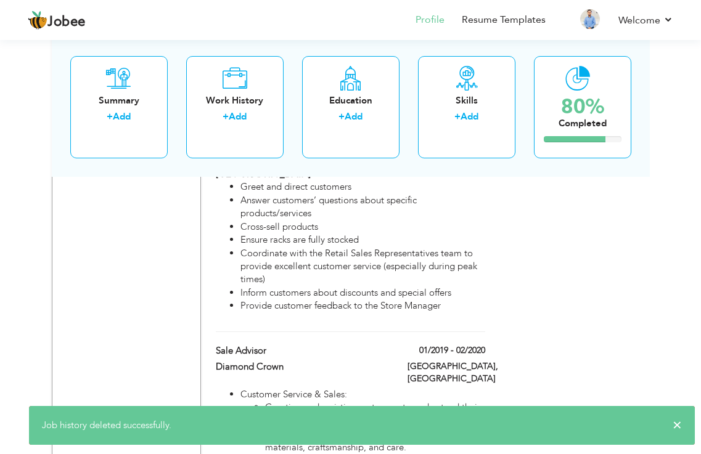
scroll to position [1206, 0]
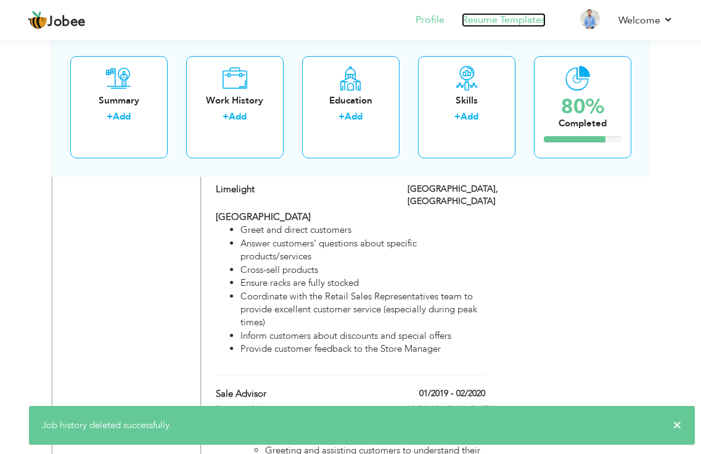
click at [527, 13] on link "Resume Templates" at bounding box center [503, 20] width 84 height 14
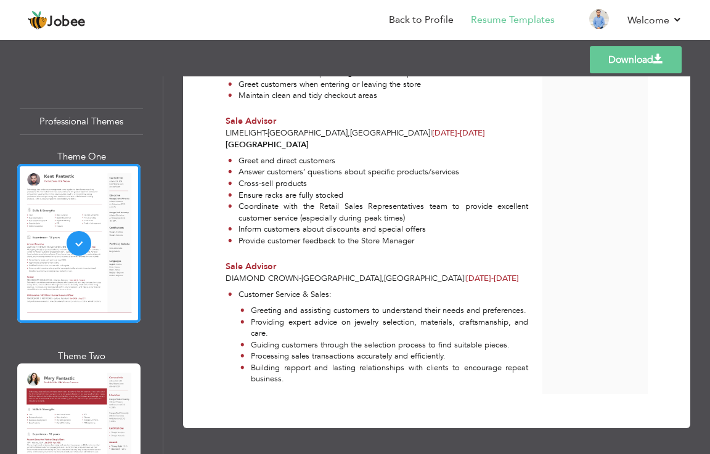
scroll to position [823, 0]
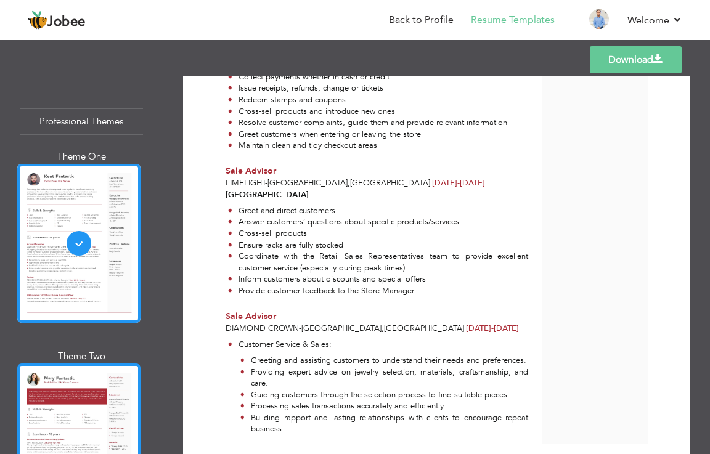
click at [92, 420] on div at bounding box center [78, 443] width 123 height 159
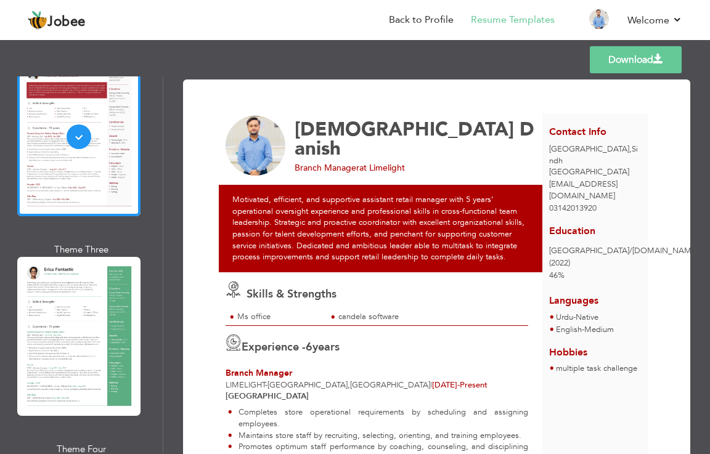
scroll to position [308, 0]
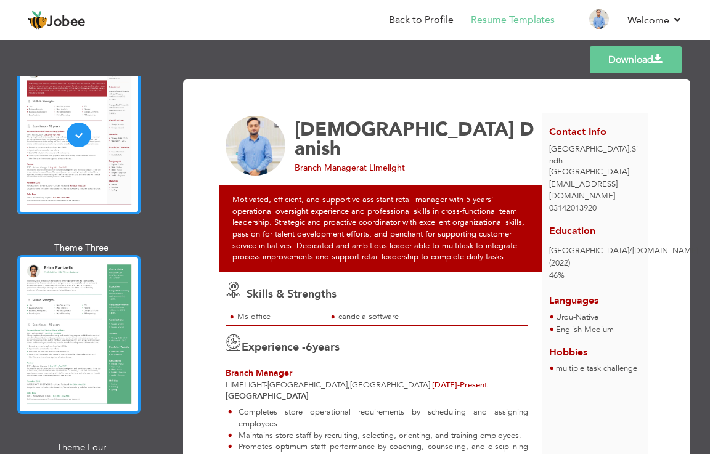
click at [100, 338] on div at bounding box center [78, 334] width 123 height 159
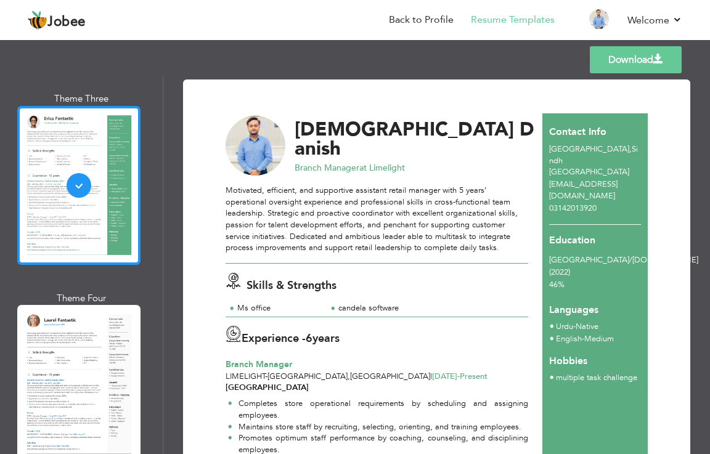
scroll to position [493, 0]
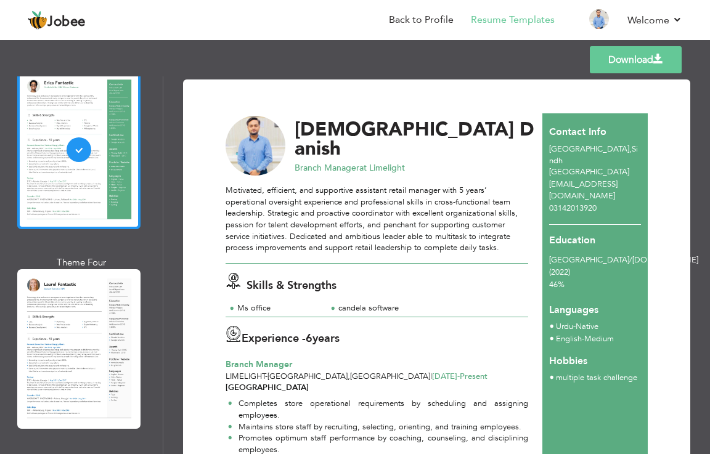
click at [100, 338] on div at bounding box center [78, 348] width 123 height 159
click at [100, 338] on div "Professional Themes Theme One Theme Two Theme Three Theme Four" at bounding box center [355, 265] width 710 height 378
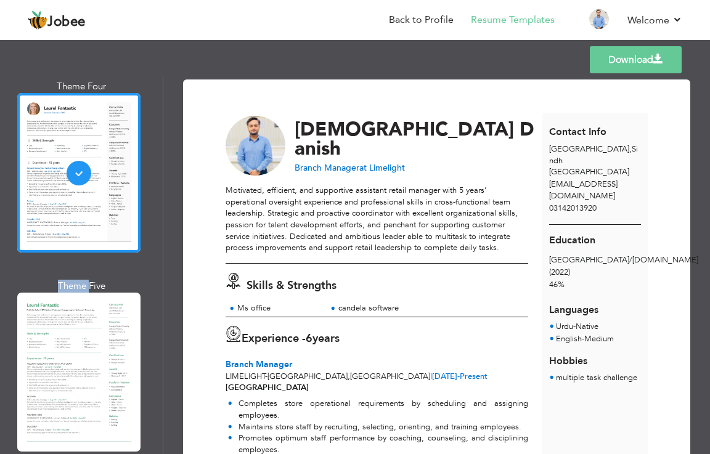
scroll to position [678, 0]
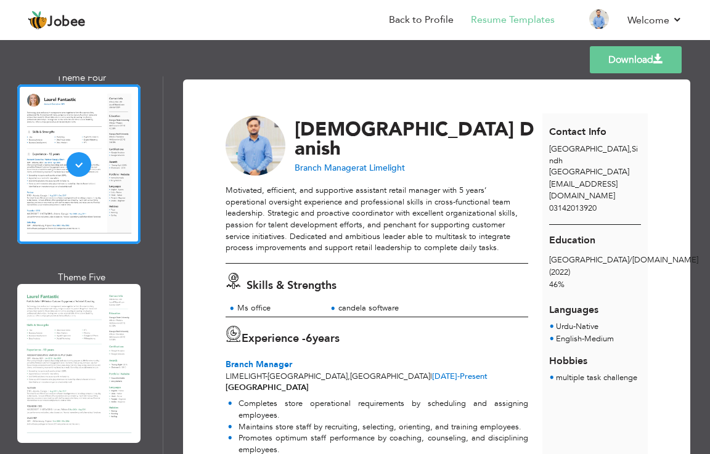
click at [100, 338] on div at bounding box center [78, 363] width 123 height 159
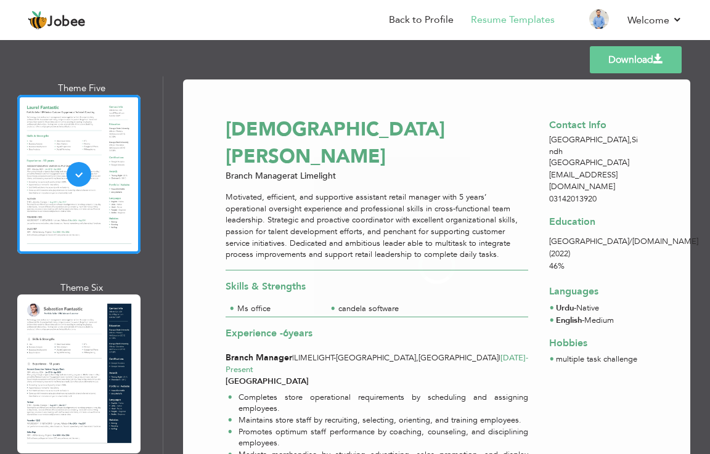
scroll to position [986, 0]
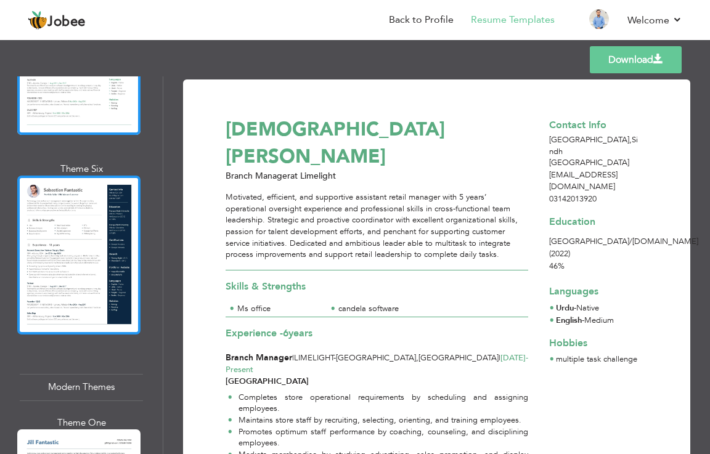
click at [115, 246] on div at bounding box center [78, 255] width 123 height 159
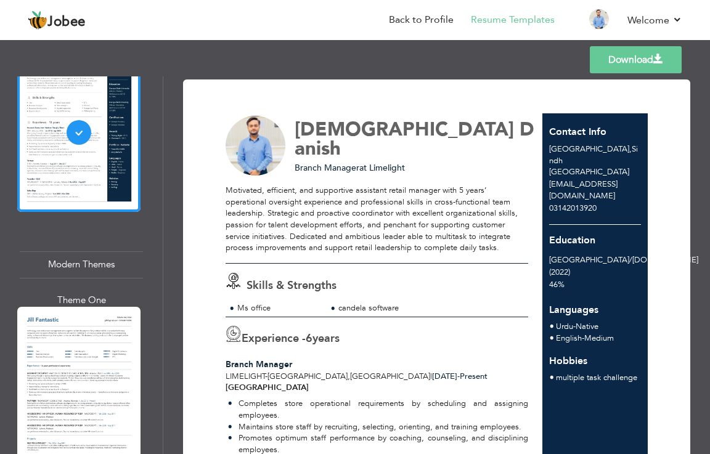
scroll to position [1109, 0]
click at [88, 354] on div at bounding box center [78, 385] width 123 height 159
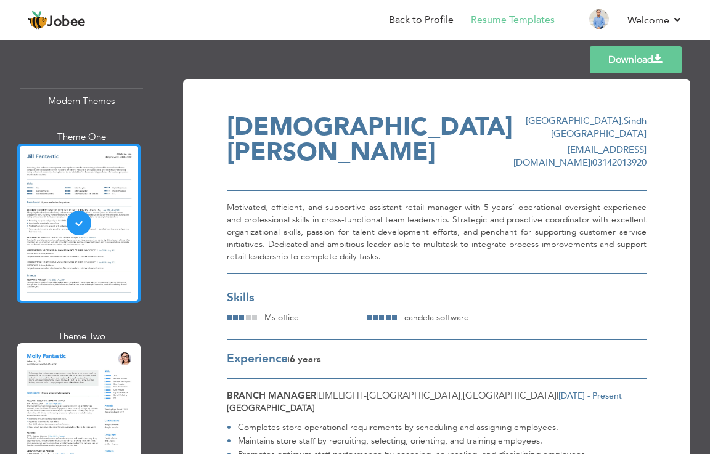
scroll to position [1356, 0]
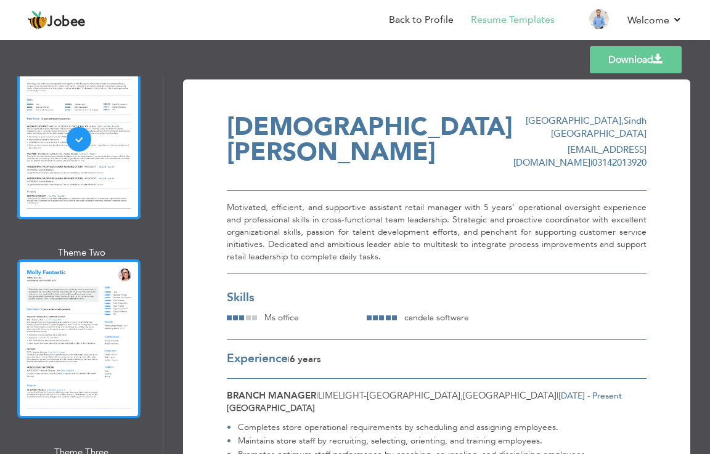
click at [91, 261] on div at bounding box center [78, 338] width 123 height 159
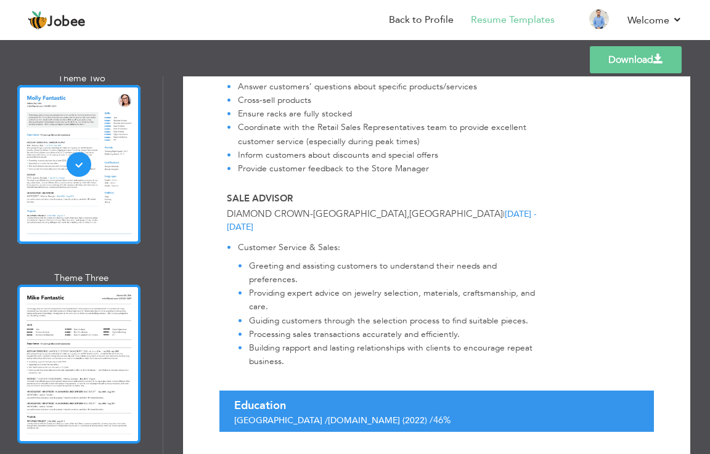
scroll to position [1540, 0]
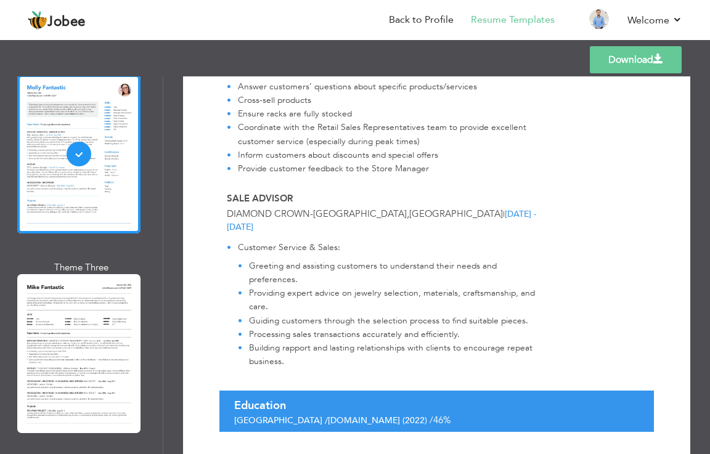
click at [102, 442] on div "Professional Themes Theme One Theme Two Theme Three Theme Four" at bounding box center [355, 265] width 710 height 378
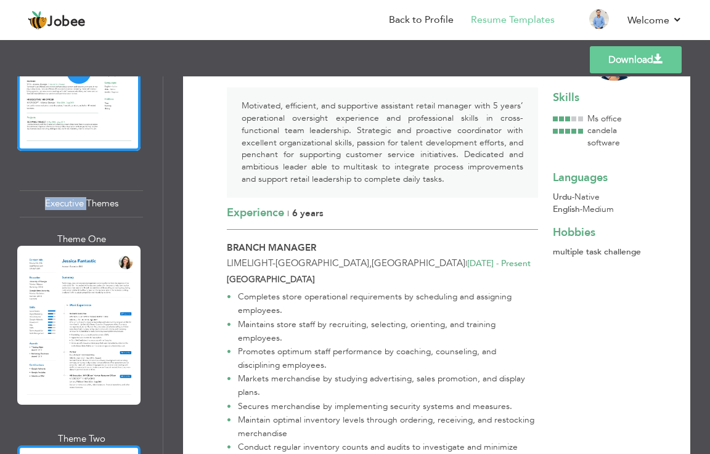
scroll to position [2033, 0]
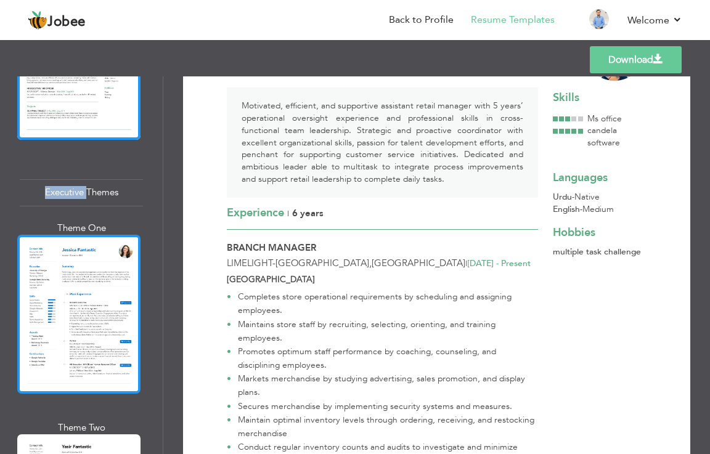
click at [84, 279] on div at bounding box center [78, 314] width 123 height 159
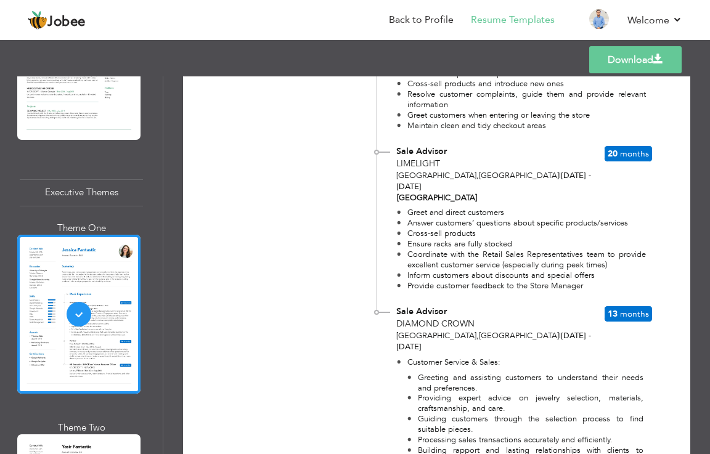
scroll to position [945, 0]
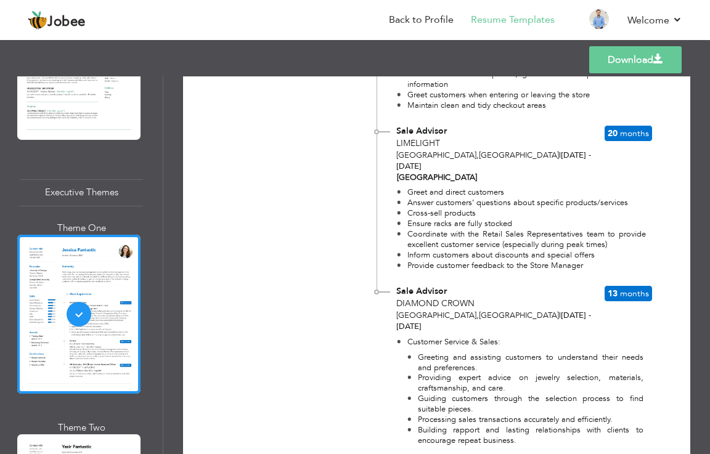
click at [599, 60] on link "Download" at bounding box center [635, 59] width 92 height 27
